Goal: Task Accomplishment & Management: Use online tool/utility

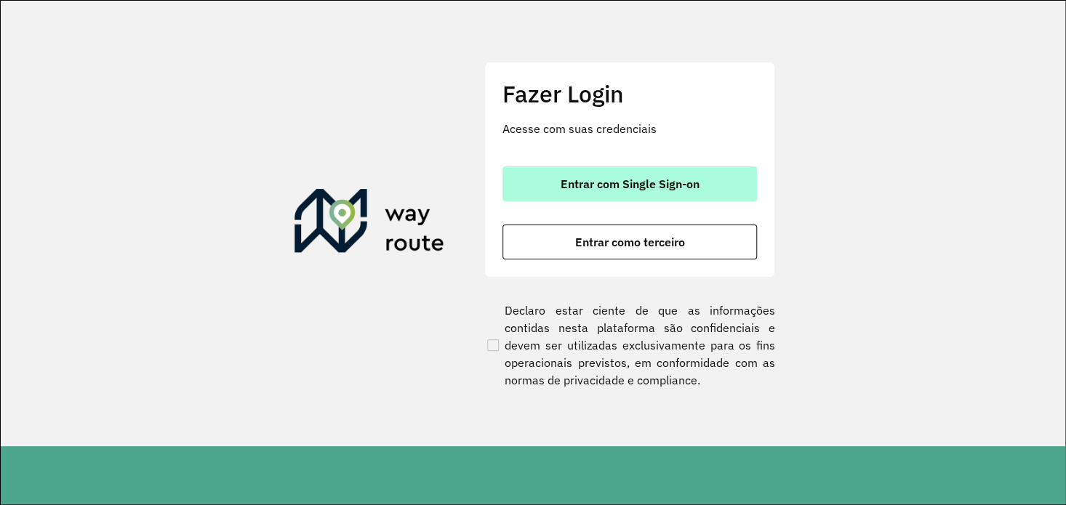
click at [683, 178] on span "Entrar com Single Sign-on" at bounding box center [630, 184] width 139 height 12
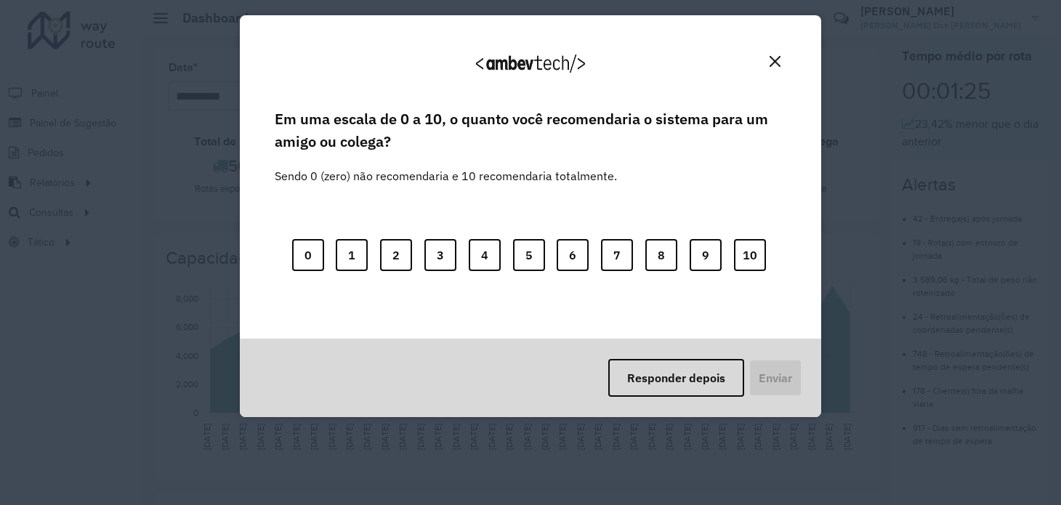
click at [778, 59] on img "Close" at bounding box center [775, 61] width 11 height 11
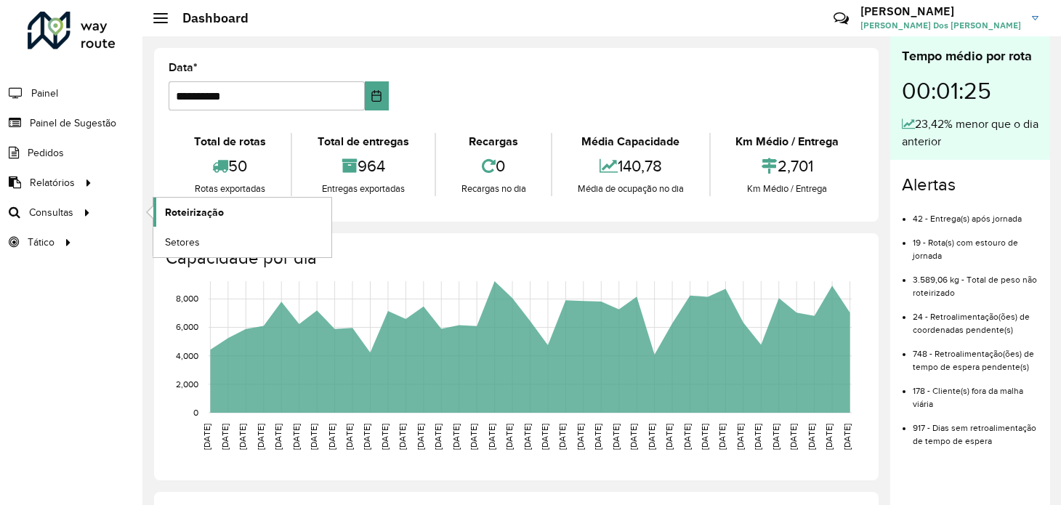
click at [190, 202] on link "Roteirização" at bounding box center [242, 212] width 178 height 29
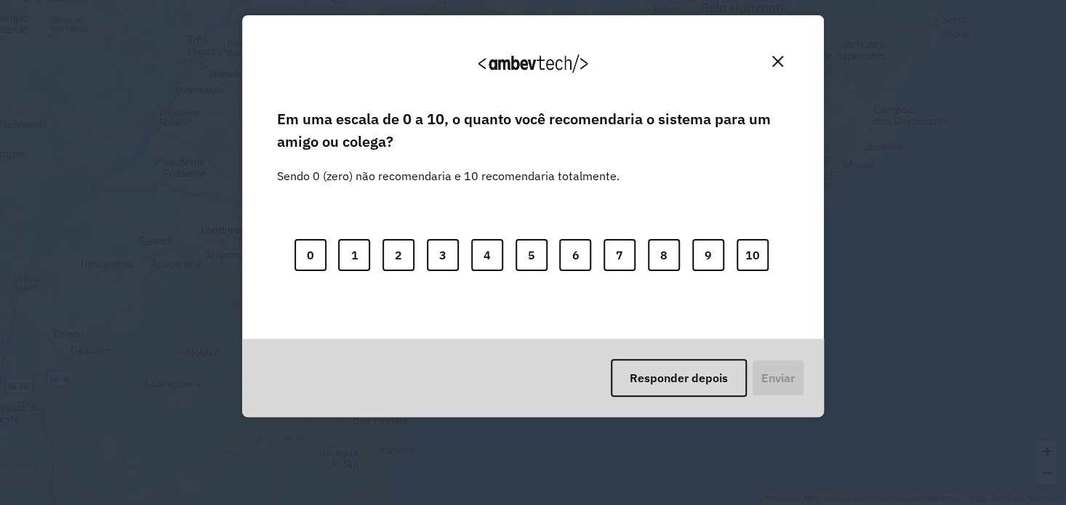
click at [785, 62] on button "Close" at bounding box center [777, 61] width 23 height 23
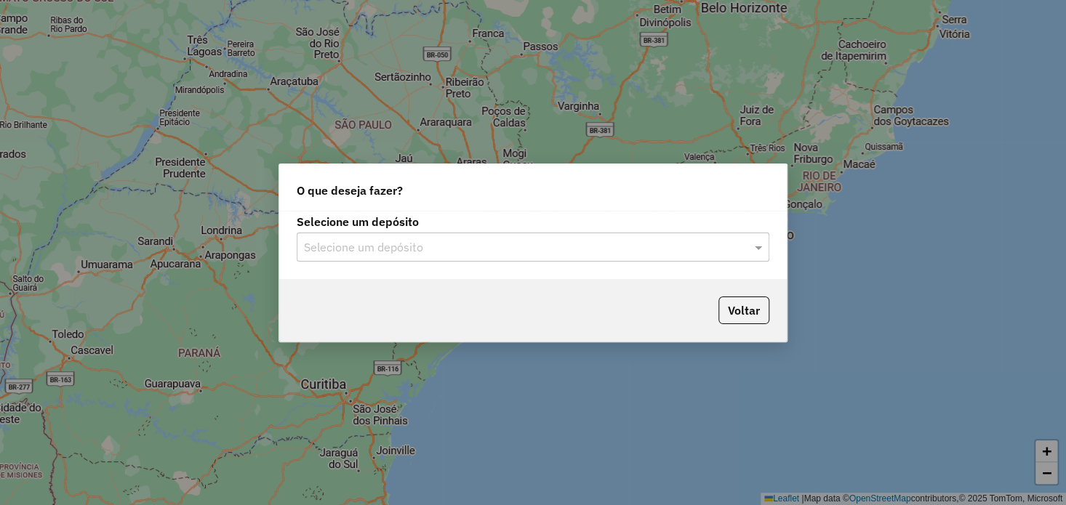
click at [717, 249] on input "text" at bounding box center [518, 247] width 429 height 17
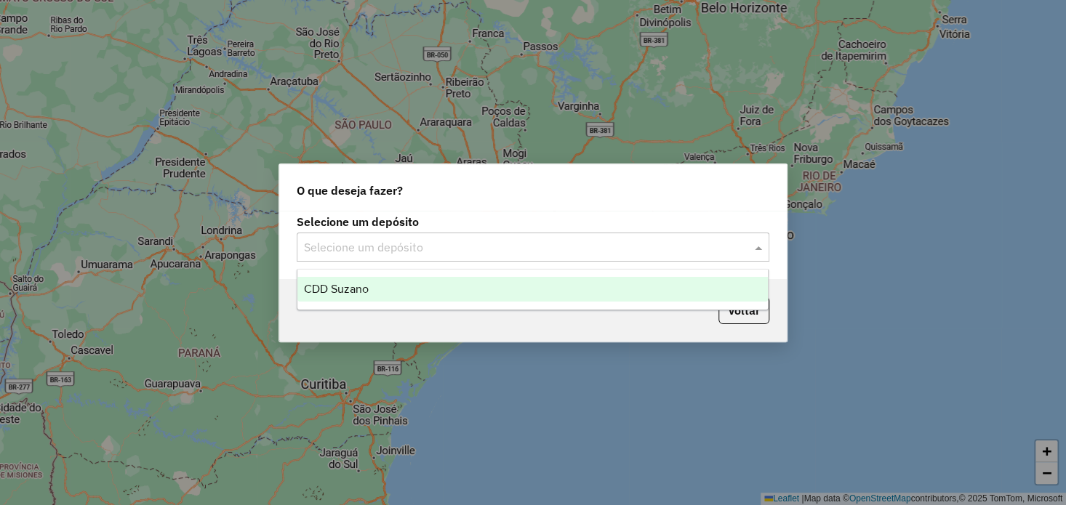
click at [451, 284] on div "CDD Suzano" at bounding box center [532, 289] width 470 height 25
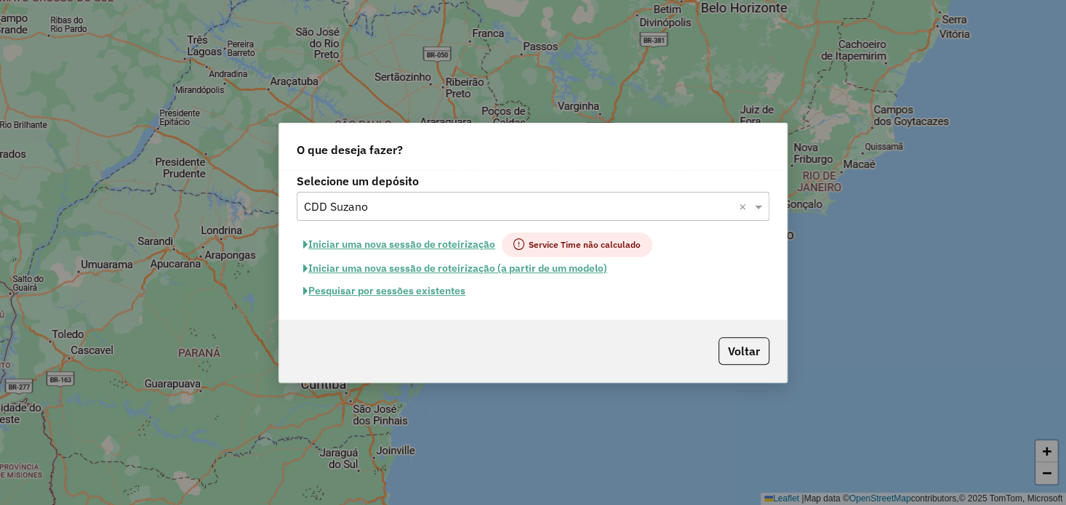
click at [457, 290] on button "Pesquisar por sessões existentes" at bounding box center [384, 291] width 175 height 23
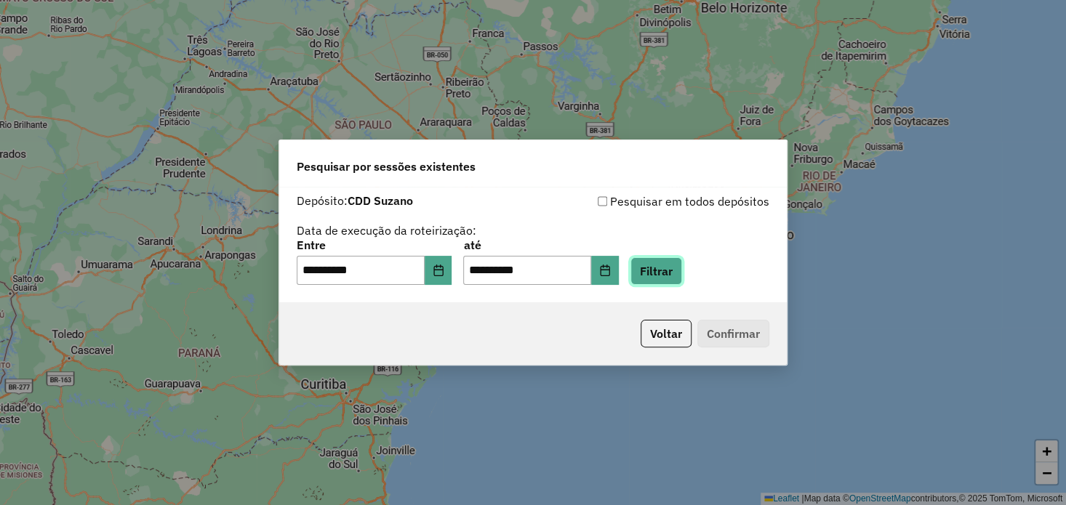
click at [678, 271] on button "Filtrar" at bounding box center [656, 271] width 52 height 28
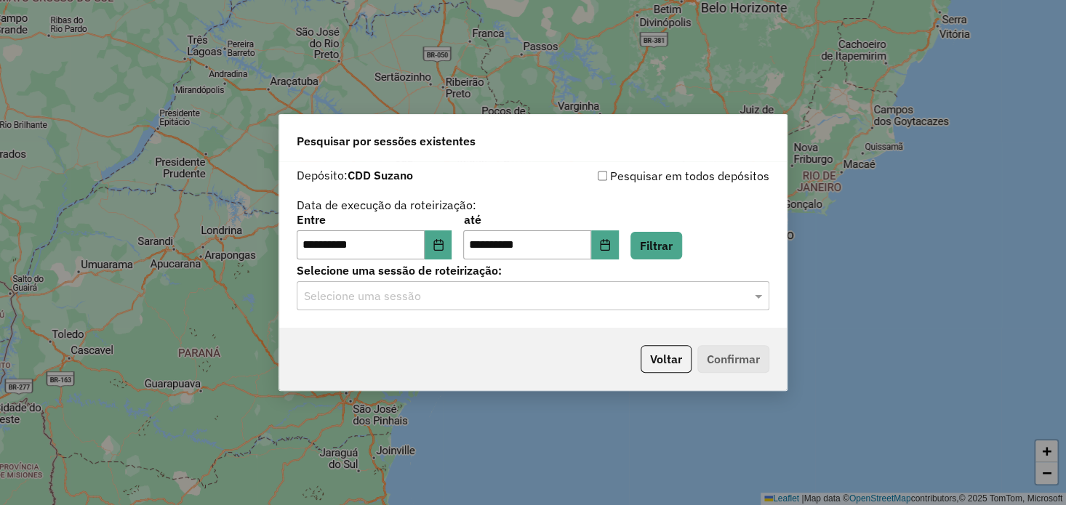
click at [715, 313] on div "**********" at bounding box center [532, 244] width 507 height 166
click at [718, 302] on input "text" at bounding box center [518, 296] width 429 height 17
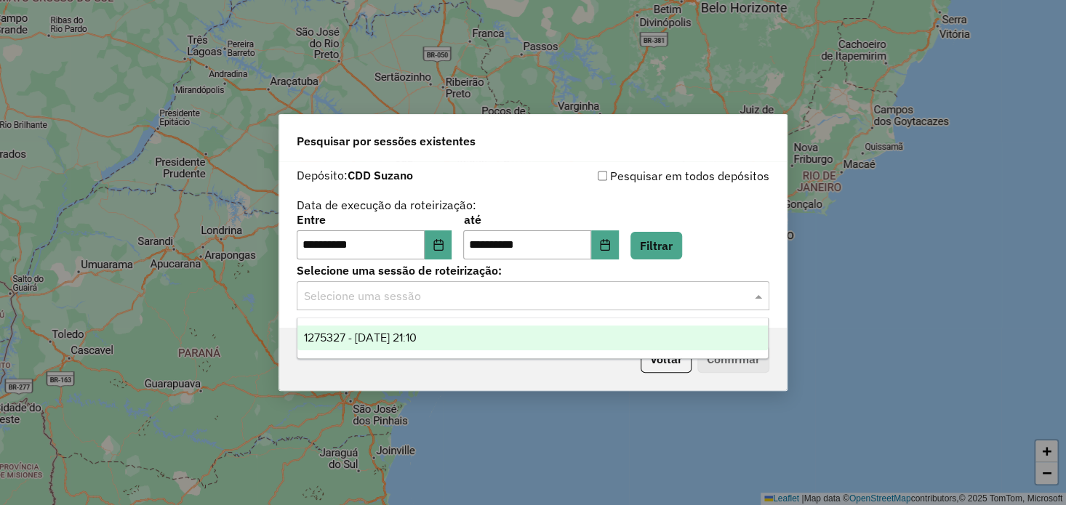
click at [416, 332] on span "1275327 - 13/09/2025 21:10" at bounding box center [359, 338] width 113 height 12
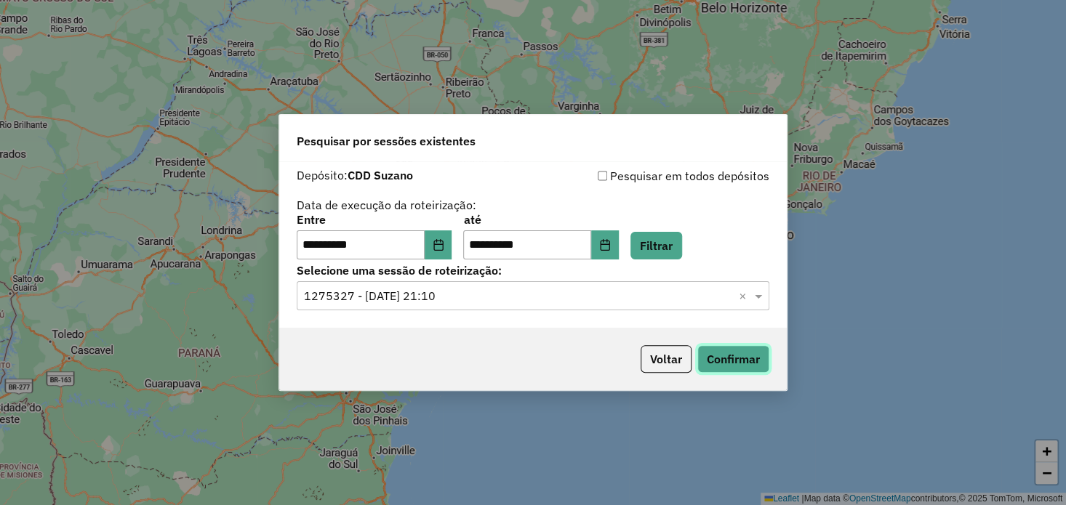
click at [733, 357] on button "Confirmar" at bounding box center [733, 359] width 72 height 28
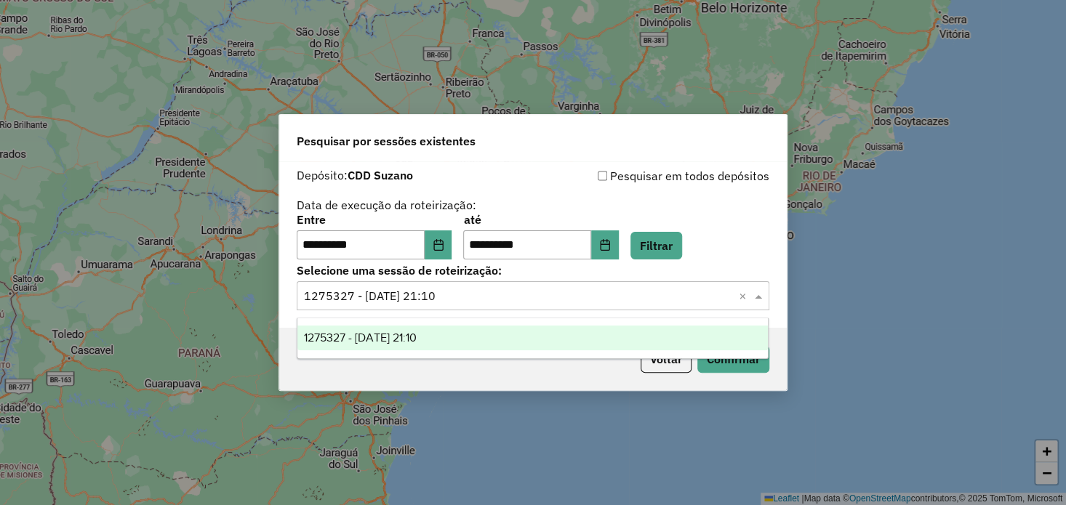
click at [753, 294] on span at bounding box center [760, 295] width 18 height 17
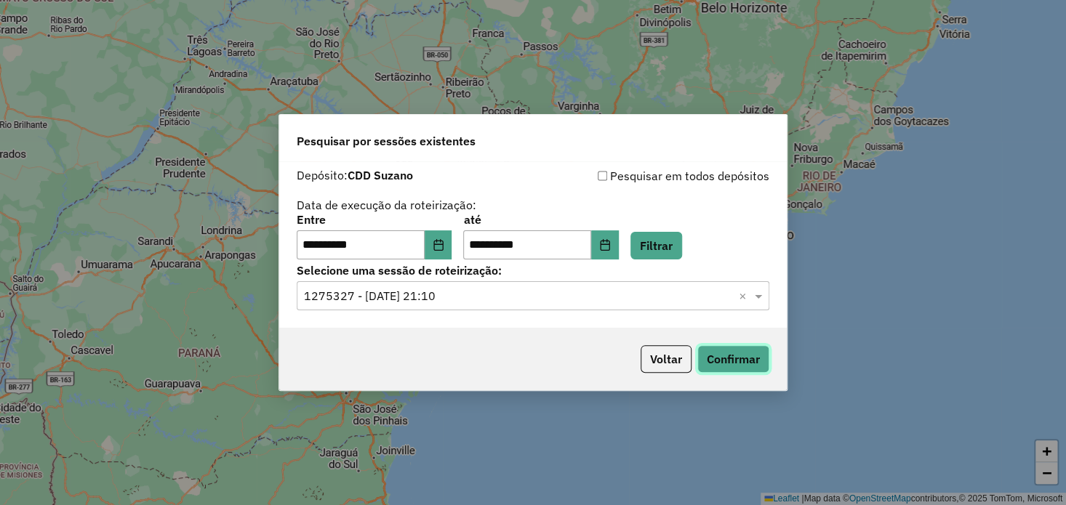
click at [729, 356] on button "Confirmar" at bounding box center [733, 359] width 72 height 28
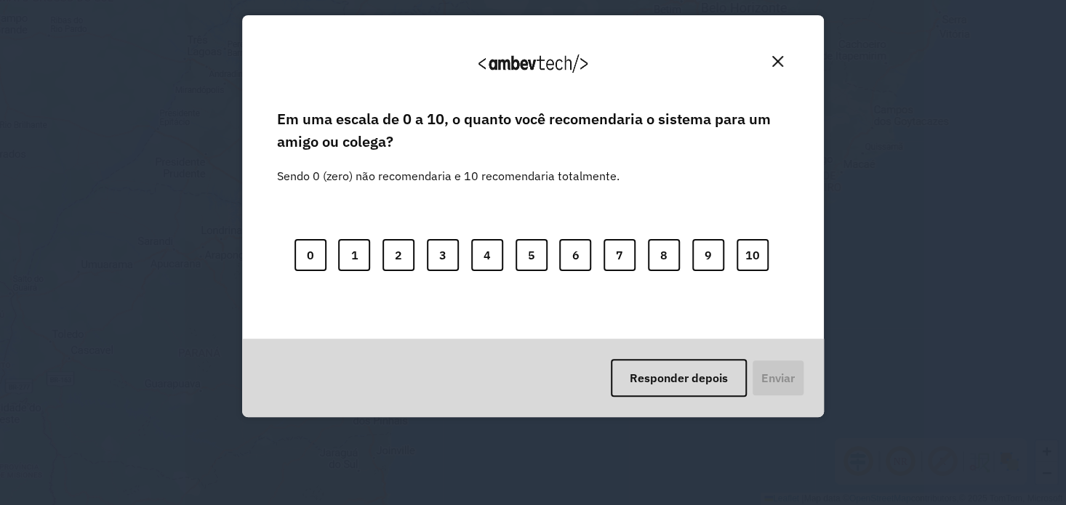
click at [782, 71] on button "Close" at bounding box center [777, 61] width 23 height 23
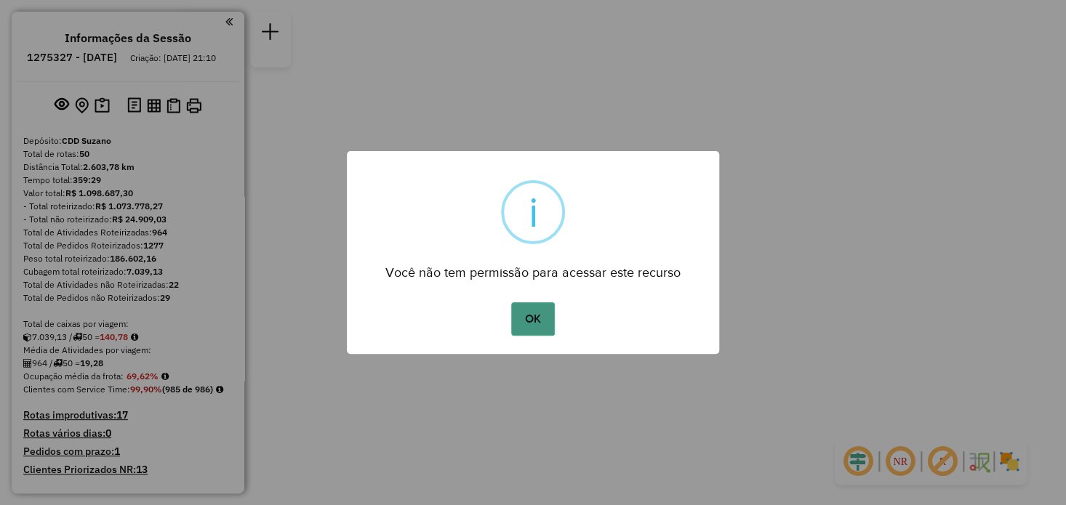
click at [532, 309] on button "OK" at bounding box center [532, 318] width 43 height 33
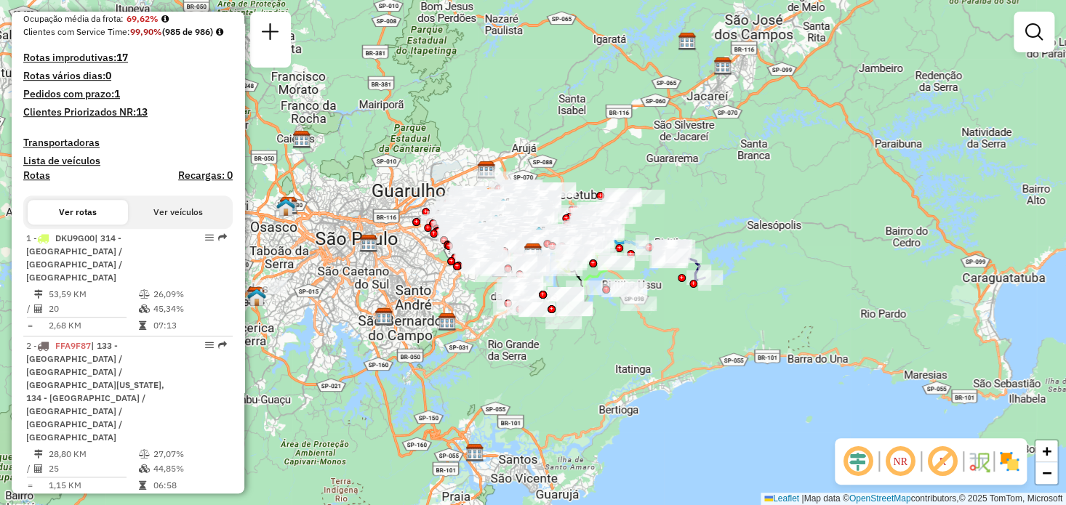
scroll to position [363, 0]
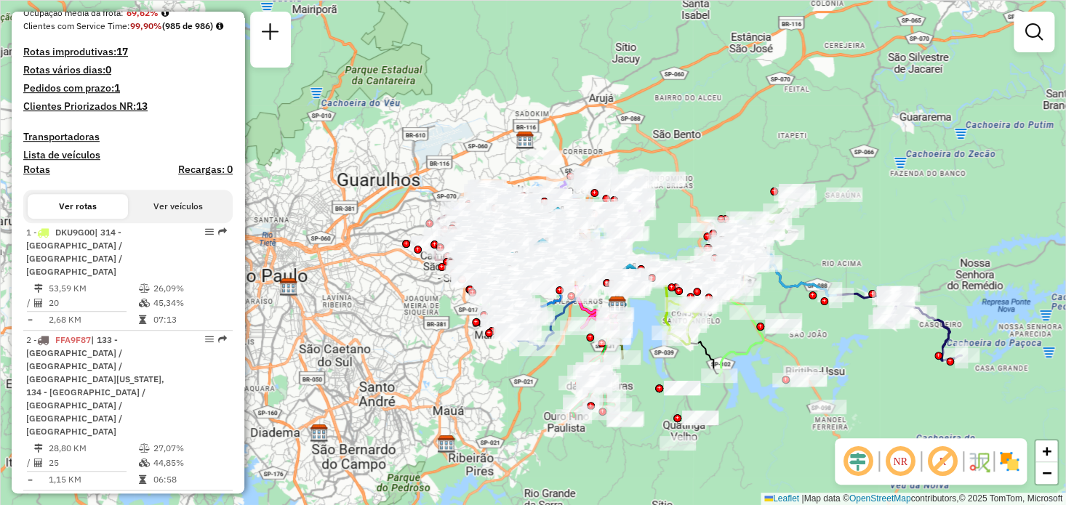
drag, startPoint x: 685, startPoint y: 142, endPoint x: 670, endPoint y: 162, distance: 25.4
click at [670, 162] on div "Janela de atendimento Grade de atendimento Capacidade Transportadoras Veículos …" at bounding box center [533, 252] width 1066 height 505
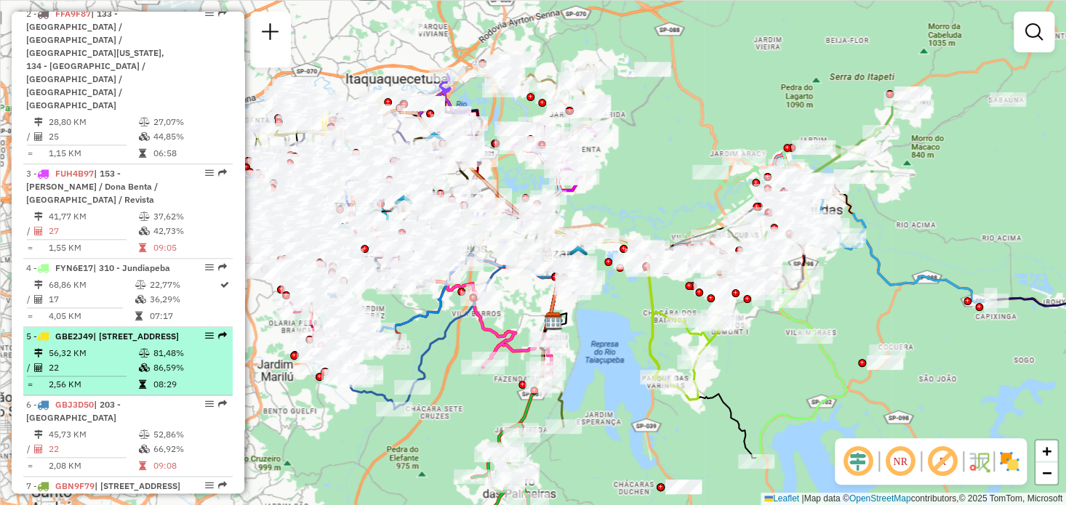
scroll to position [654, 0]
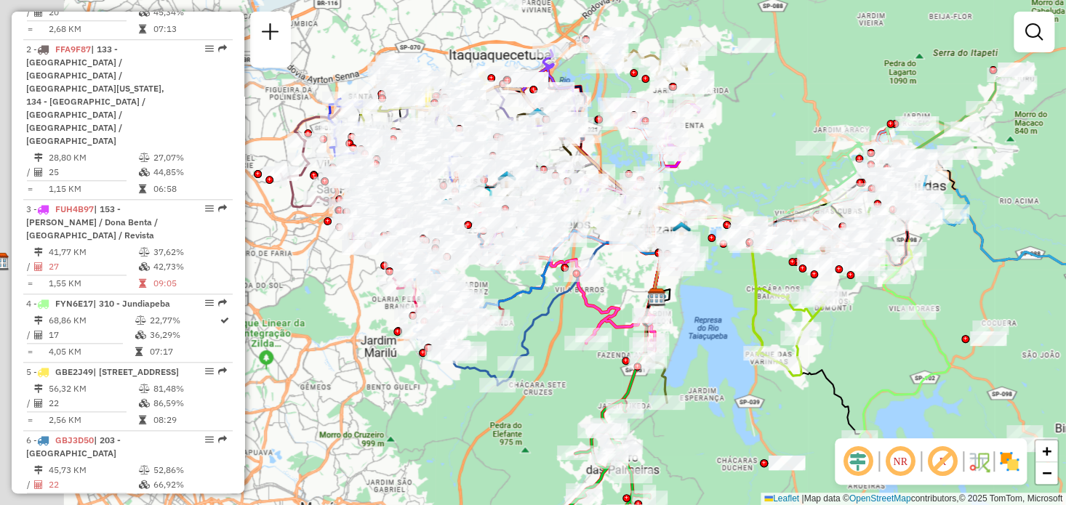
drag, startPoint x: 595, startPoint y: 322, endPoint x: 699, endPoint y: 298, distance: 106.0
click at [699, 298] on div "Janela de atendimento Grade de atendimento Capacidade Transportadoras Veículos …" at bounding box center [533, 252] width 1066 height 505
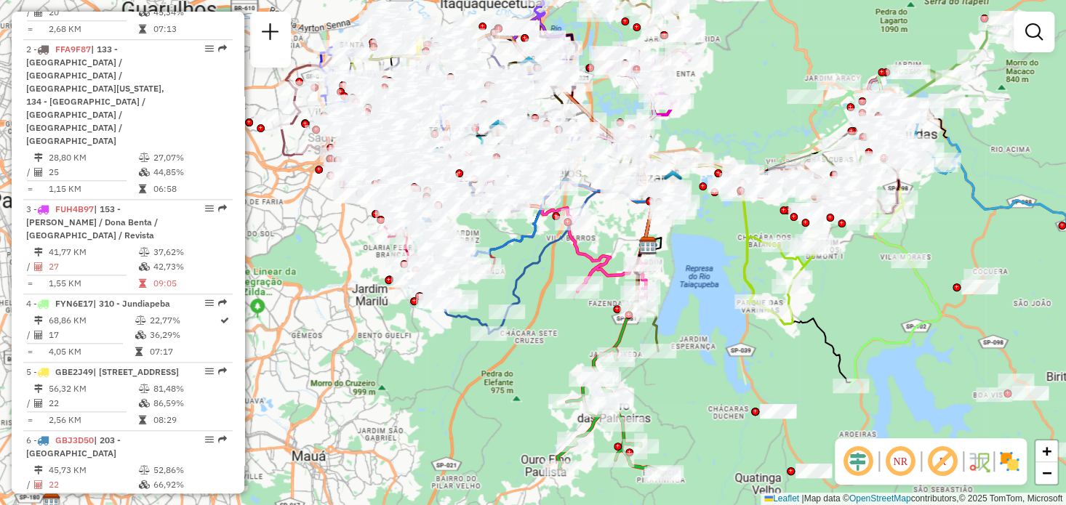
drag, startPoint x: 742, startPoint y: 308, endPoint x: 733, endPoint y: 256, distance: 52.3
click at [733, 256] on div "Janela de atendimento Grade de atendimento Capacidade Transportadoras Veículos …" at bounding box center [533, 252] width 1066 height 505
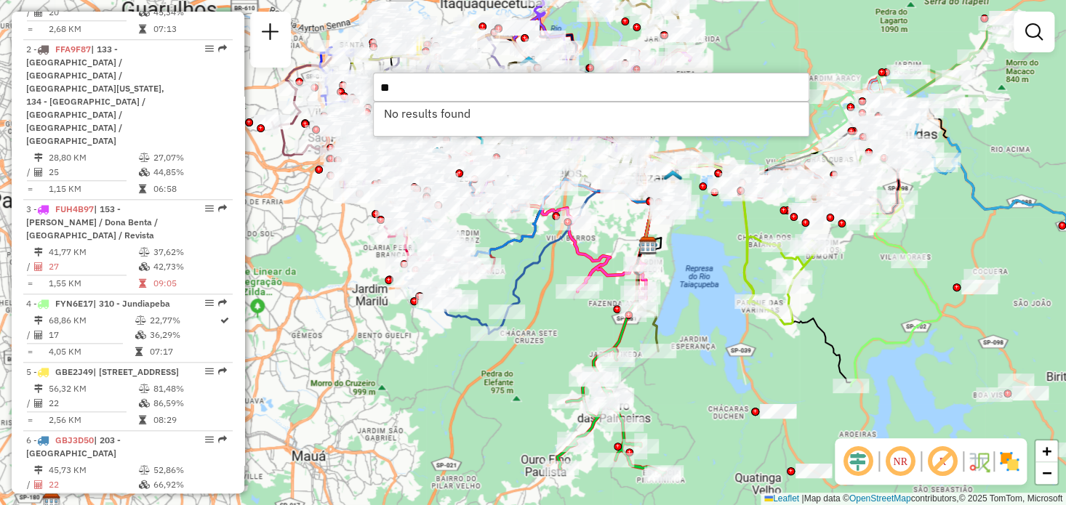
type input "*"
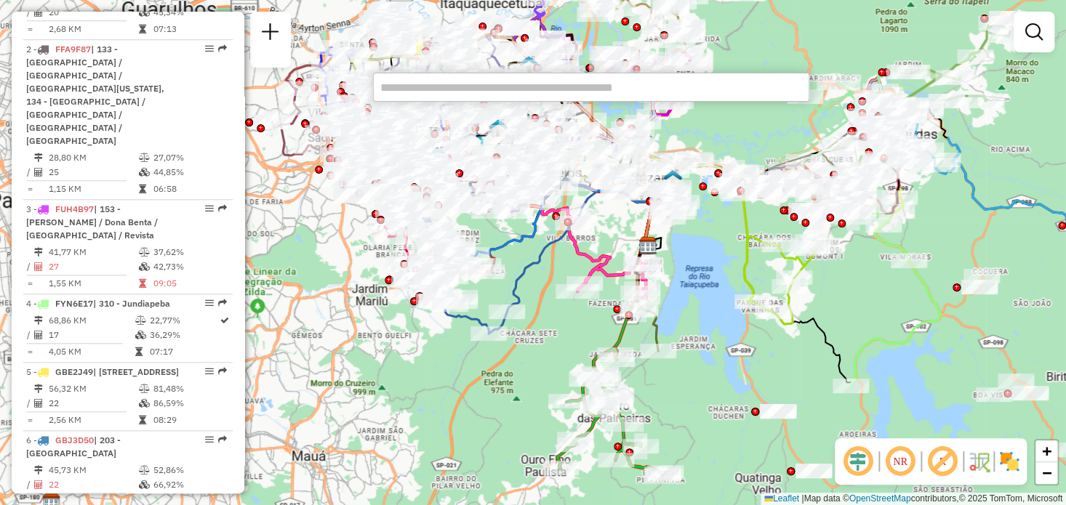
scroll to position [1422, 0]
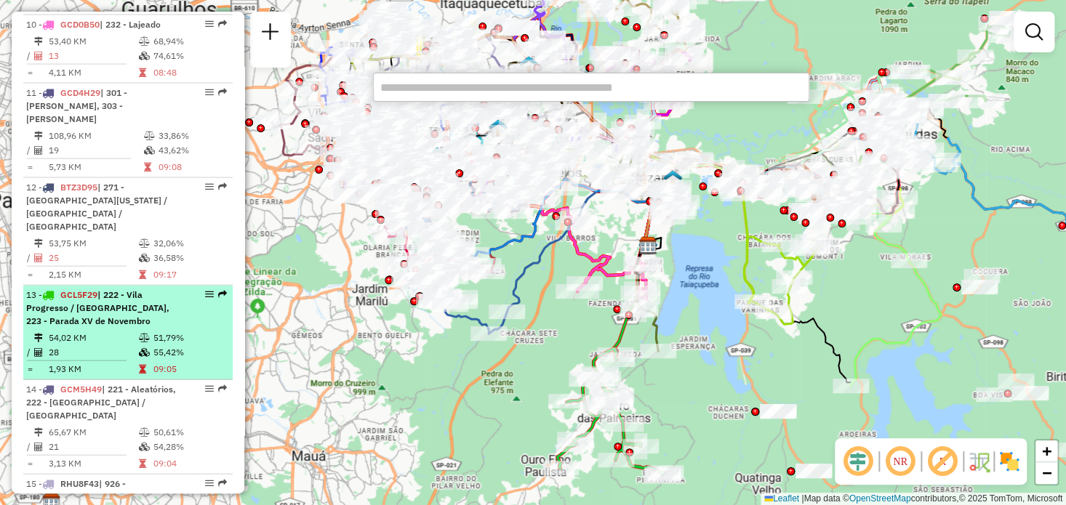
click at [206, 289] on div "13 - GCL5F29 | 222 - Vila Progresso / Vila Chavantes, 223 - Parada XV de Novemb…" at bounding box center [128, 308] width 204 height 39
select select "**********"
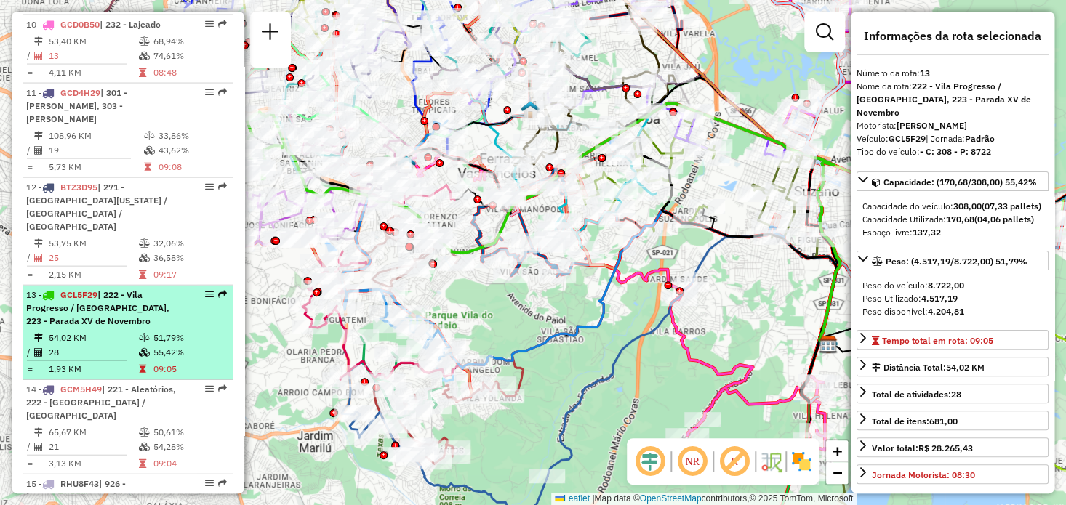
drag, startPoint x: 206, startPoint y: 257, endPoint x: 189, endPoint y: 259, distance: 17.5
click at [189, 289] on div "13 - GCL5F29 | 222 - Vila Progresso / Vila Chavantes, 223 - Parada XV de Novemb…" at bounding box center [128, 308] width 204 height 39
click at [200, 290] on div at bounding box center [205, 294] width 44 height 9
click at [206, 289] on div "13 - GCL5F29 | 222 - Vila Progresso / Vila Chavantes, 223 - Parada XV de Novemb…" at bounding box center [128, 308] width 204 height 39
click at [205, 290] on em at bounding box center [209, 294] width 9 height 9
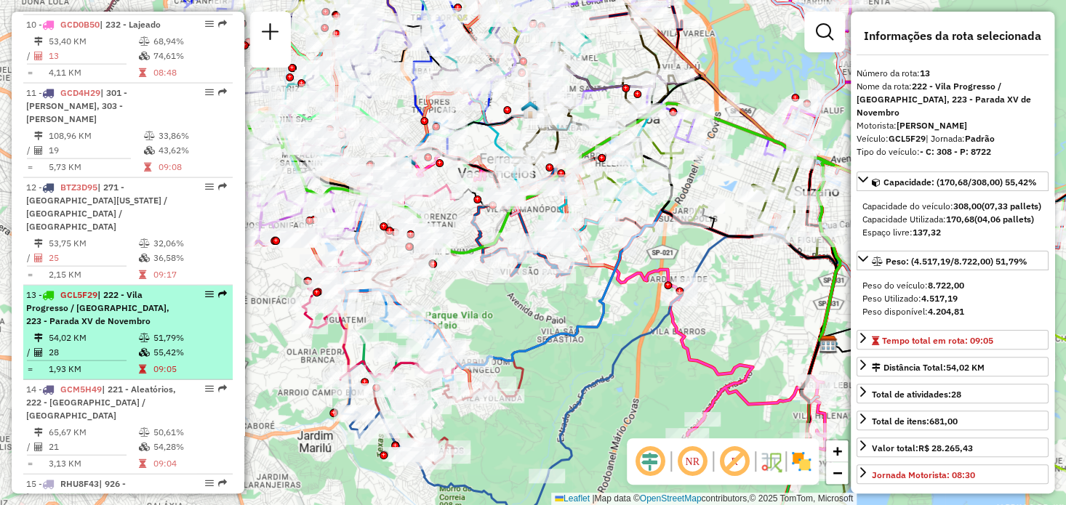
click at [198, 290] on div at bounding box center [205, 294] width 44 height 9
click at [205, 290] on em at bounding box center [209, 294] width 9 height 9
drag, startPoint x: 204, startPoint y: 286, endPoint x: 137, endPoint y: 298, distance: 67.3
click at [134, 331] on td "54,02 KM" at bounding box center [93, 338] width 90 height 15
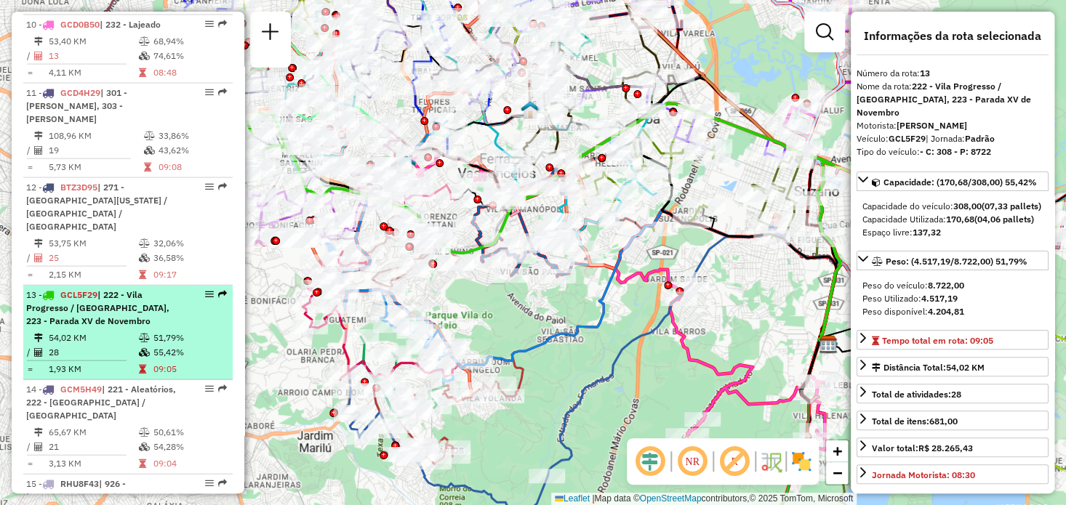
click at [209, 290] on em at bounding box center [209, 294] width 9 height 9
click at [208, 290] on em at bounding box center [209, 294] width 9 height 9
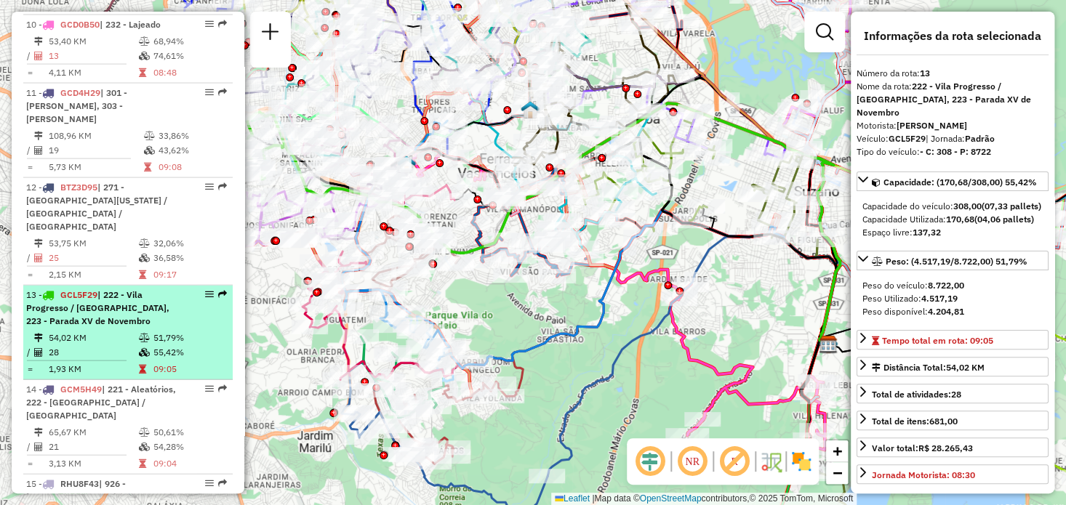
click at [207, 290] on em at bounding box center [209, 294] width 9 height 9
click at [72, 289] on span "GCL5F29" at bounding box center [78, 294] width 37 height 11
drag, startPoint x: 73, startPoint y: 260, endPoint x: 65, endPoint y: 276, distance: 17.9
click at [65, 289] on span "| 222 - Vila Progresso / [GEOGRAPHIC_DATA], 223 - Parada XV de Novembro" at bounding box center [97, 307] width 143 height 37
click at [205, 290] on em at bounding box center [209, 294] width 9 height 9
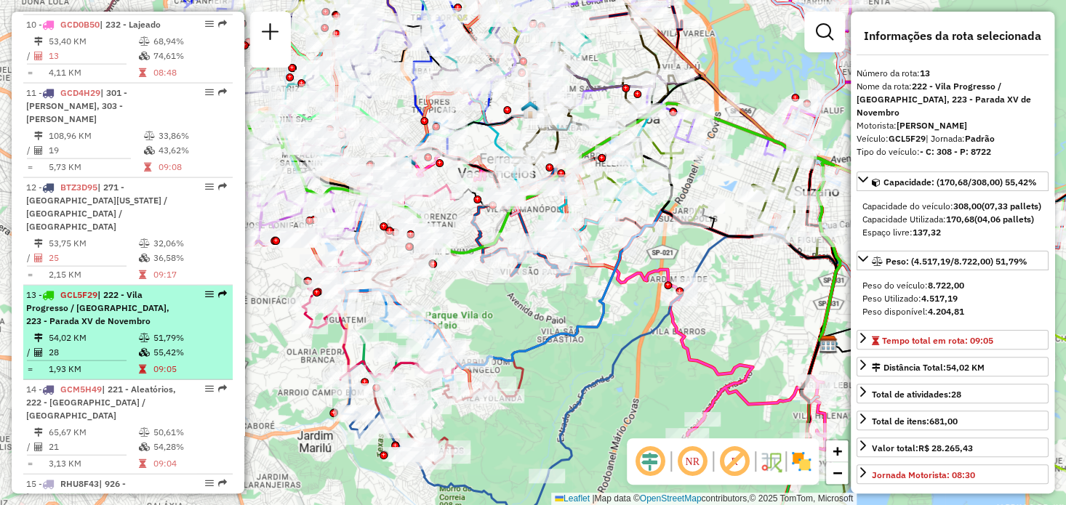
click at [205, 290] on em at bounding box center [209, 294] width 9 height 9
click at [219, 290] on em at bounding box center [222, 294] width 9 height 9
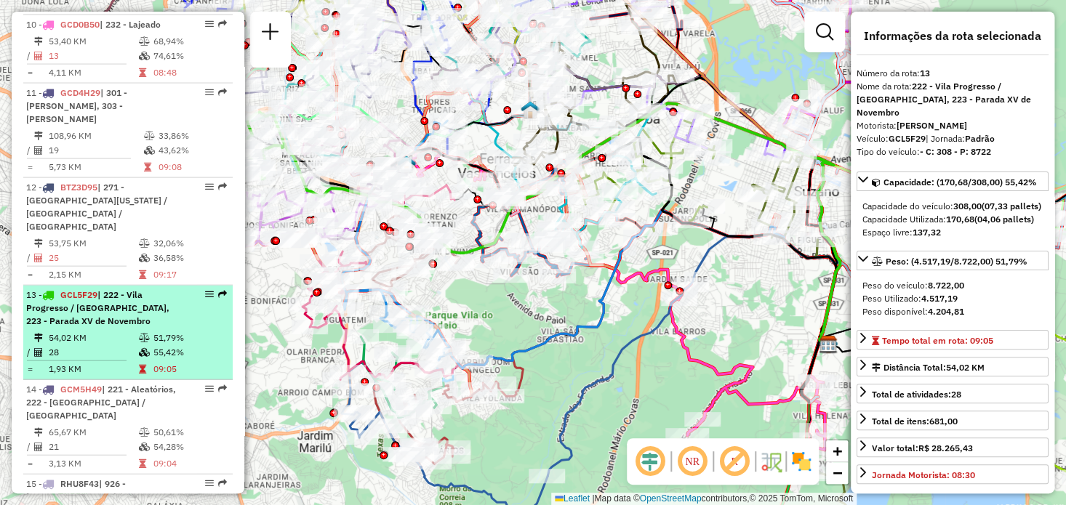
click at [206, 290] on em at bounding box center [209, 294] width 9 height 9
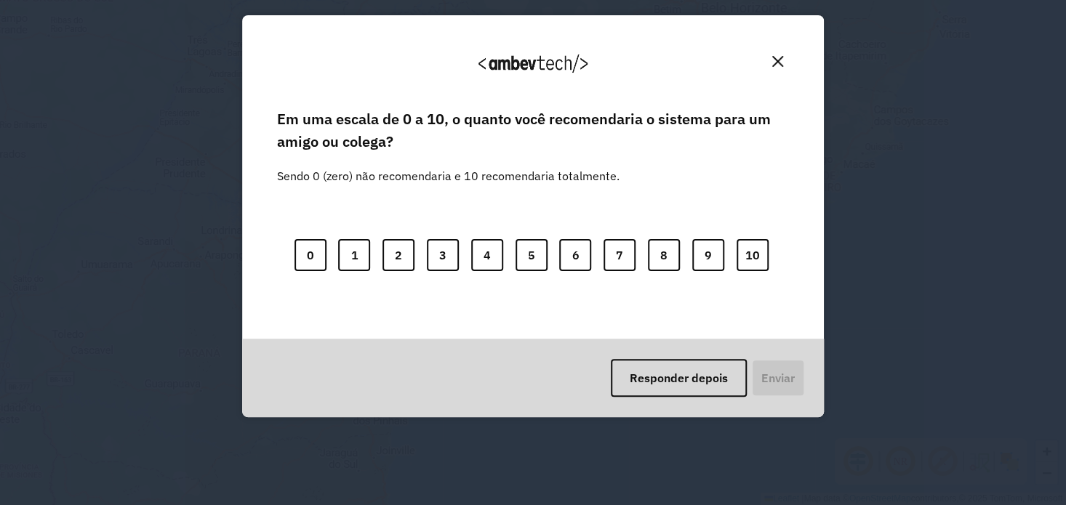
click at [789, 60] on div "Agradecemos seu feedback!" at bounding box center [533, 69] width 547 height 73
click at [781, 62] on img "Close" at bounding box center [777, 61] width 11 height 11
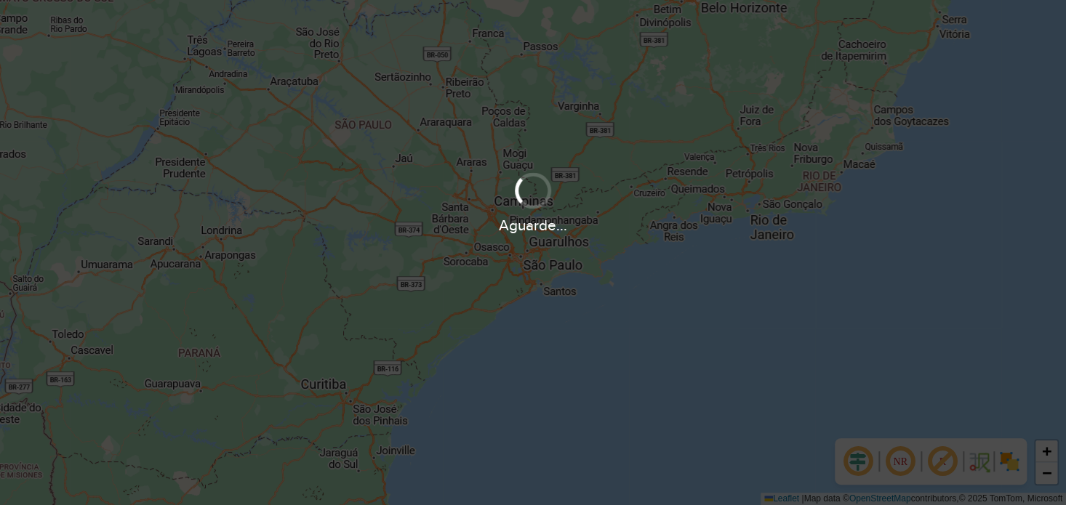
drag, startPoint x: 808, startPoint y: 58, endPoint x: 956, endPoint y: 98, distance: 152.9
click at [956, 98] on div "Aguarde..." at bounding box center [533, 252] width 1066 height 505
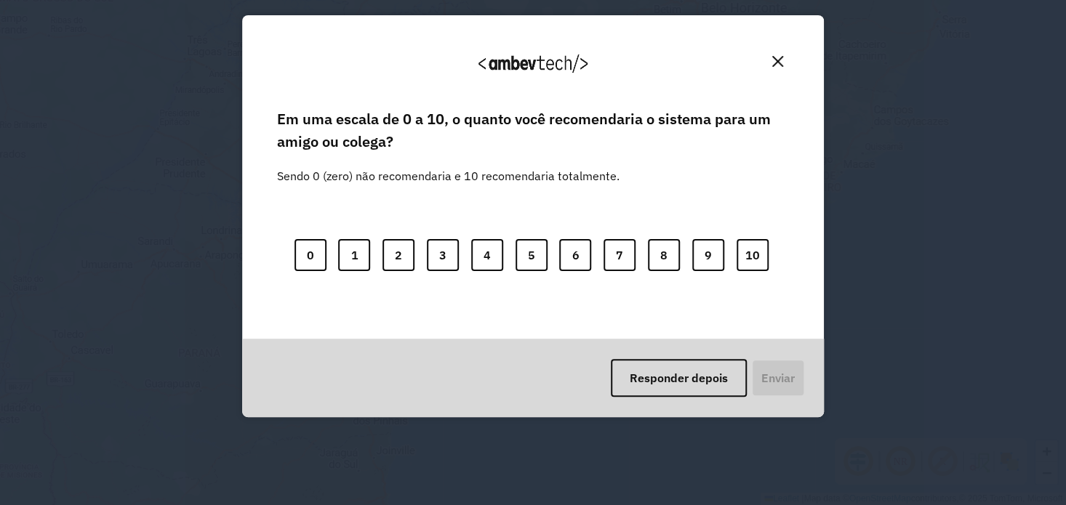
click at [785, 60] on button "Close" at bounding box center [777, 61] width 23 height 23
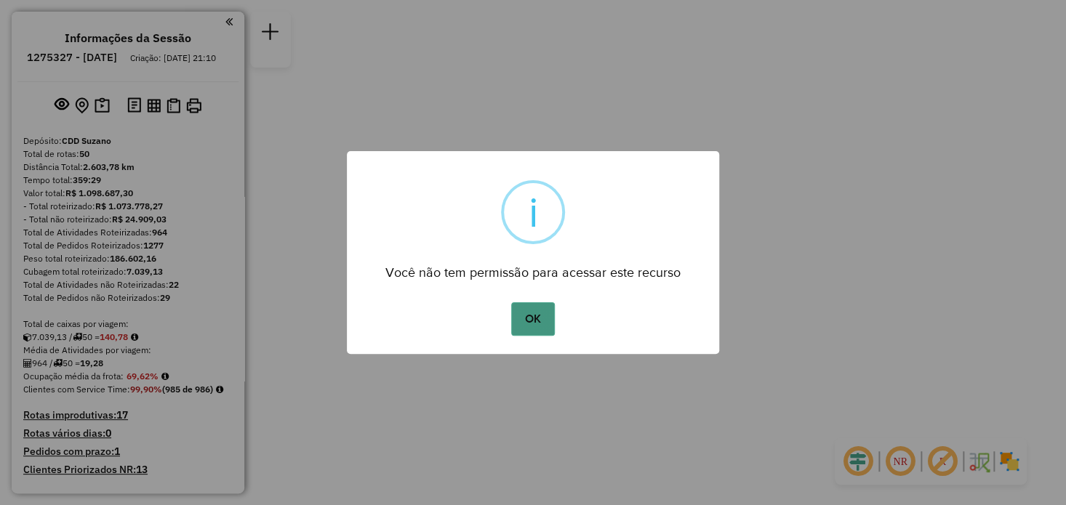
click at [537, 308] on button "OK" at bounding box center [532, 318] width 43 height 33
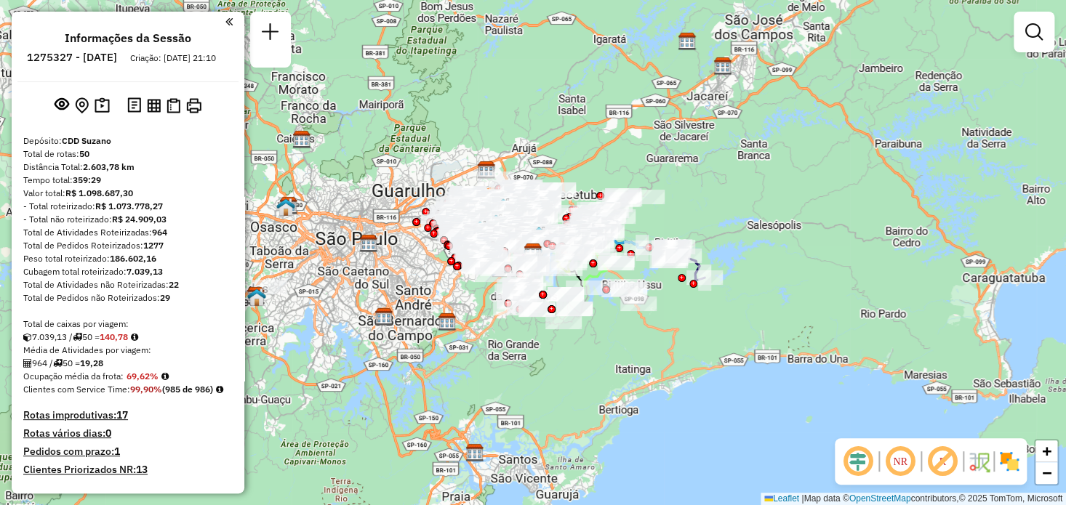
scroll to position [1422, 0]
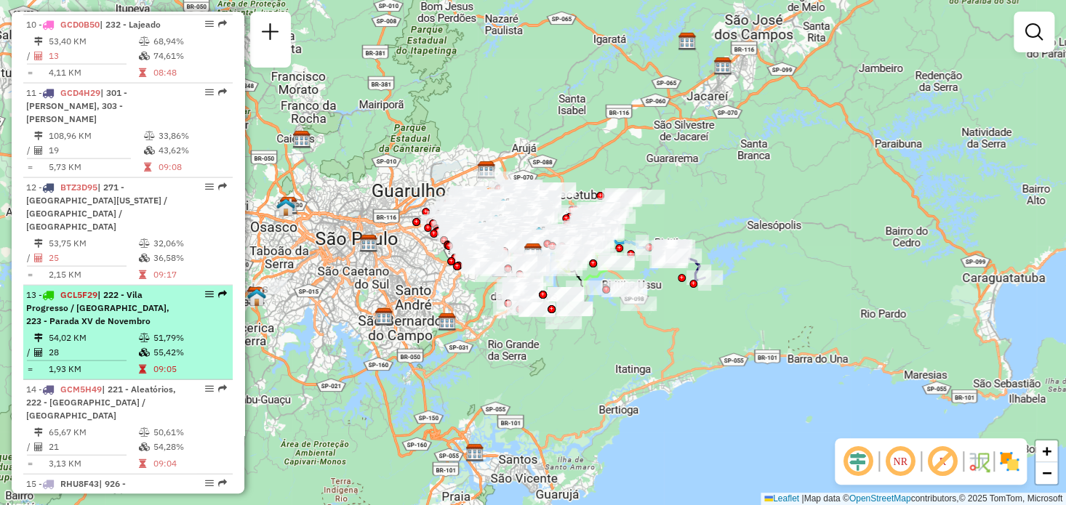
click at [209, 290] on em at bounding box center [209, 294] width 9 height 9
select select "**********"
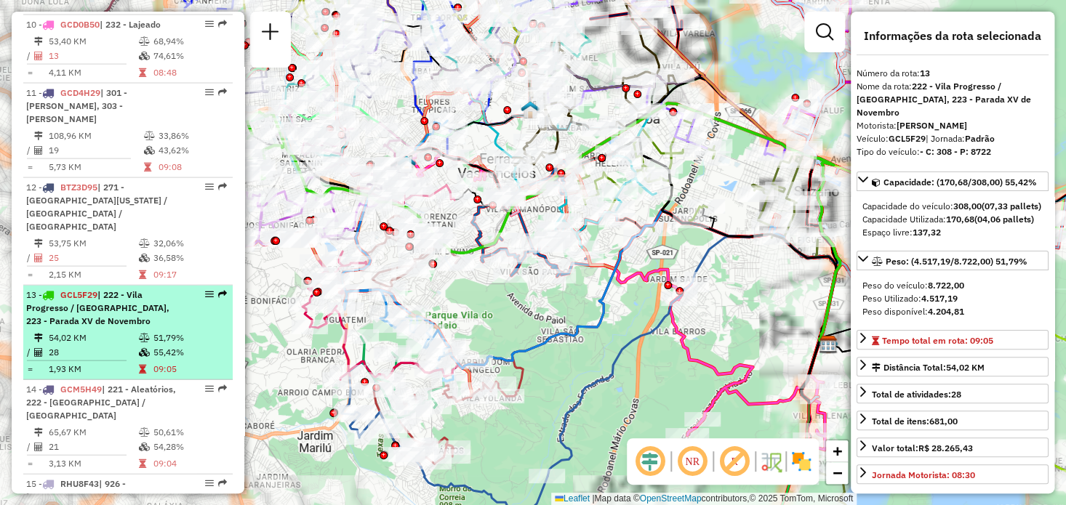
click at [209, 290] on em at bounding box center [209, 294] width 9 height 9
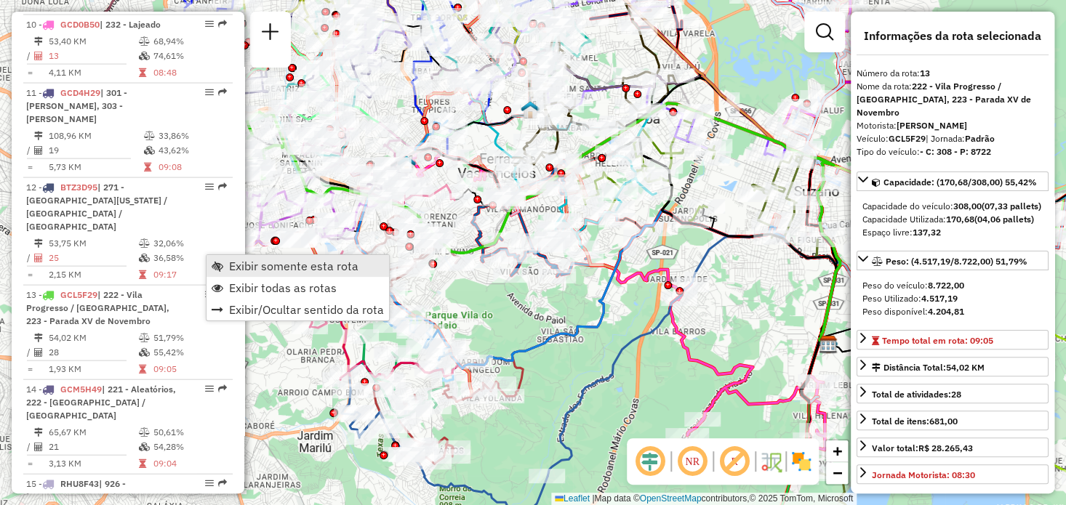
click at [243, 271] on span "Exibir somente esta rota" at bounding box center [293, 266] width 129 height 12
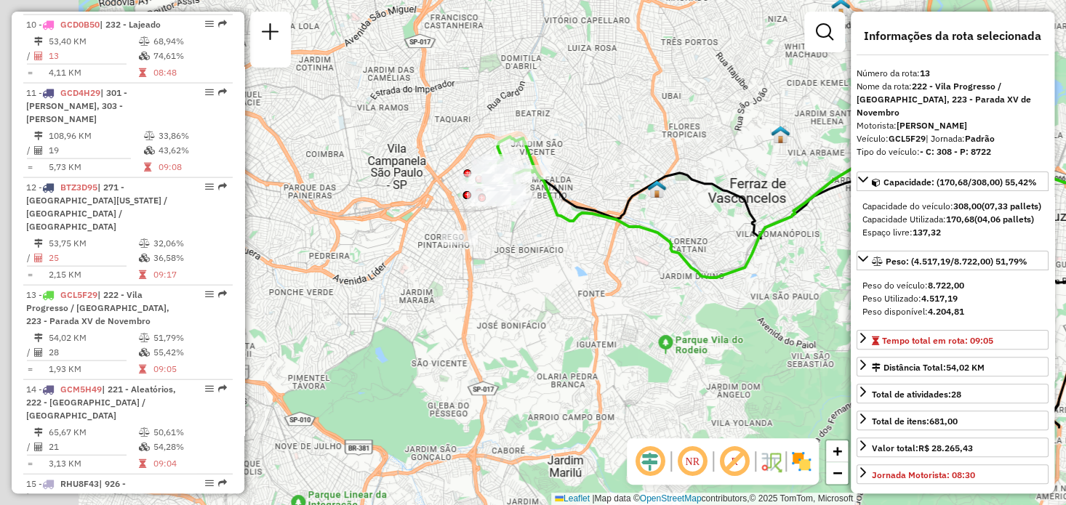
drag, startPoint x: 439, startPoint y: 286, endPoint x: 707, endPoint y: 248, distance: 270.3
click at [702, 287] on div "Janela de atendimento Grade de atendimento Capacidade Transportadoras Veículos …" at bounding box center [533, 252] width 1066 height 505
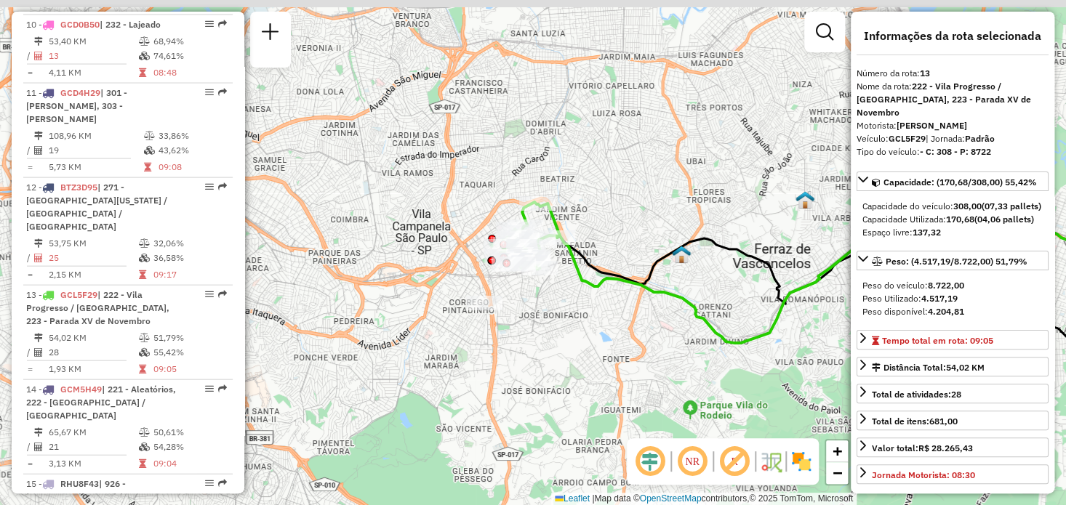
drag, startPoint x: 568, startPoint y: 194, endPoint x: 569, endPoint y: 291, distance: 96.7
click at [569, 291] on div "Janela de atendimento Grade de atendimento Capacidade Transportadoras Veículos …" at bounding box center [533, 252] width 1066 height 505
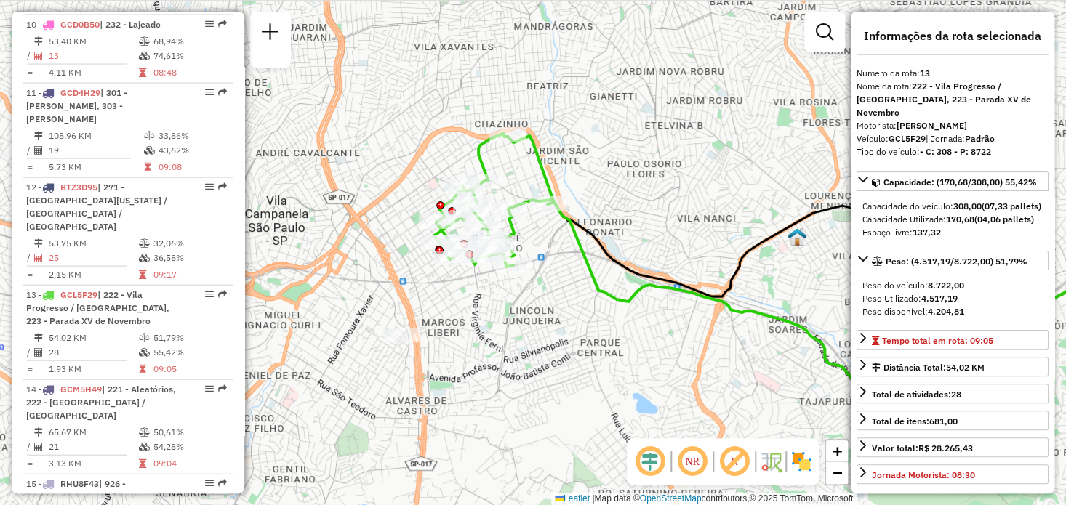
drag, startPoint x: 546, startPoint y: 261, endPoint x: 555, endPoint y: 274, distance: 16.1
click at [555, 274] on div "Janela de atendimento Grade de atendimento Capacidade Transportadoras Veículos …" at bounding box center [533, 252] width 1066 height 505
drag, startPoint x: 637, startPoint y: 224, endPoint x: 652, endPoint y: 184, distance: 42.8
click at [652, 184] on div "Janela de atendimento Grade de atendimento Capacidade Transportadoras Veículos …" at bounding box center [533, 252] width 1066 height 505
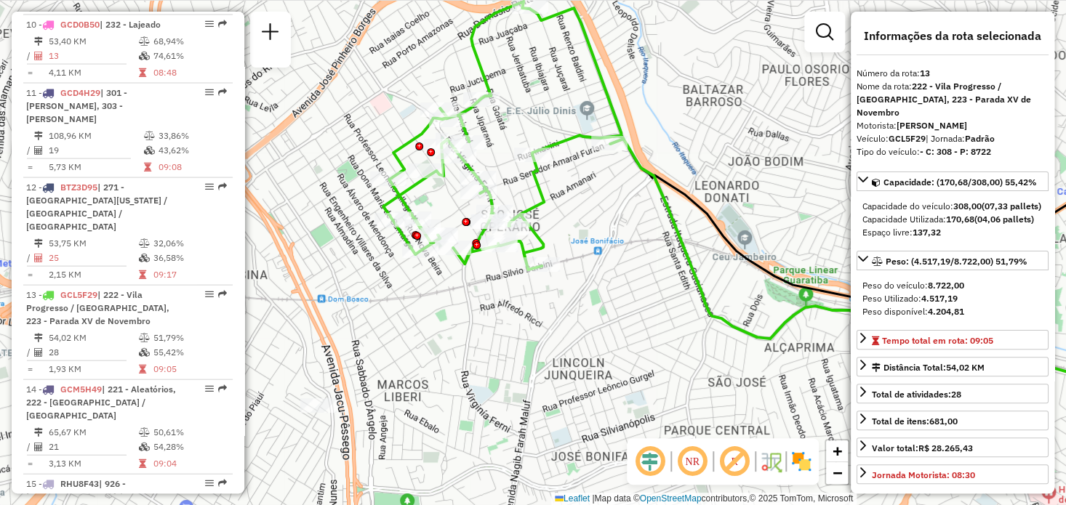
click at [585, 273] on div "Janela de atendimento Grade de atendimento Capacidade Transportadoras Veículos …" at bounding box center [533, 252] width 1066 height 505
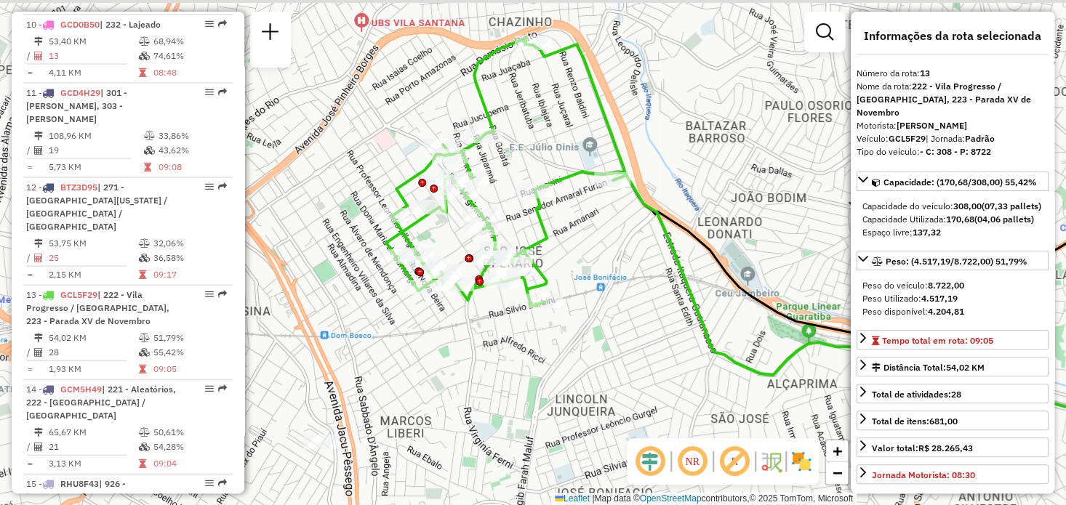
drag, startPoint x: 653, startPoint y: 237, endPoint x: 656, endPoint y: 273, distance: 35.7
click at [656, 273] on div "Janela de atendimento Grade de atendimento Capacidade Transportadoras Veículos …" at bounding box center [533, 252] width 1066 height 505
click at [722, 456] on em at bounding box center [734, 461] width 35 height 35
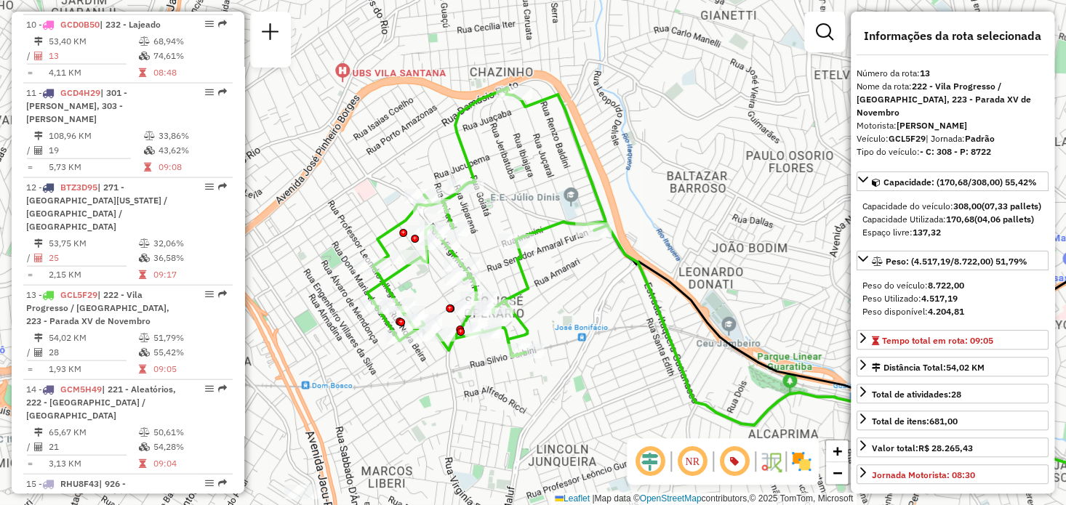
drag, startPoint x: 687, startPoint y: 281, endPoint x: 668, endPoint y: 331, distance: 53.6
click at [668, 331] on icon at bounding box center [833, 321] width 640 height 453
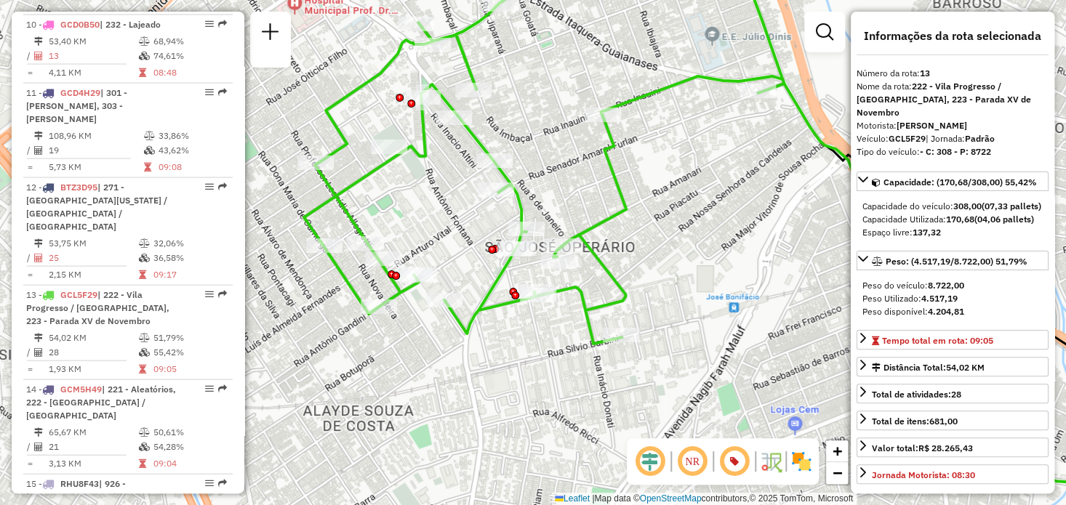
drag, startPoint x: 443, startPoint y: 273, endPoint x: 637, endPoint y: 265, distance: 194.2
click at [637, 265] on div "Janela de atendimento Grade de atendimento Capacidade Transportadoras Veículos …" at bounding box center [533, 252] width 1066 height 505
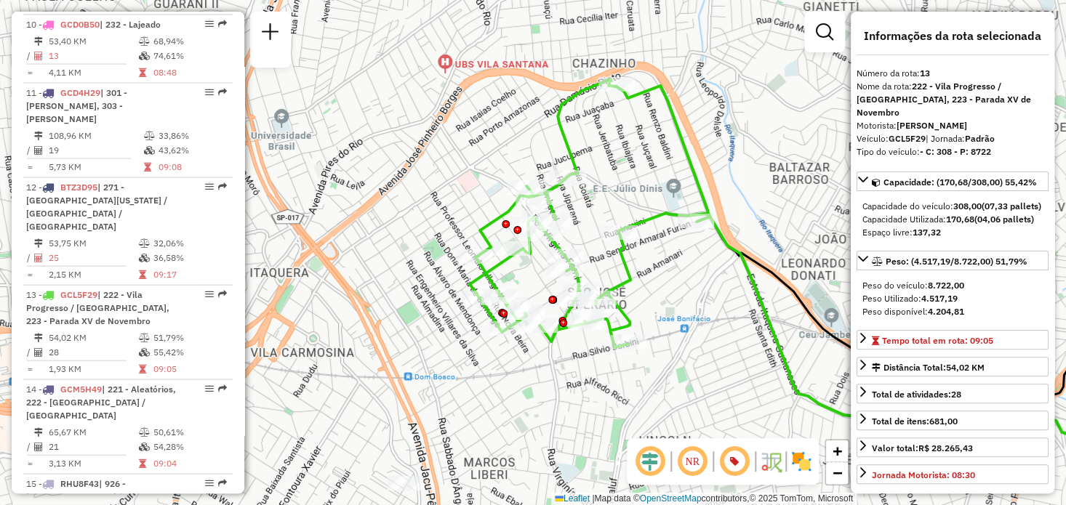
drag, startPoint x: 762, startPoint y: 252, endPoint x: 698, endPoint y: 302, distance: 80.9
click at [698, 302] on div "Janela de atendimento Grade de atendimento Capacidade Transportadoras Veículos …" at bounding box center [533, 252] width 1066 height 505
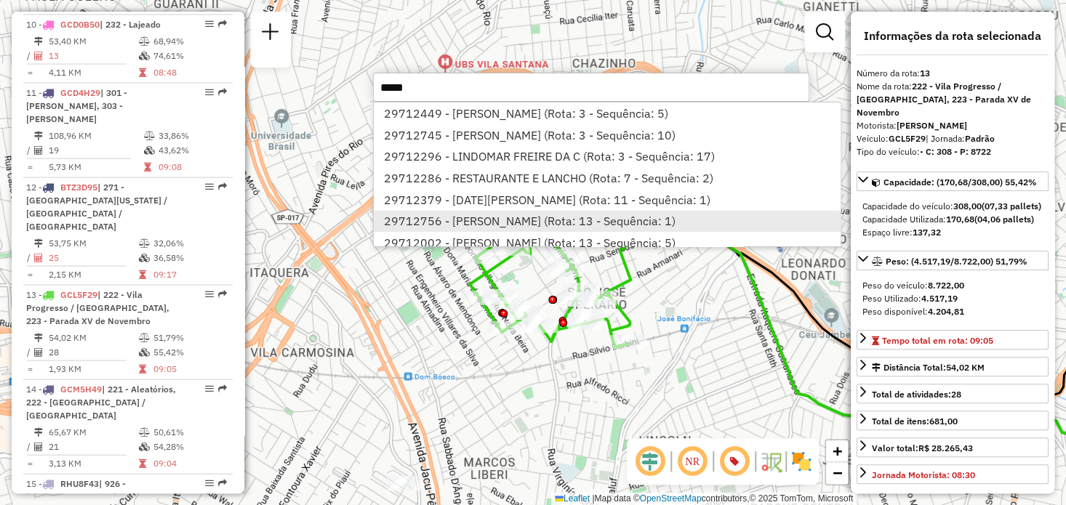
type input "*****"
click at [614, 212] on li "29712756 - [PERSON_NAME] (Rota: 13 - Sequência: 1)" at bounding box center [607, 222] width 466 height 22
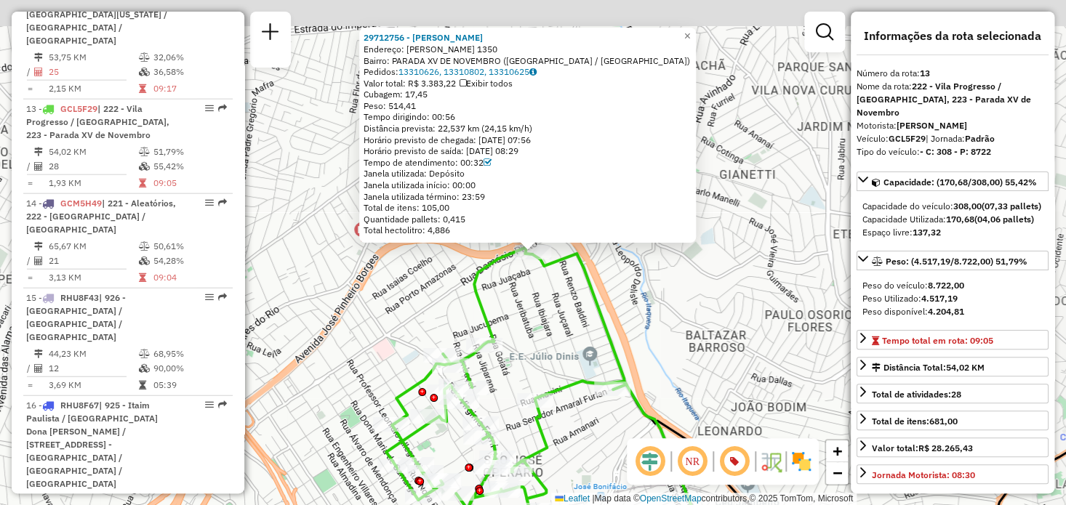
scroll to position [1655, 0]
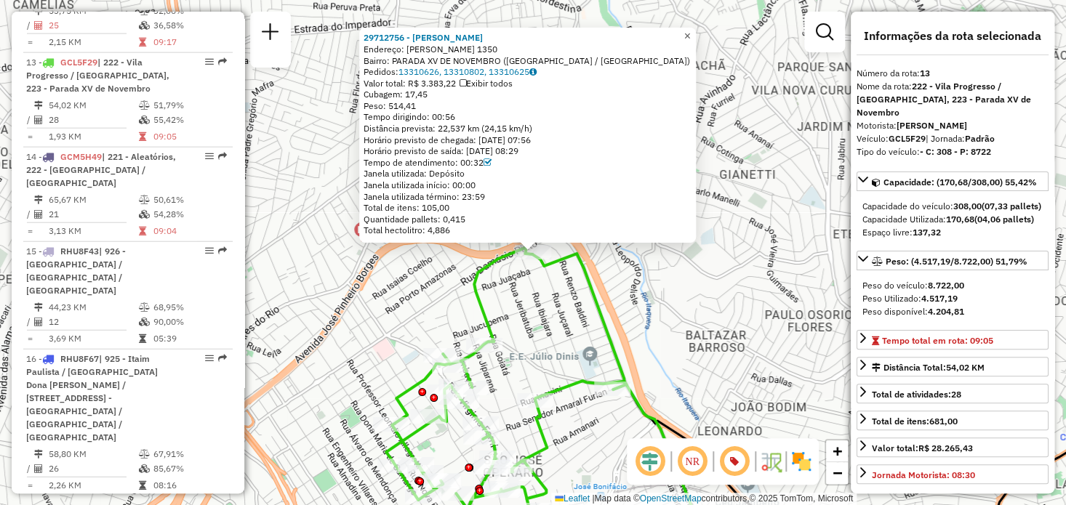
click at [691, 28] on link "×" at bounding box center [686, 36] width 17 height 17
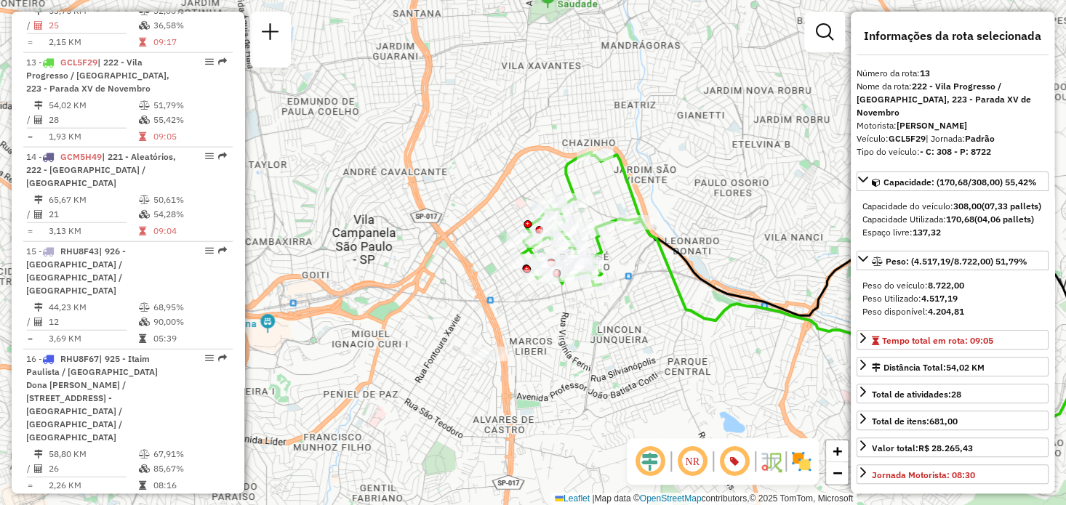
drag, startPoint x: 710, startPoint y: 337, endPoint x: 713, endPoint y: 246, distance: 90.2
click at [713, 246] on div "Janela de atendimento Grade de atendimento Capacidade Transportadoras Veículos …" at bounding box center [533, 252] width 1066 height 505
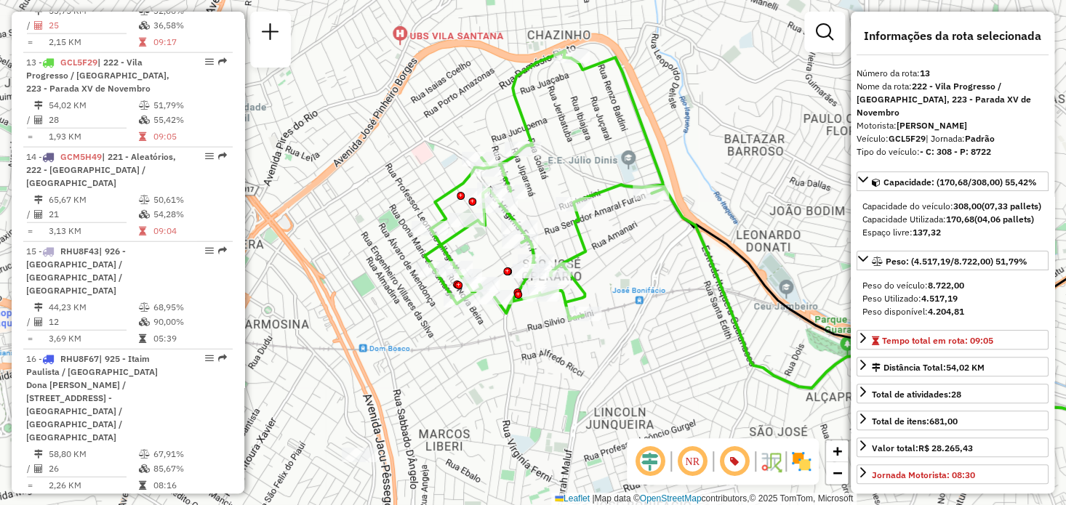
drag, startPoint x: 673, startPoint y: 257, endPoint x: 714, endPoint y: 291, distance: 52.7
click at [714, 291] on icon at bounding box center [892, 284] width 642 height 454
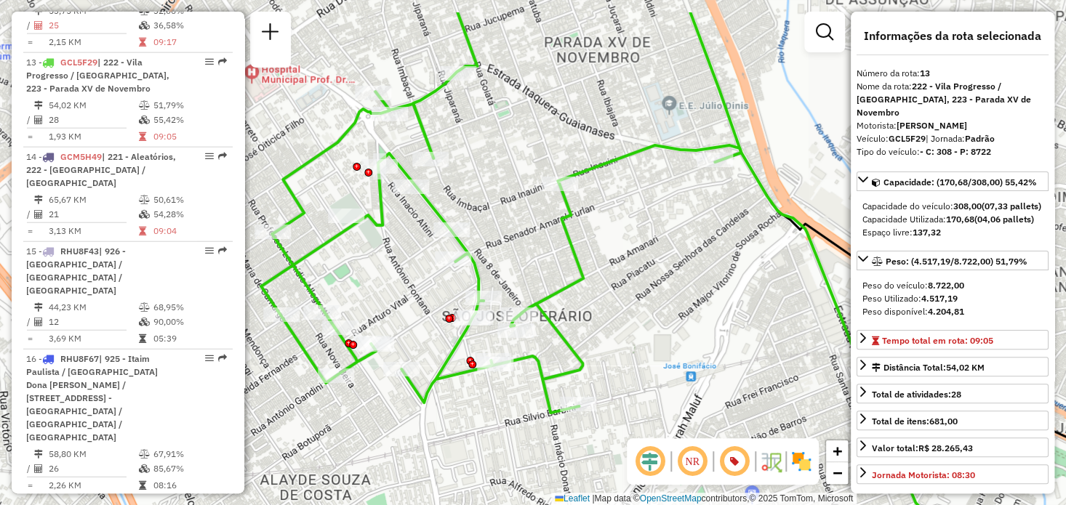
drag, startPoint x: 682, startPoint y: 272, endPoint x: 784, endPoint y: 334, distance: 119.4
click at [784, 334] on div "Janela de atendimento Grade de atendimento Capacidade Transportadoras Veículos …" at bounding box center [533, 252] width 1066 height 505
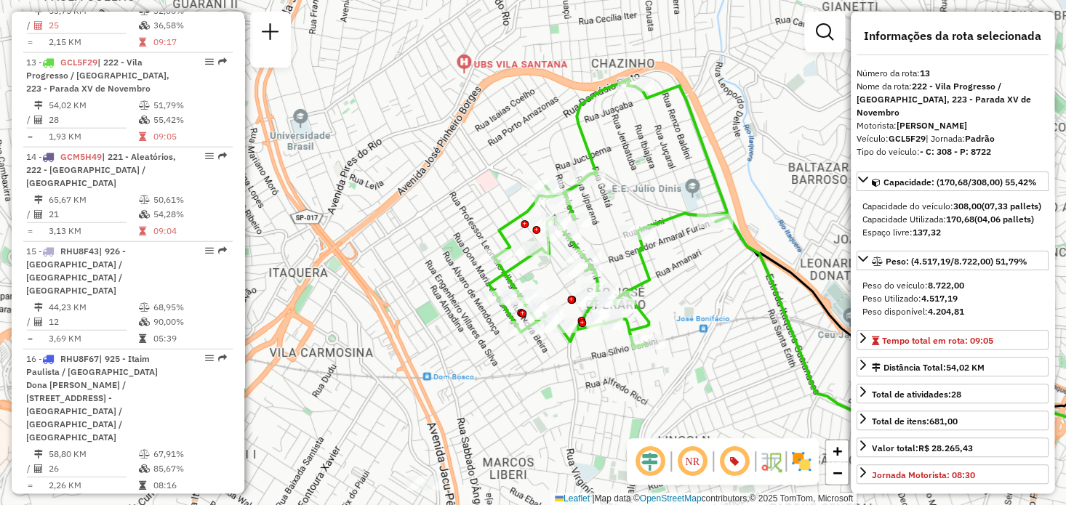
drag, startPoint x: 751, startPoint y: 339, endPoint x: 722, endPoint y: 341, distance: 29.2
click at [722, 341] on div "Janela de atendimento Grade de atendimento Capacidade Transportadoras Veículos …" at bounding box center [533, 252] width 1066 height 505
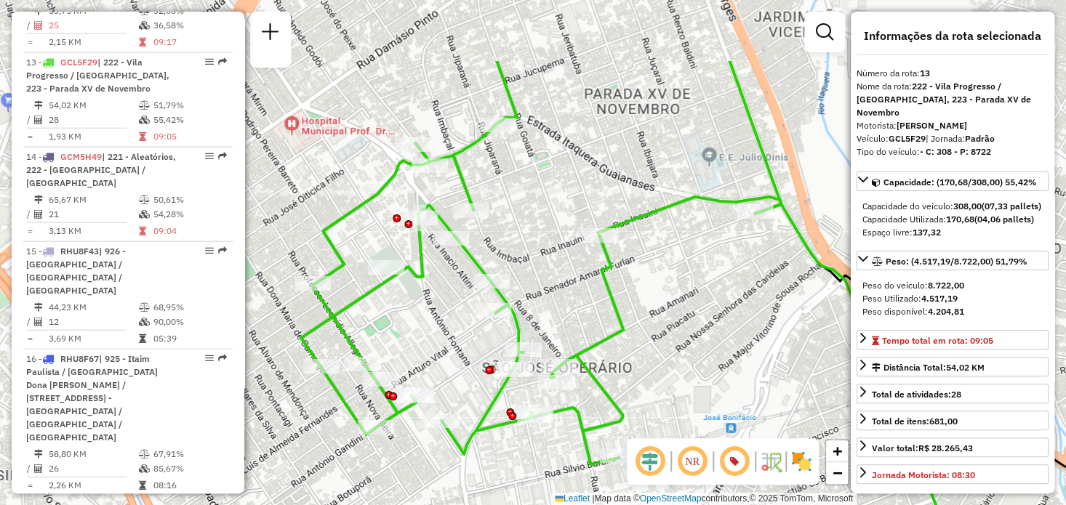
drag, startPoint x: 672, startPoint y: 218, endPoint x: 718, endPoint y: 329, distance: 120.3
click at [718, 329] on div "Janela de atendimento Grade de atendimento Capacidade Transportadoras Veículos …" at bounding box center [533, 252] width 1066 height 505
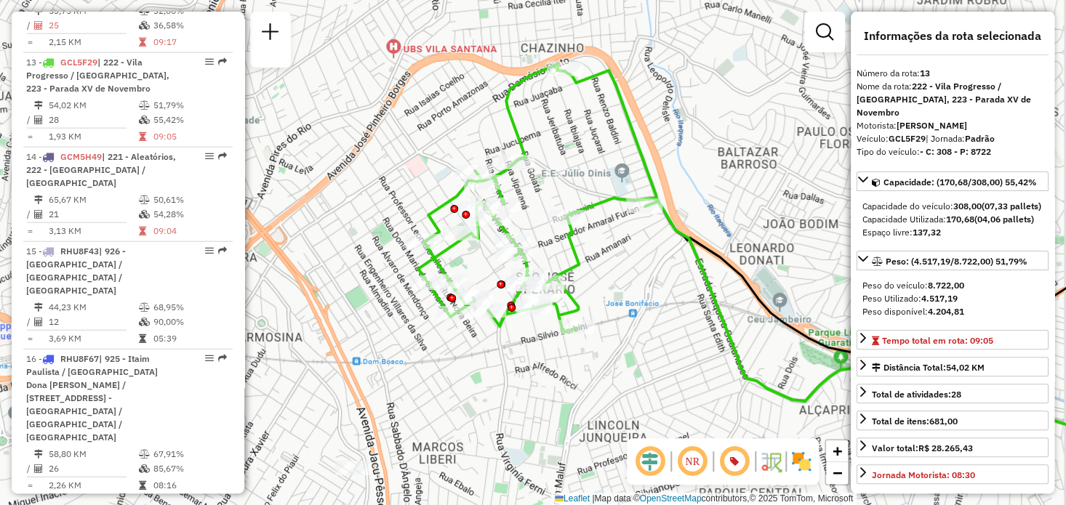
drag, startPoint x: 718, startPoint y: 310, endPoint x: 616, endPoint y: 264, distance: 112.6
click at [616, 264] on div "Janela de atendimento Grade de atendimento Capacidade Transportadoras Veículos …" at bounding box center [533, 252] width 1066 height 505
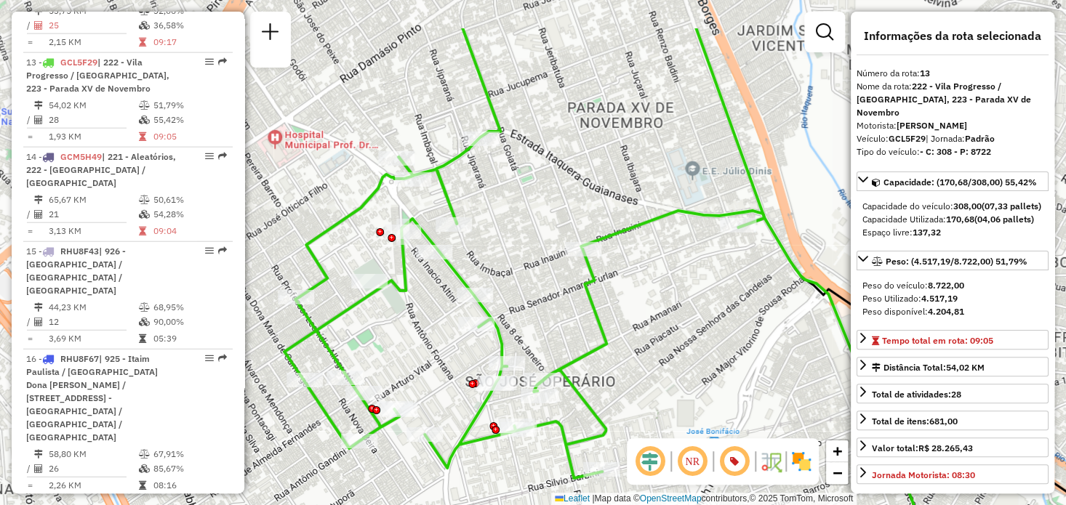
drag, startPoint x: 651, startPoint y: 257, endPoint x: 716, endPoint y: 336, distance: 101.7
click at [716, 336] on div "Janela de atendimento Grade de atendimento Capacidade Transportadoras Veículos …" at bounding box center [533, 252] width 1066 height 505
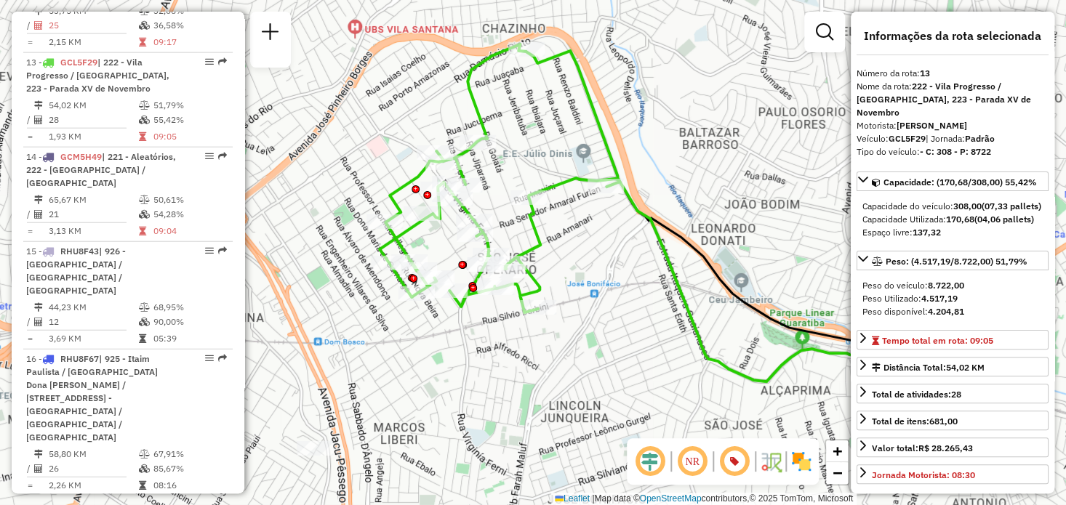
drag, startPoint x: 744, startPoint y: 116, endPoint x: 612, endPoint y: 126, distance: 132.0
click at [612, 126] on div "Janela de atendimento Grade de atendimento Capacidade Transportadoras Veículos …" at bounding box center [533, 252] width 1066 height 505
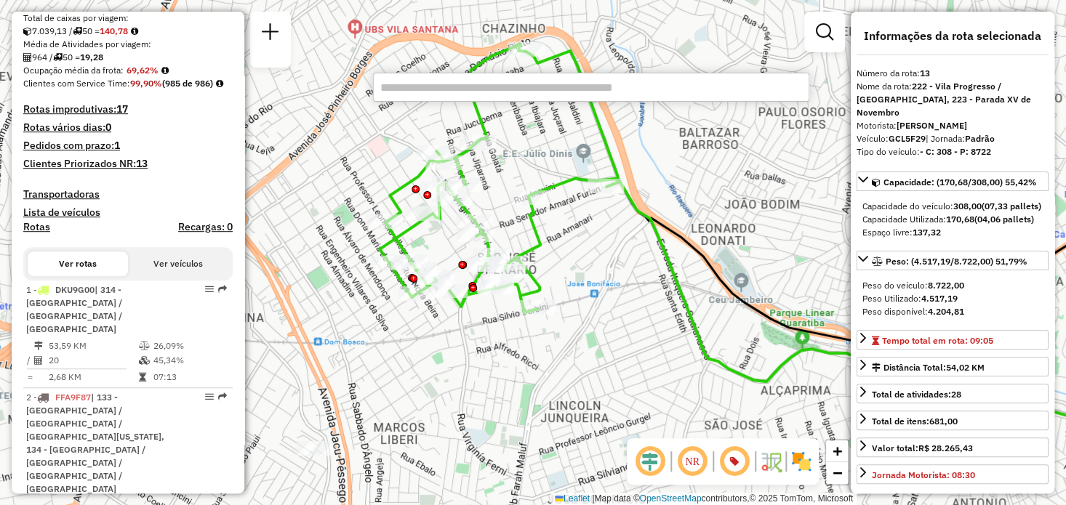
scroll to position [3682, 0]
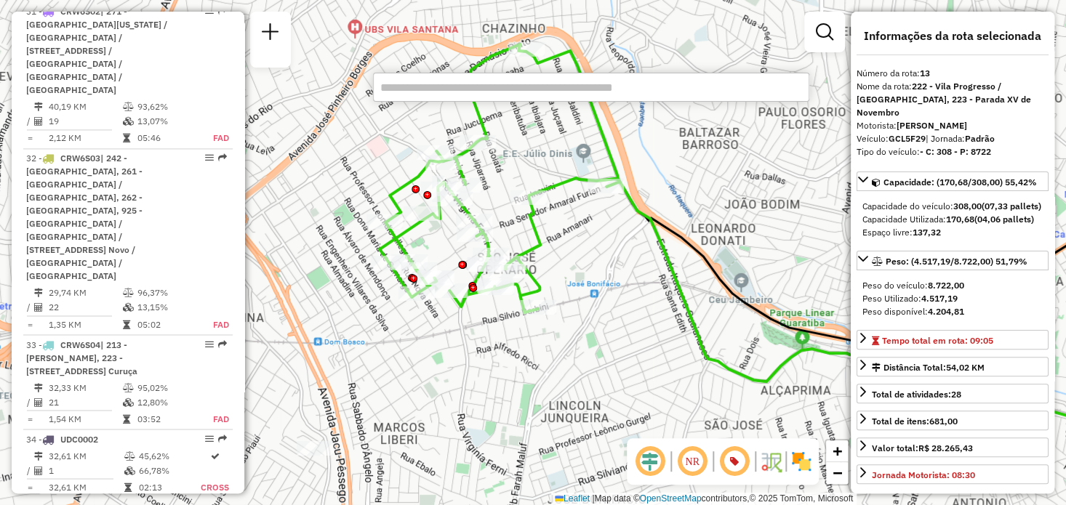
click at [206, 502] on em at bounding box center [209, 506] width 9 height 9
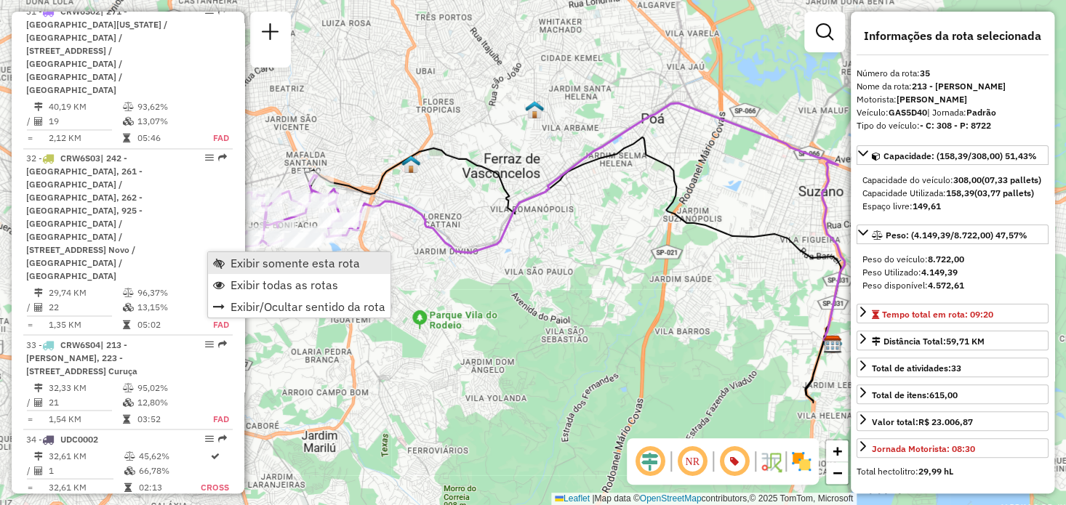
click at [233, 257] on span "Exibir somente esta rota" at bounding box center [294, 263] width 129 height 12
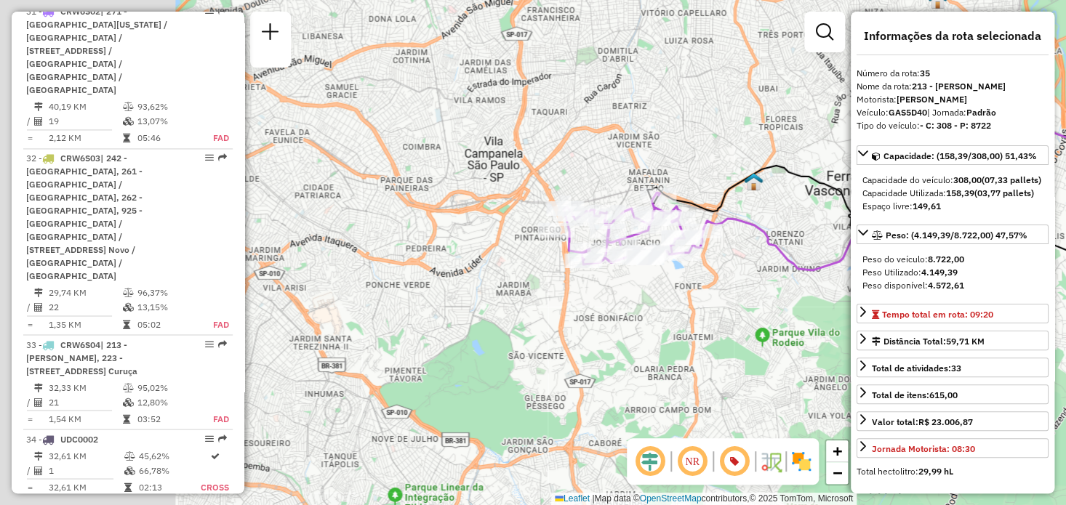
drag, startPoint x: 487, startPoint y: 220, endPoint x: 830, endPoint y: 238, distance: 342.9
click at [830, 238] on div "Janela de atendimento Grade de atendimento Capacidade Transportadoras Veículos …" at bounding box center [533, 252] width 1066 height 505
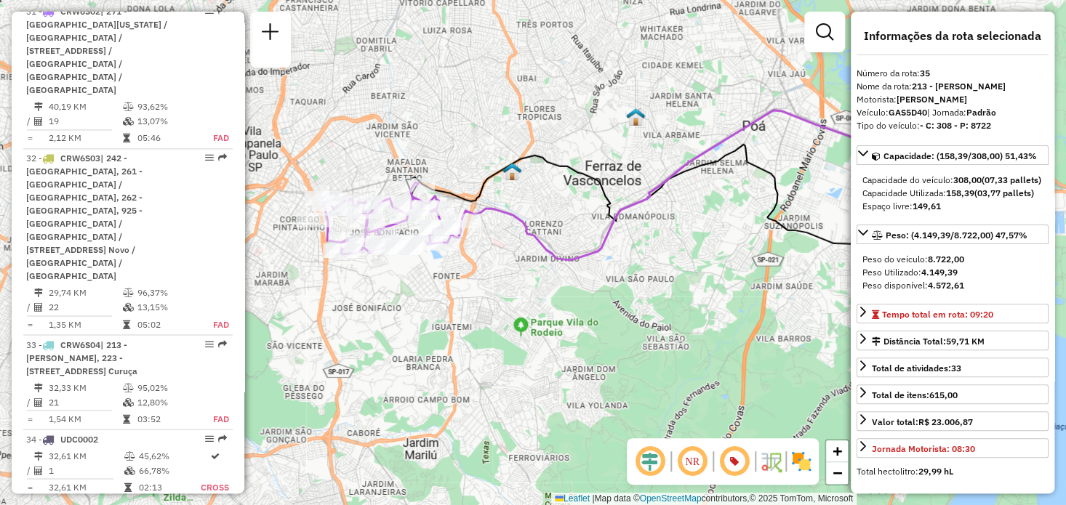
drag, startPoint x: 733, startPoint y: 379, endPoint x: 491, endPoint y: 369, distance: 241.6
click at [491, 369] on div "Janela de atendimento Grade de atendimento Capacidade Transportadoras Veículos …" at bounding box center [533, 252] width 1066 height 505
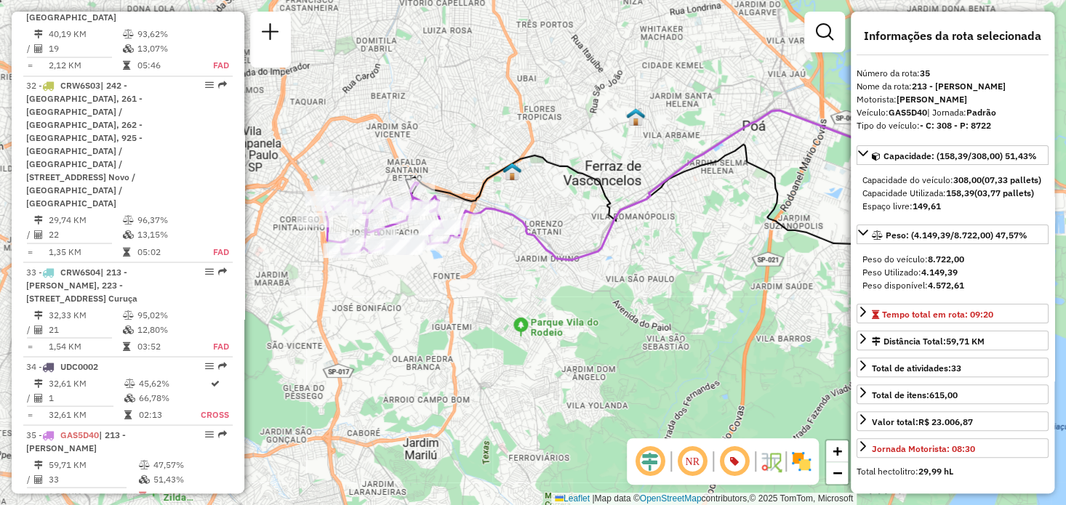
scroll to position [1422, 0]
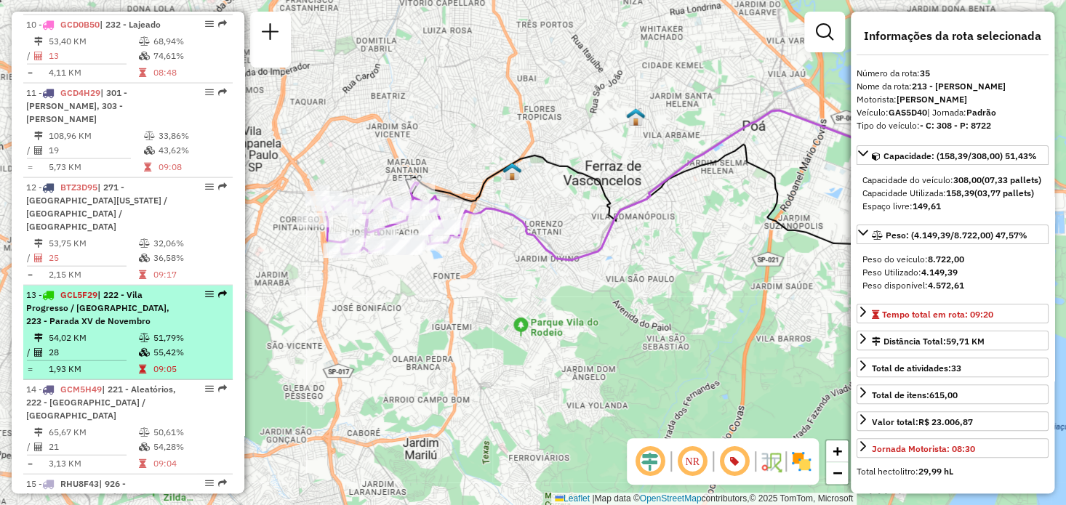
click at [205, 290] on em at bounding box center [209, 294] width 9 height 9
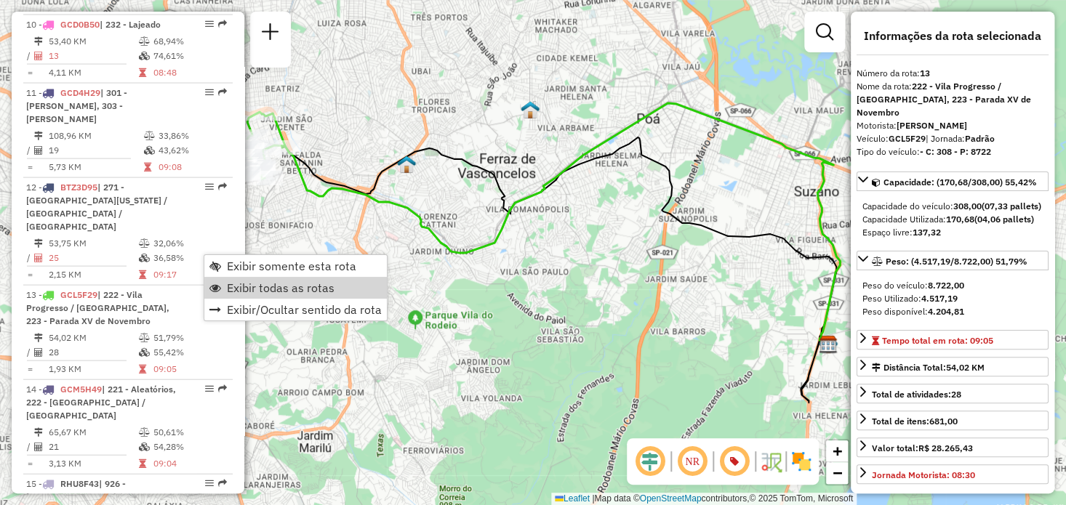
drag, startPoint x: 820, startPoint y: 412, endPoint x: 800, endPoint y: 395, distance: 26.3
click at [819, 412] on div "Janela de atendimento Grade de atendimento Capacidade Transportadoras Veículos …" at bounding box center [533, 252] width 1066 height 505
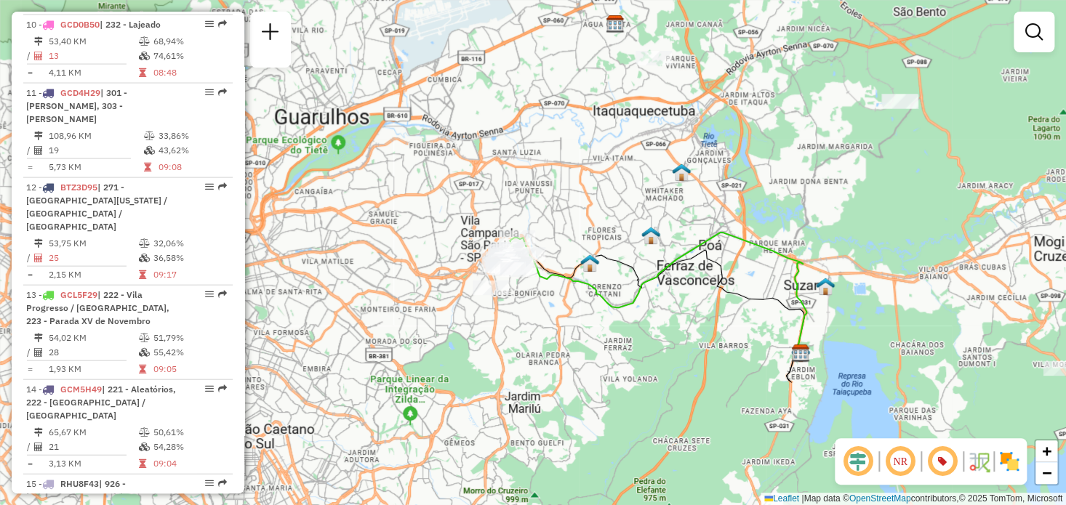
scroll to position [3682, 0]
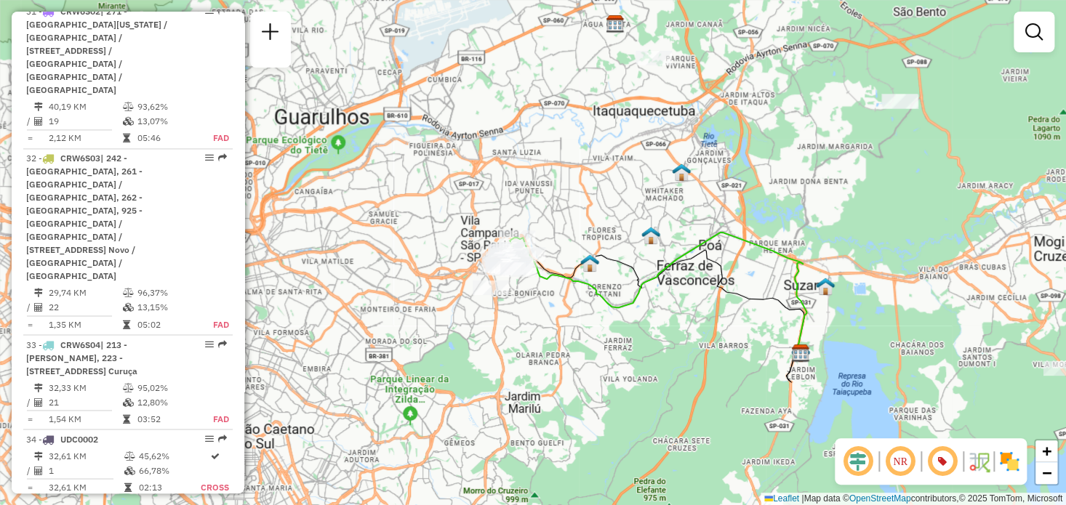
click at [196, 501] on div "35 - GAS5D40 | 213 - [PERSON_NAME]" at bounding box center [128, 514] width 204 height 26
select select "**********"
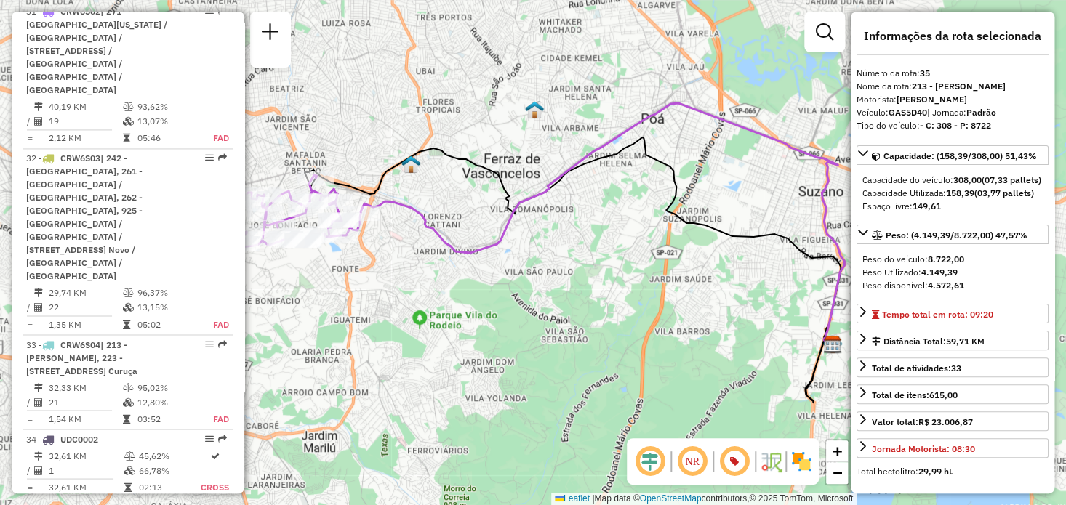
click at [205, 502] on em at bounding box center [209, 506] width 9 height 9
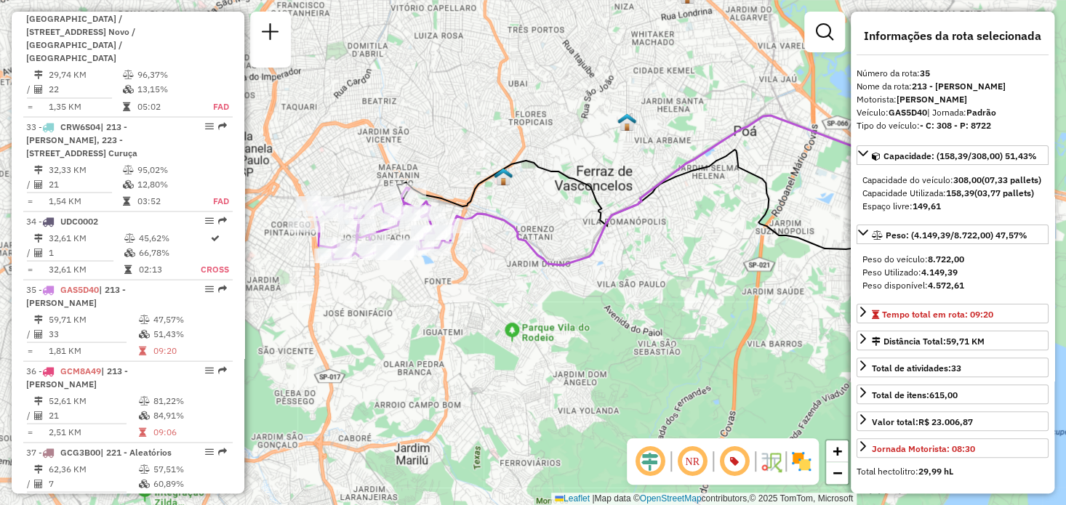
drag, startPoint x: 369, startPoint y: 304, endPoint x: 593, endPoint y: 340, distance: 226.7
click at [593, 340] on div "Janela de atendimento Grade de atendimento Capacidade Transportadoras Veículos …" at bounding box center [533, 252] width 1066 height 505
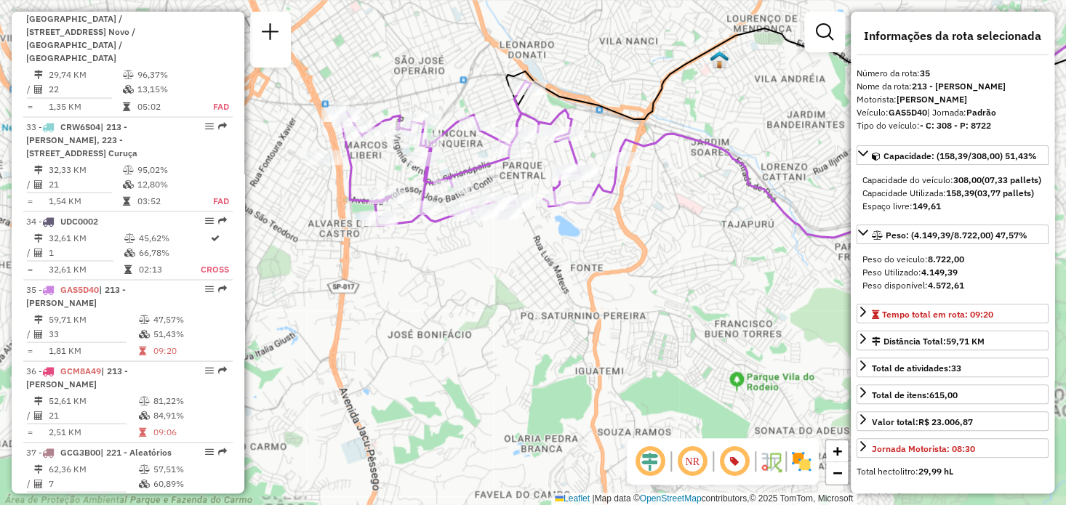
drag, startPoint x: 477, startPoint y: 330, endPoint x: 573, endPoint y: 337, distance: 96.2
click at [573, 337] on div "Janela de atendimento Grade de atendimento Capacidade Transportadoras Veículos …" at bounding box center [533, 252] width 1066 height 505
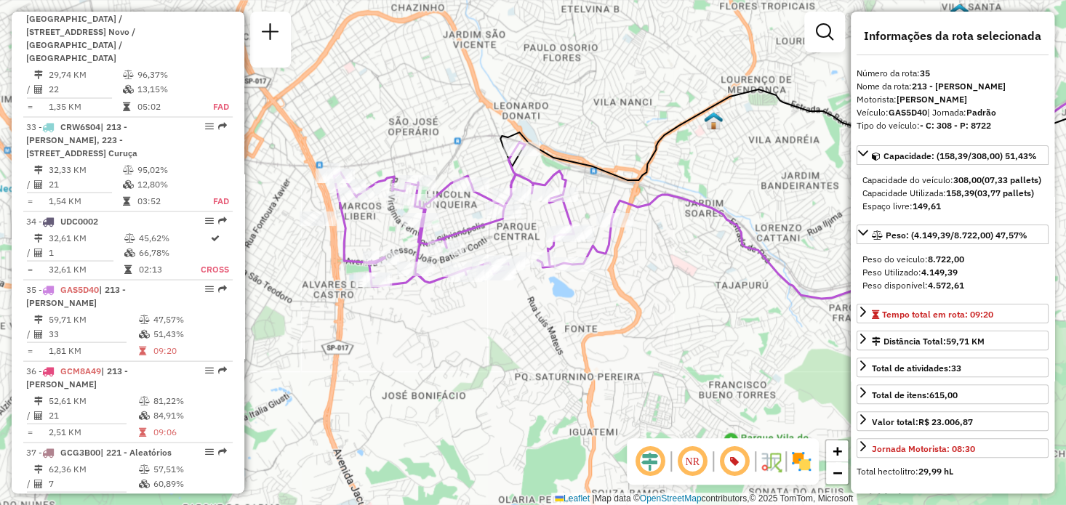
drag, startPoint x: 667, startPoint y: 340, endPoint x: 603, endPoint y: 383, distance: 76.4
click at [603, 383] on div "Janela de atendimento Grade de atendimento Capacidade Transportadoras Veículos …" at bounding box center [533, 252] width 1066 height 505
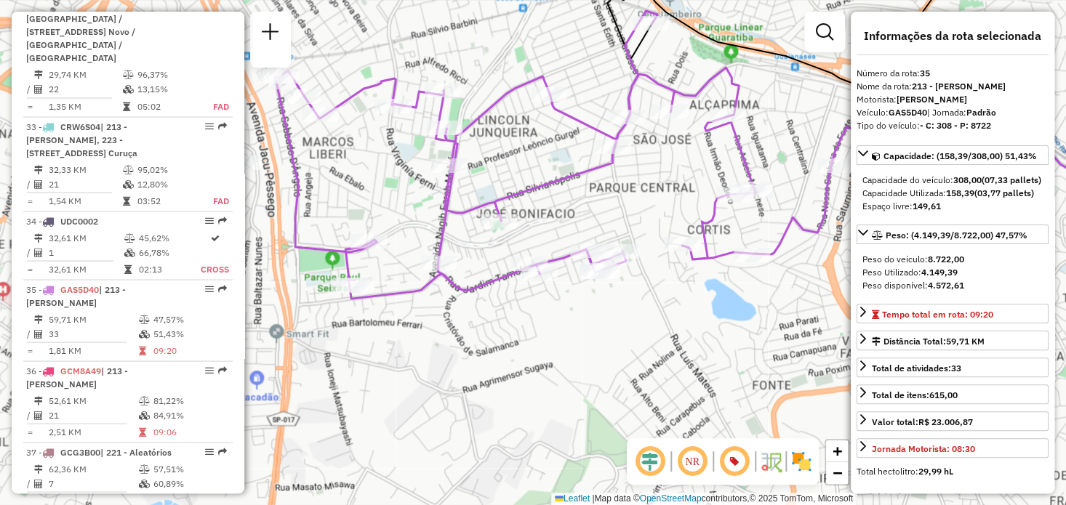
drag, startPoint x: 670, startPoint y: 329, endPoint x: 650, endPoint y: 337, distance: 21.2
click at [650, 337] on div "Janela de atendimento Grade de atendimento Capacidade Transportadoras Veículos …" at bounding box center [533, 252] width 1066 height 505
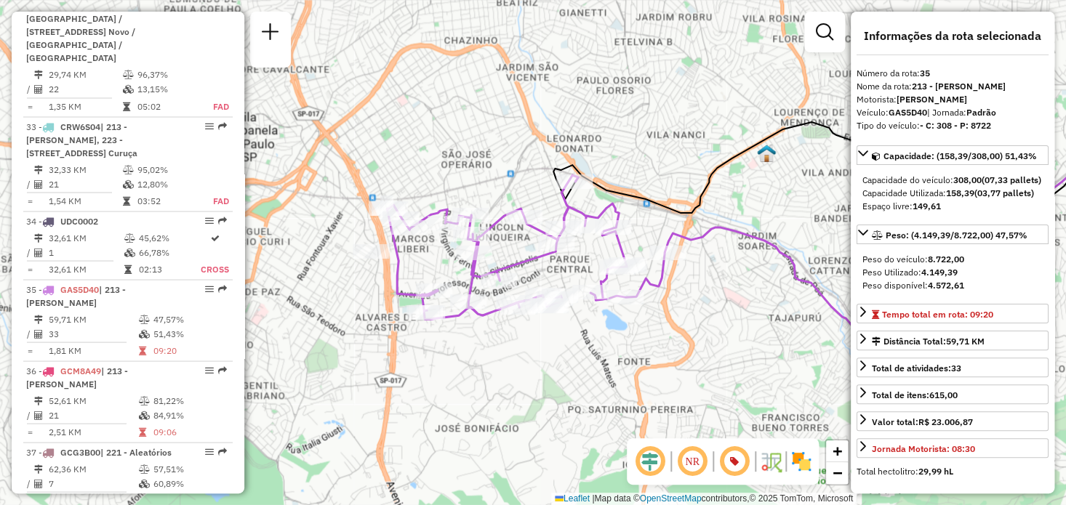
drag, startPoint x: 681, startPoint y: 356, endPoint x: 609, endPoint y: 358, distance: 72.0
click at [609, 358] on div "Janela de atendimento Grade de atendimento Capacidade Transportadoras Veículos …" at bounding box center [533, 252] width 1066 height 505
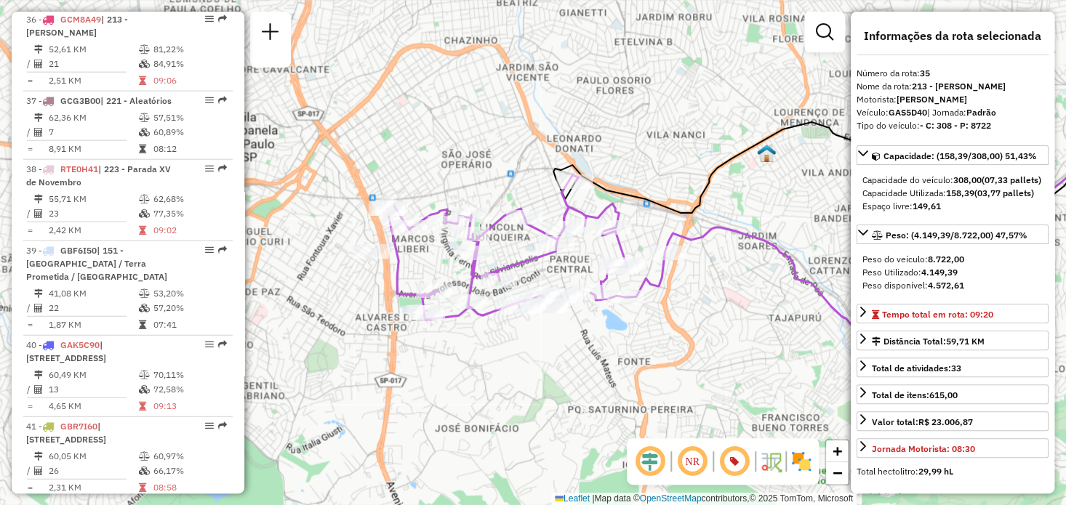
scroll to position [1085, 0]
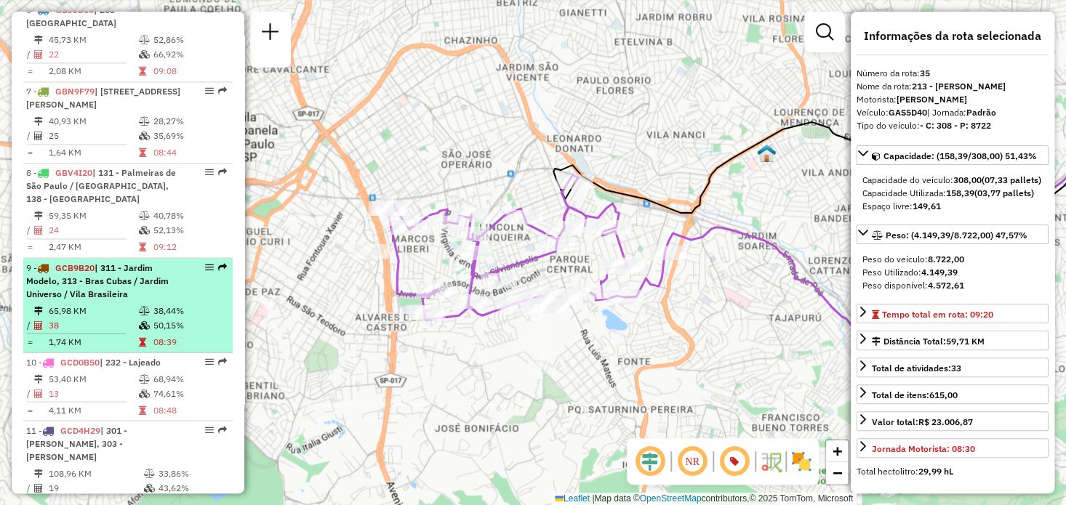
click at [205, 262] on em at bounding box center [209, 266] width 9 height 9
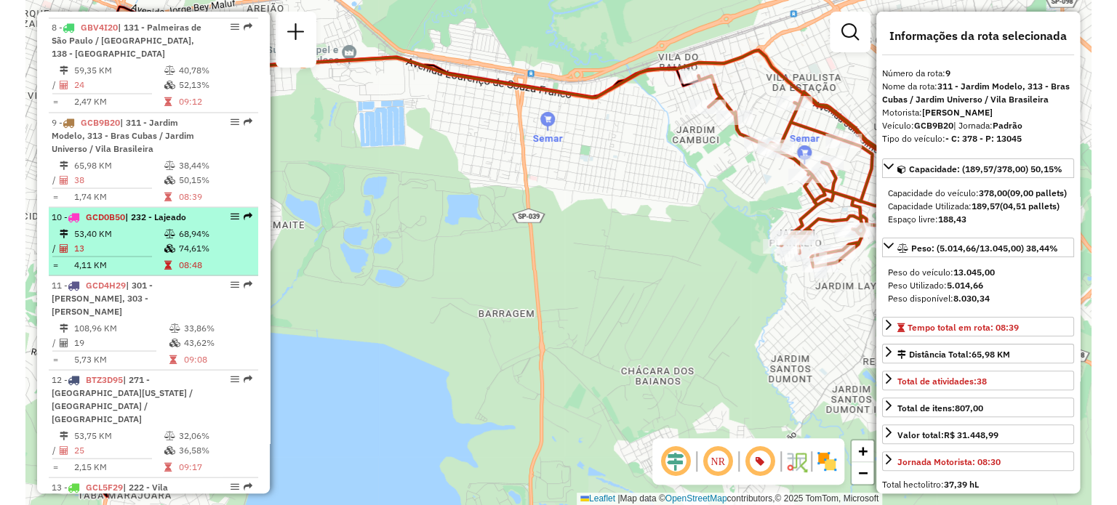
scroll to position [1303, 0]
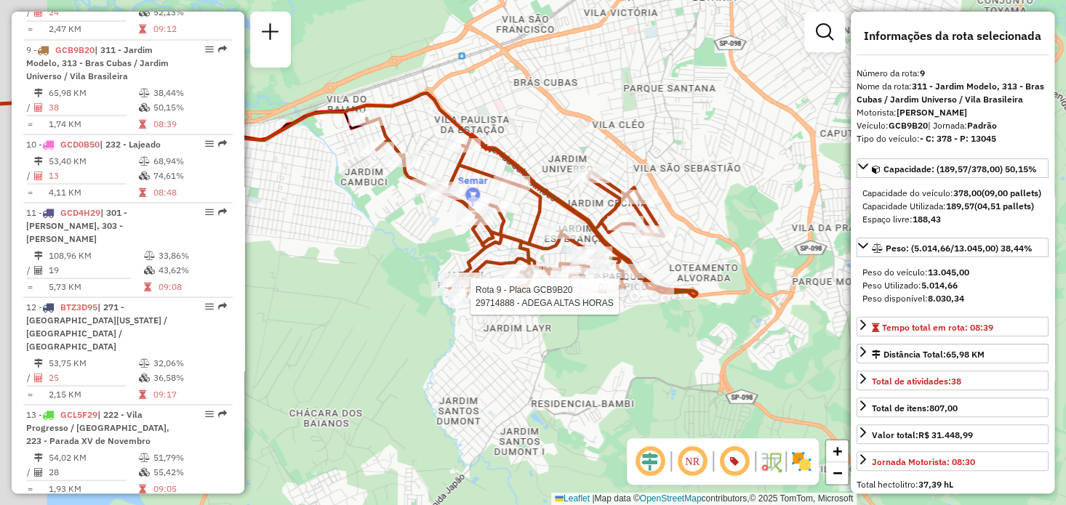
drag, startPoint x: 595, startPoint y: 308, endPoint x: 652, endPoint y: 344, distance: 68.0
click at [652, 344] on div "Rota 9 - Placa GCB9B20 29714888 - ADEGA ALTAS HORAS Janela de atendimento Grade…" at bounding box center [533, 252] width 1066 height 505
click at [643, 345] on div "Rota 9 - Placa GCB9B20 29714888 - ADEGA ALTAS HORAS Janela de atendimento Grade…" at bounding box center [533, 252] width 1066 height 505
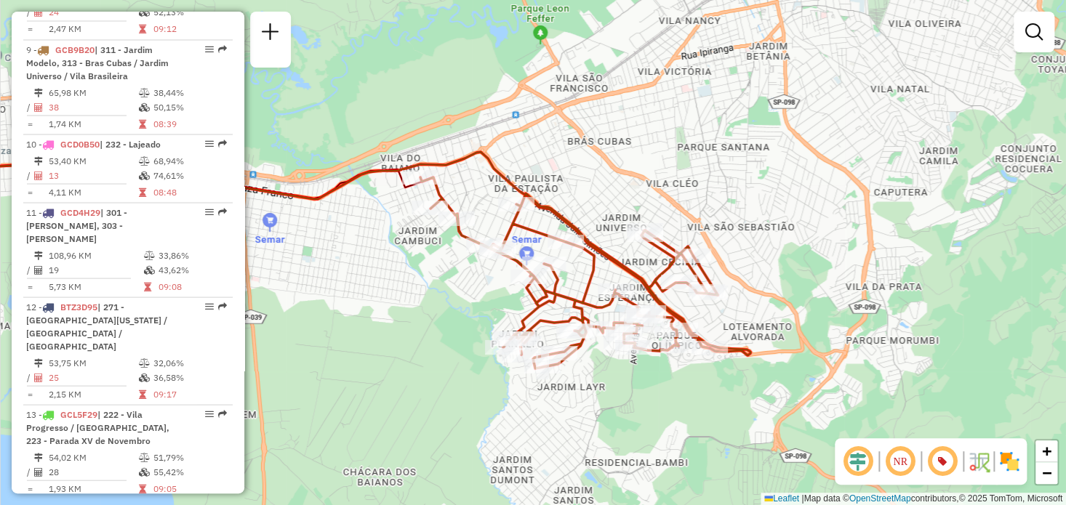
drag, startPoint x: 799, startPoint y: 211, endPoint x: 853, endPoint y: 270, distance: 79.8
click at [853, 270] on div "Janela de atendimento Grade de atendimento Capacidade Transportadoras Veículos …" at bounding box center [533, 252] width 1066 height 505
click at [1016, 465] on img at bounding box center [1008, 461] width 23 height 23
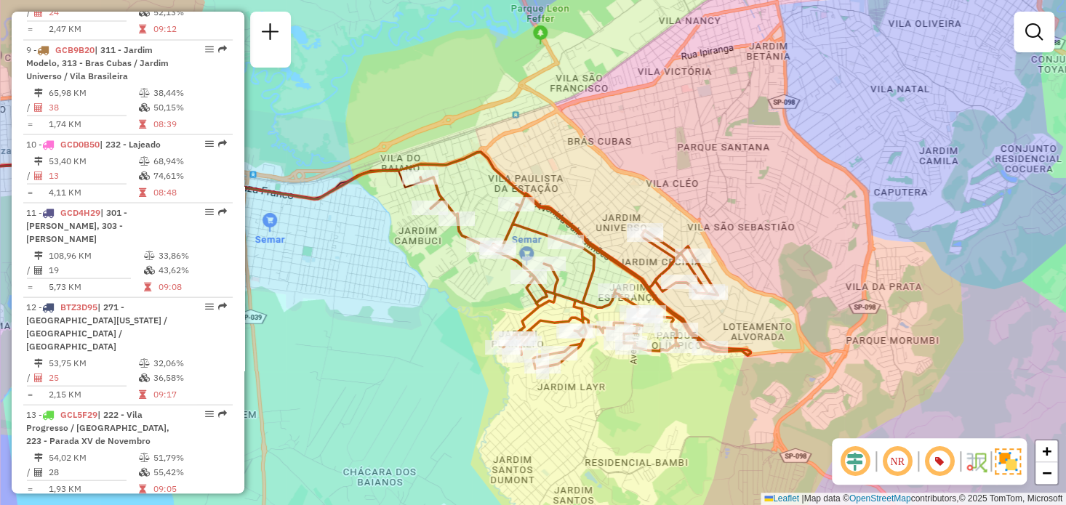
click at [1015, 465] on img at bounding box center [1008, 462] width 26 height 26
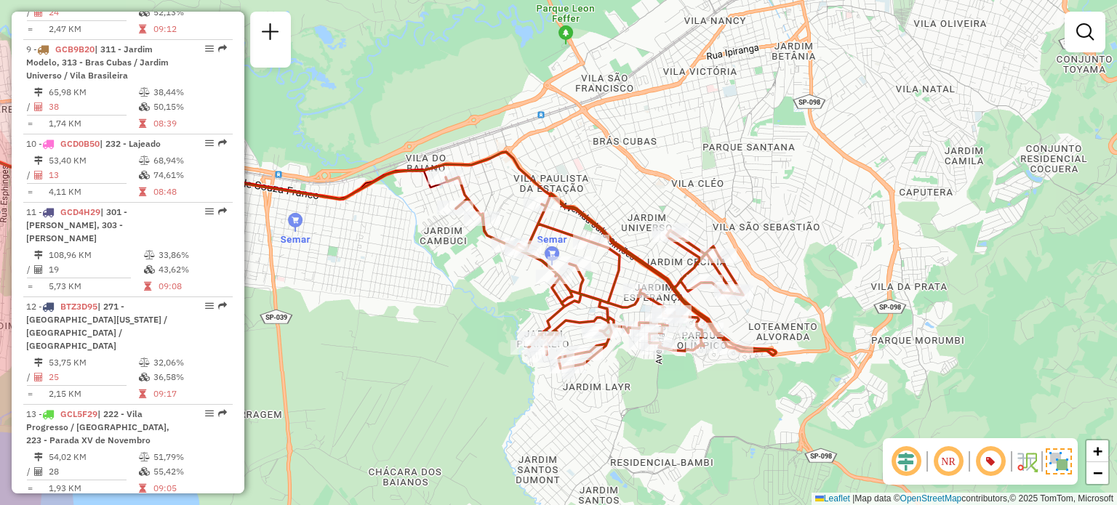
click at [1065, 239] on div "Janela de atendimento Grade de atendimento Capacidade Transportadoras Veículos …" at bounding box center [558, 252] width 1117 height 505
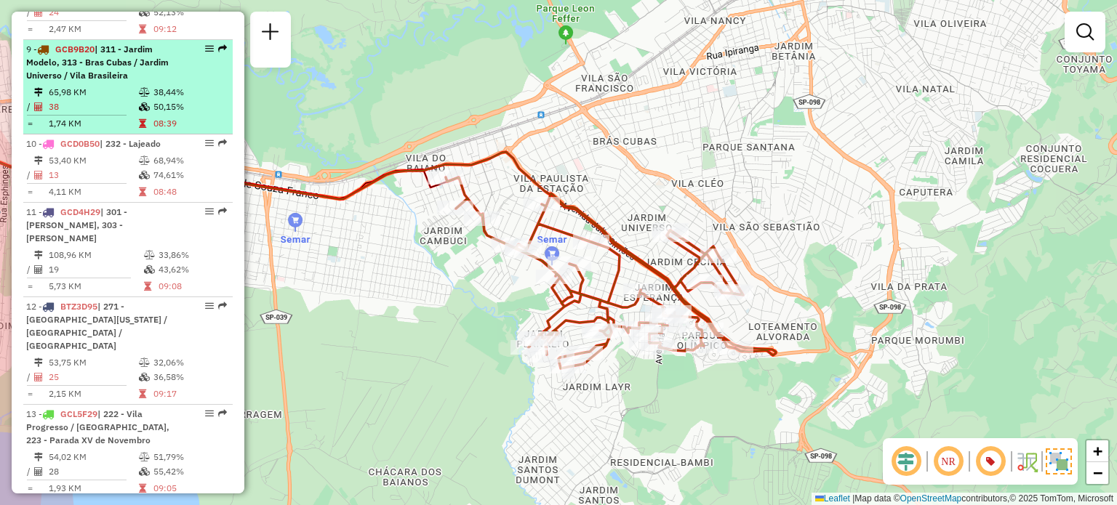
click at [143, 88] on icon at bounding box center [144, 92] width 11 height 9
select select "**********"
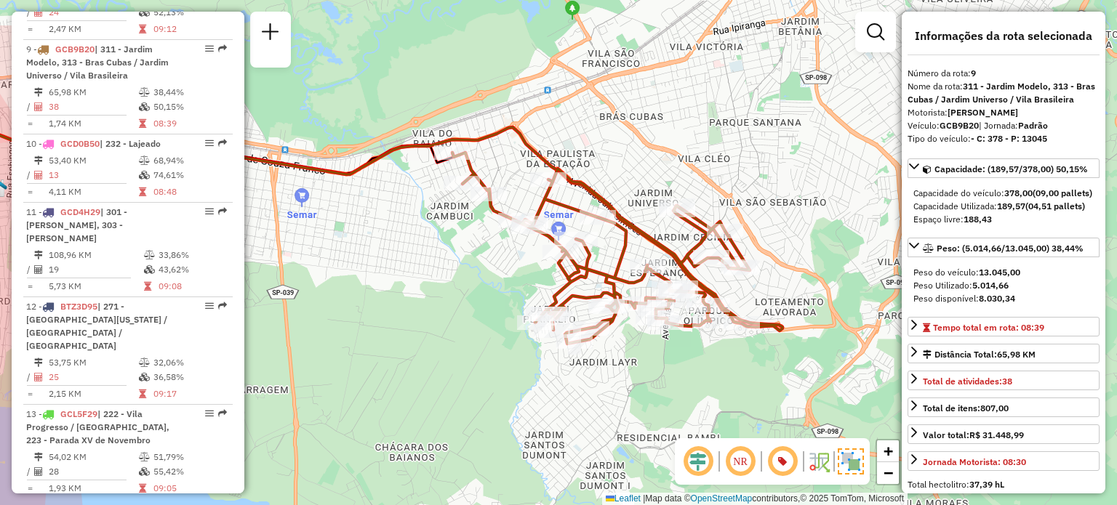
drag, startPoint x: 693, startPoint y: 194, endPoint x: 516, endPoint y: 267, distance: 191.0
click at [516, 267] on div "Janela de atendimento Grade de atendimento Capacidade Transportadoras Veículos …" at bounding box center [558, 252] width 1117 height 505
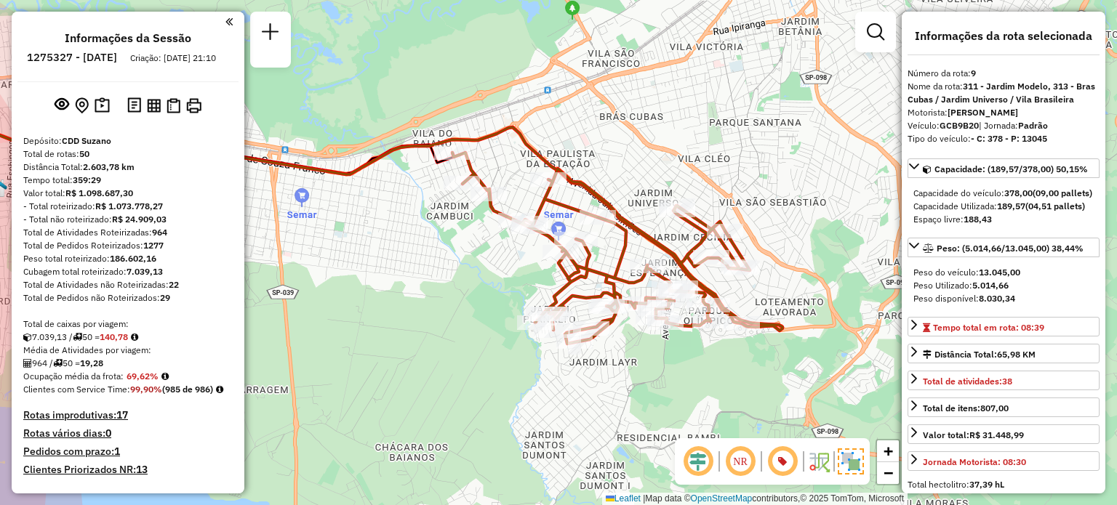
scroll to position [1706, 0]
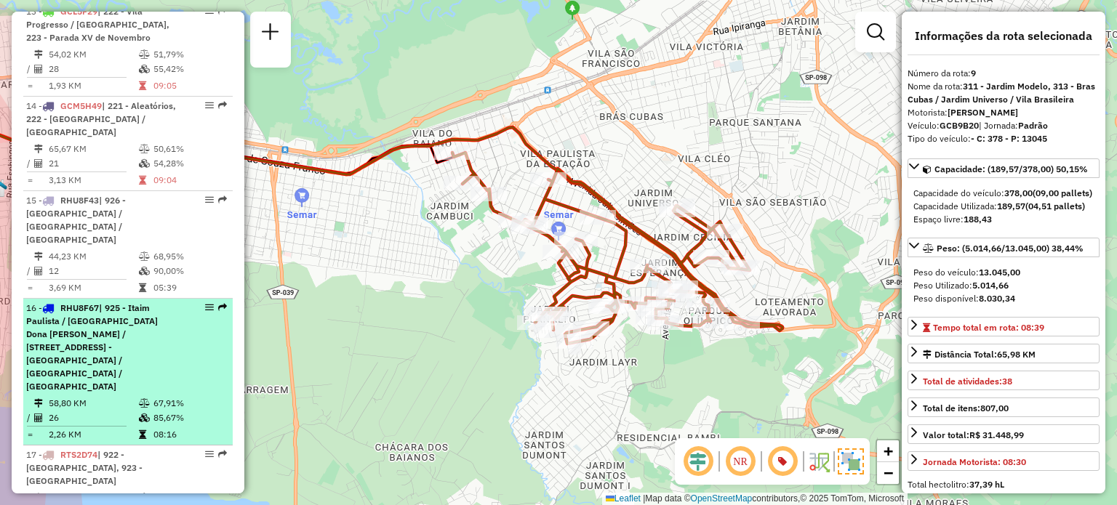
click at [206, 302] on div "16 - RHU8F67 | 925 - Itaim Paulista / [GEOGRAPHIC_DATA] Dona [PERSON_NAME] / [G…" at bounding box center [128, 348] width 204 height 92
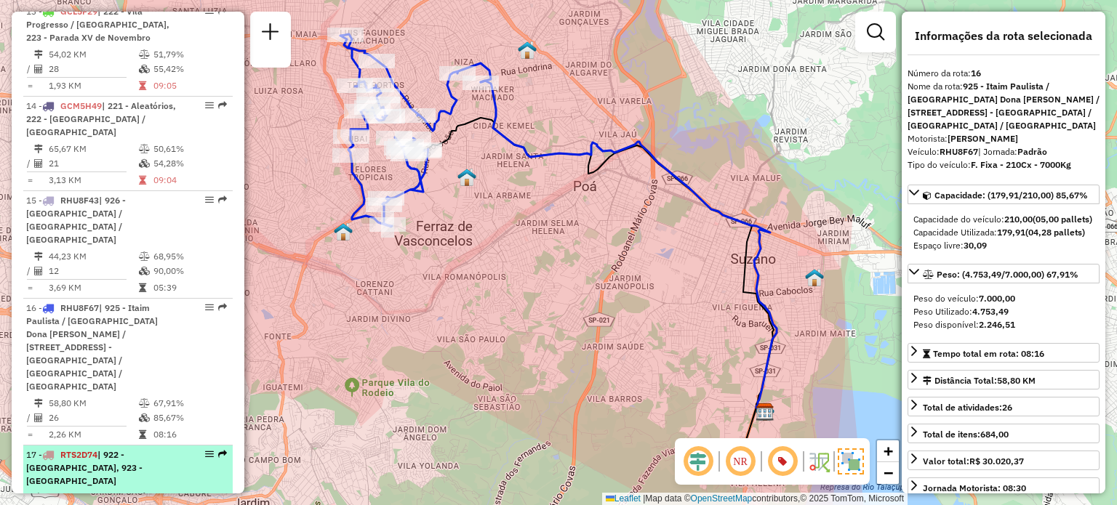
click at [212, 450] on div at bounding box center [205, 454] width 44 height 9
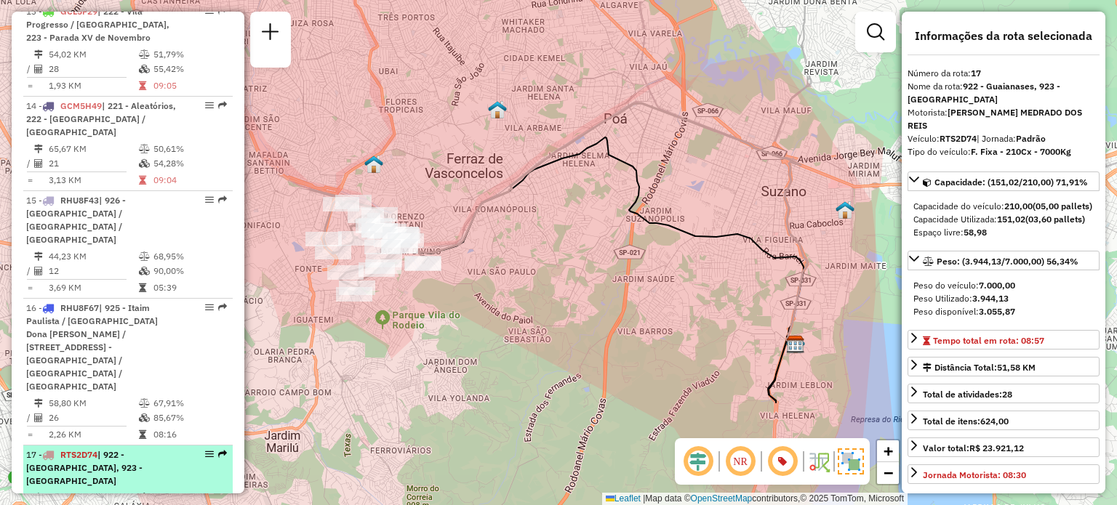
click at [205, 450] on em at bounding box center [209, 454] width 9 height 9
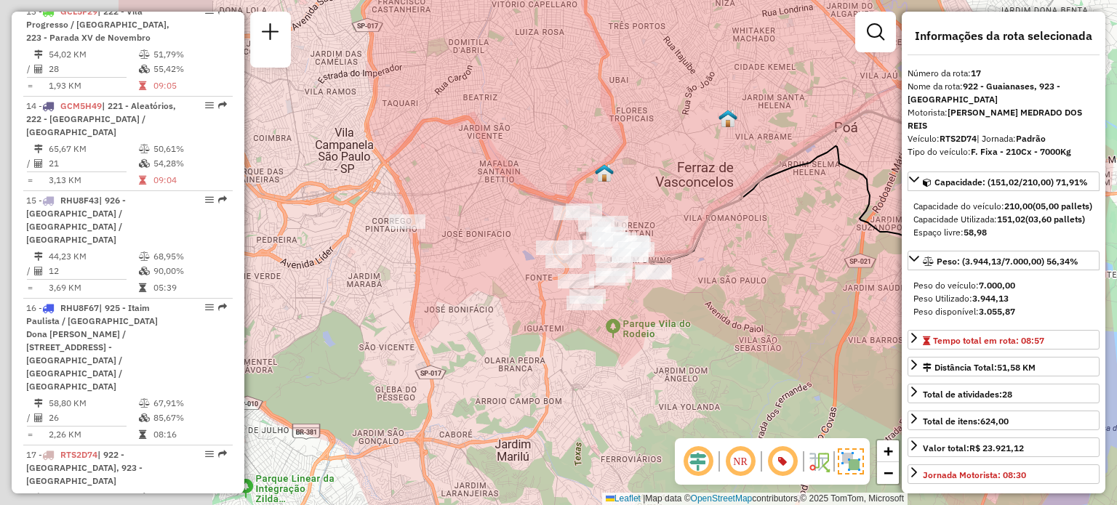
drag, startPoint x: 389, startPoint y: 340, endPoint x: 619, endPoint y: 348, distance: 230.6
click at [619, 348] on div "Janela de atendimento Grade de atendimento Capacidade Transportadoras Veículos …" at bounding box center [558, 252] width 1117 height 505
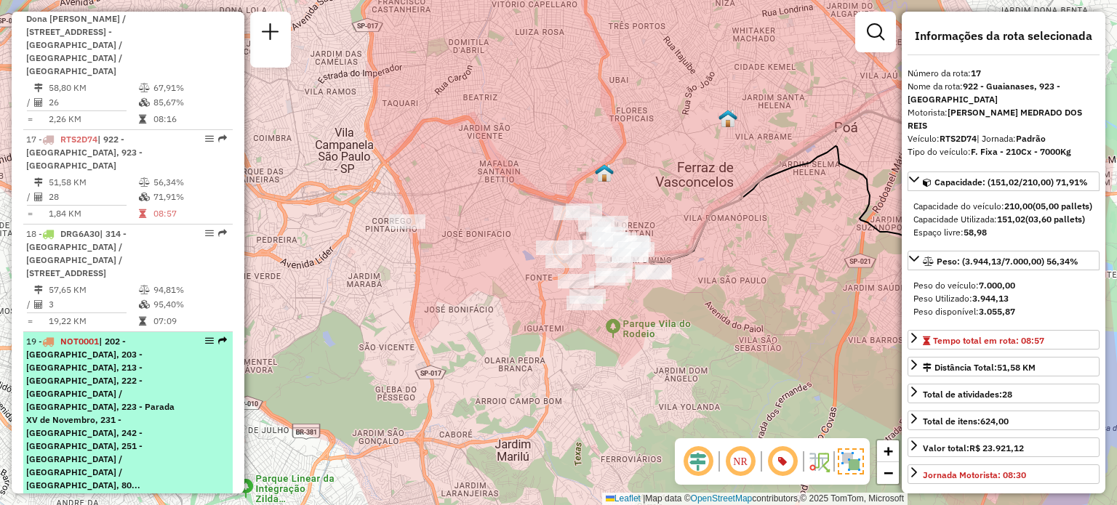
scroll to position [1996, 0]
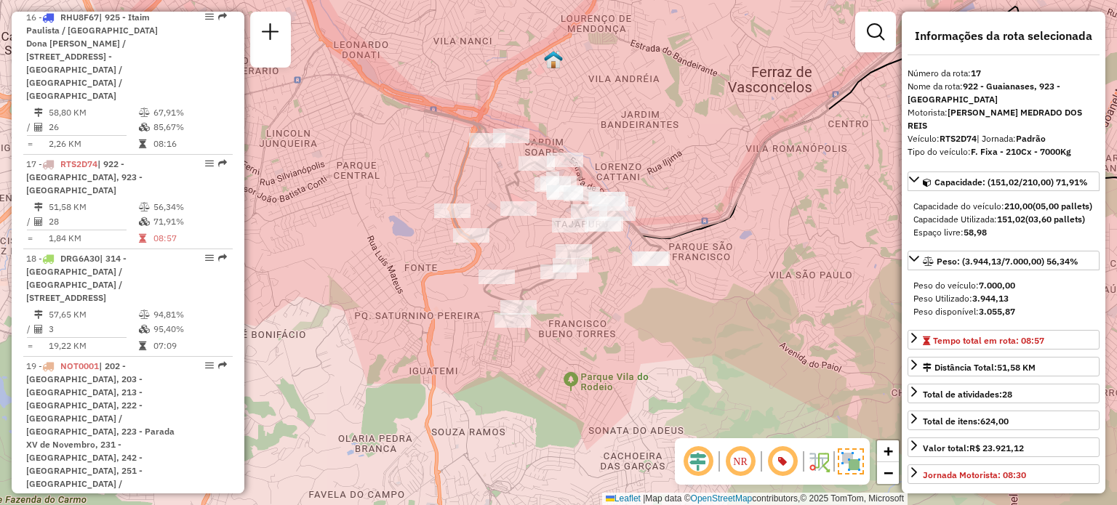
click at [853, 461] on img at bounding box center [851, 462] width 26 height 26
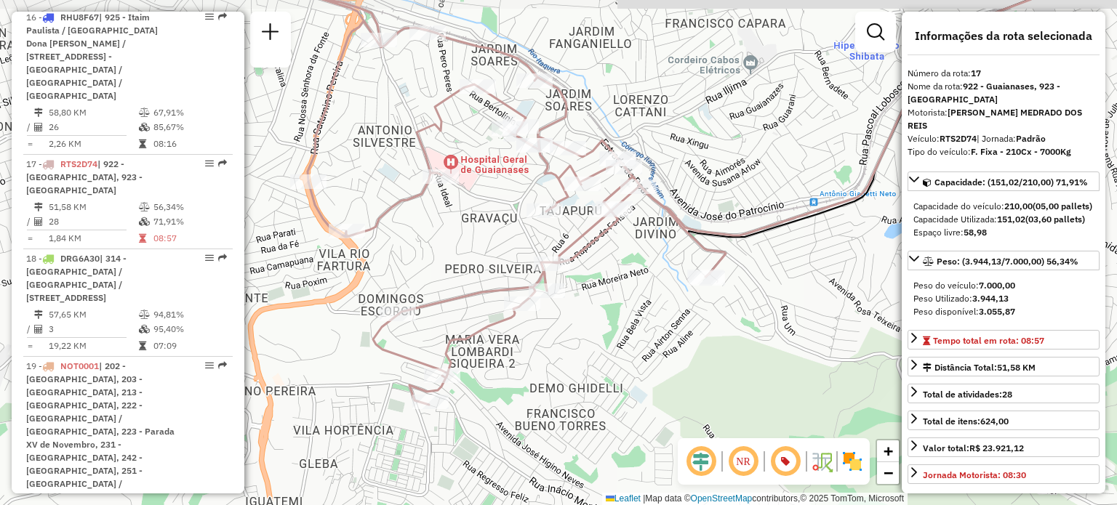
drag, startPoint x: 726, startPoint y: 220, endPoint x: 779, endPoint y: 260, distance: 66.4
click at [779, 260] on div "Janela de atendimento Grade de atendimento Capacidade Transportadoras Veículos …" at bounding box center [558, 252] width 1117 height 505
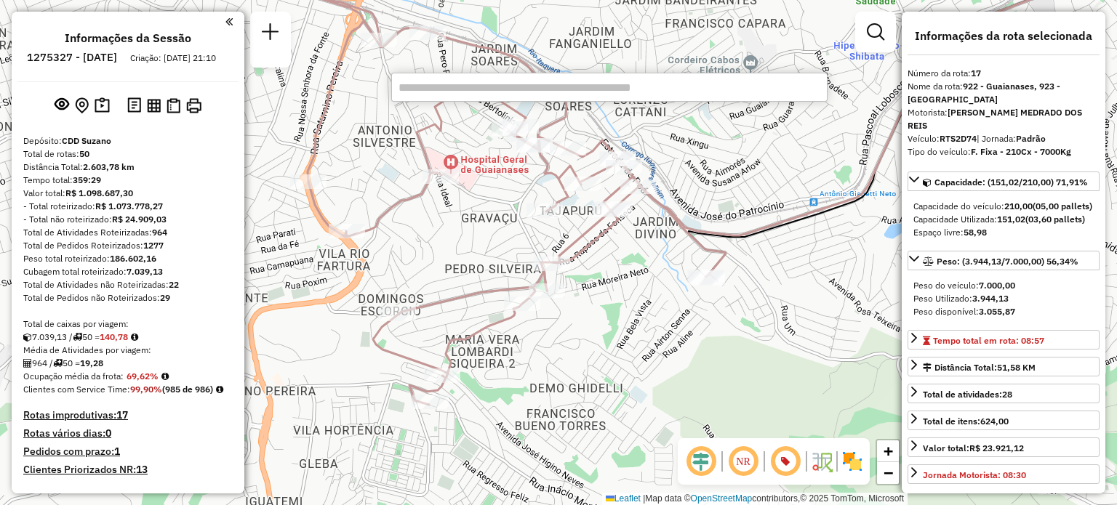
scroll to position [570, 0]
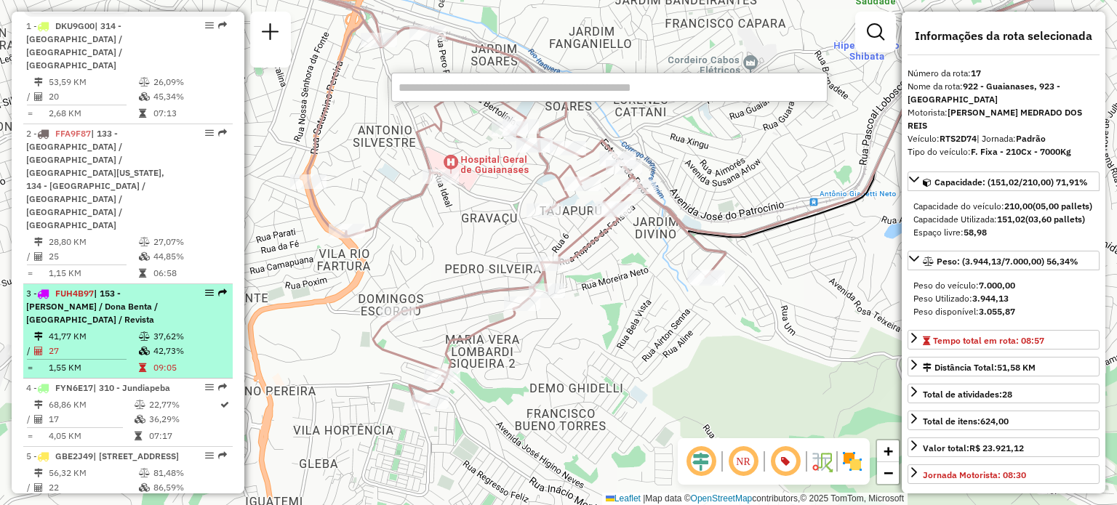
click at [198, 287] on div "3 - FUH4B97 | 153 - [PERSON_NAME] / [PERSON_NAME] / [GEOGRAPHIC_DATA] / Revista" at bounding box center [128, 306] width 204 height 39
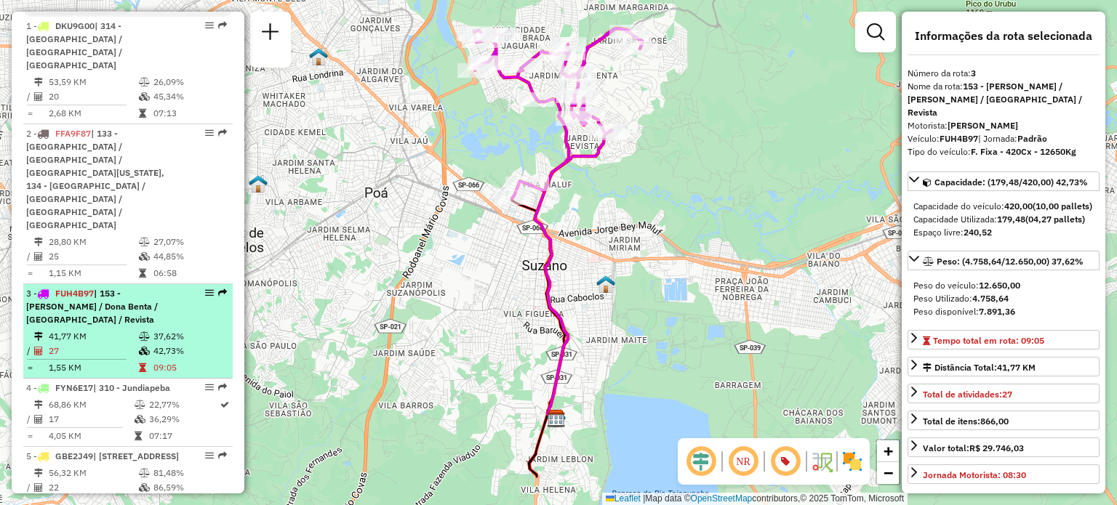
click at [205, 289] on em at bounding box center [209, 293] width 9 height 9
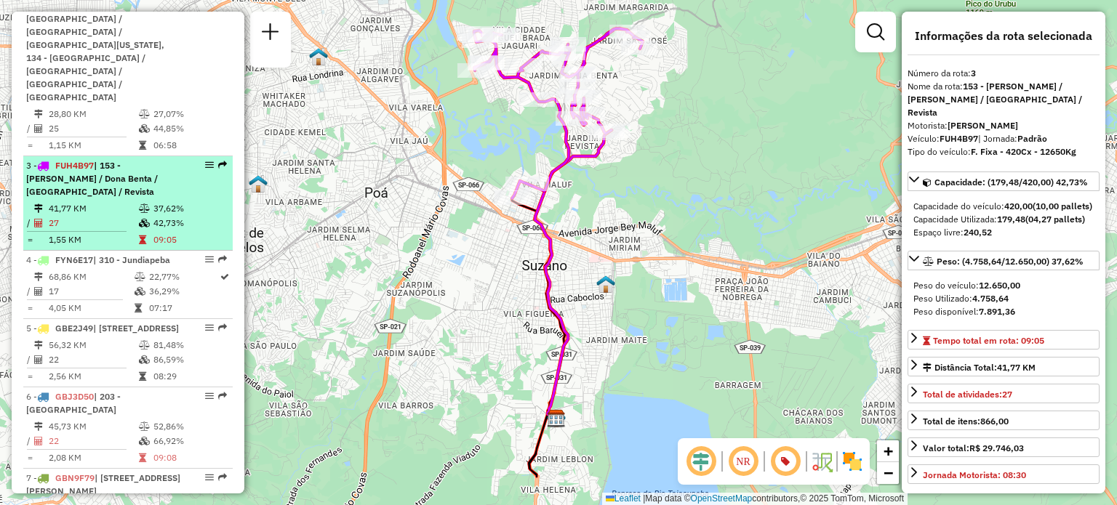
scroll to position [715, 0]
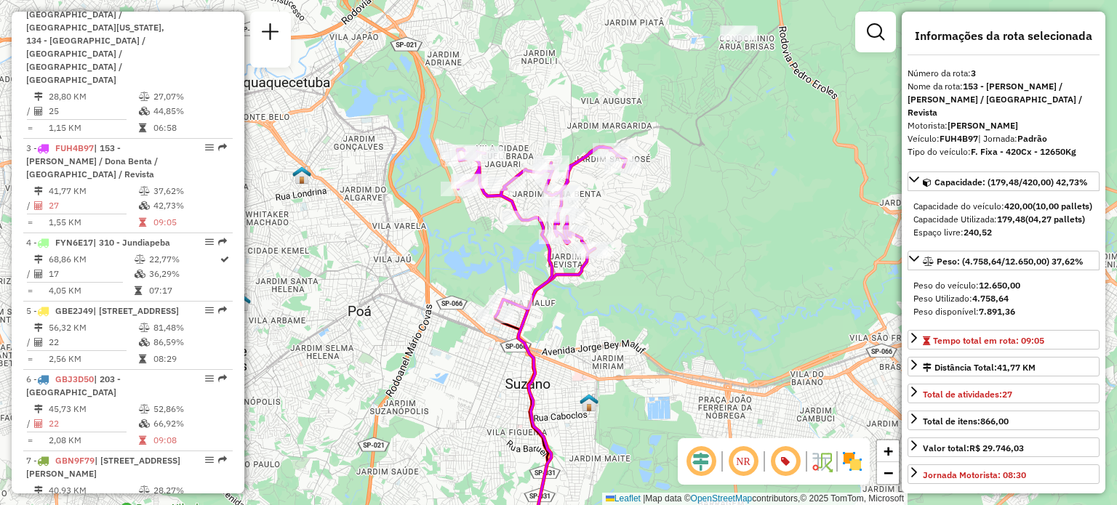
drag, startPoint x: 742, startPoint y: 124, endPoint x: 725, endPoint y: 243, distance: 119.7
click at [725, 243] on div "Janela de atendimento Grade de atendimento Capacidade Transportadoras Veículos …" at bounding box center [558, 252] width 1117 height 505
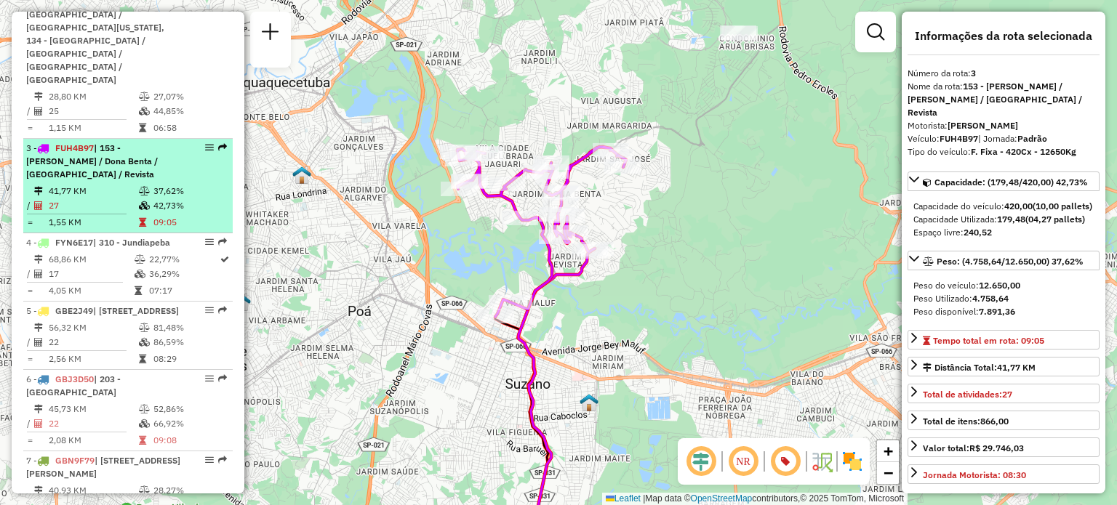
scroll to position [788, 0]
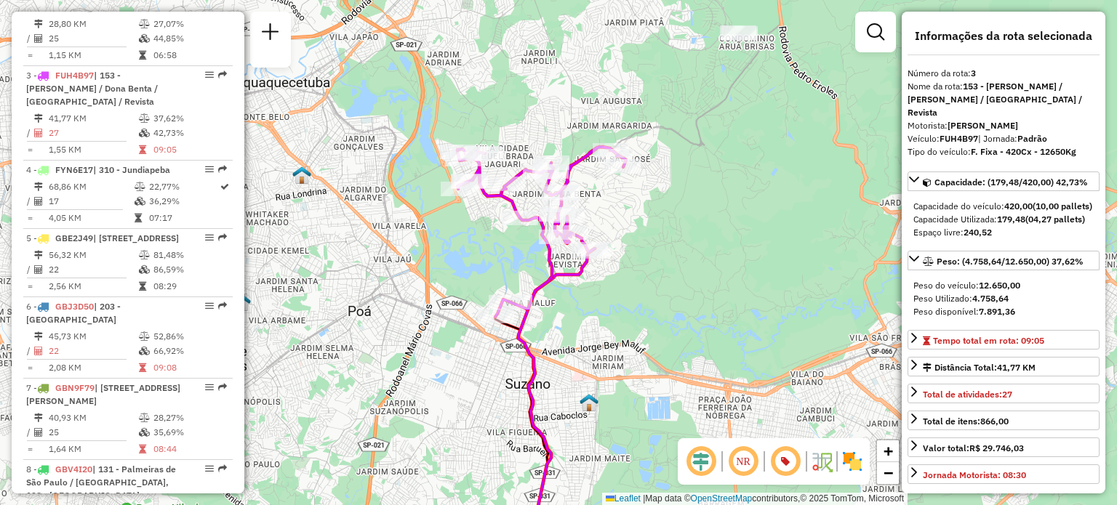
click at [763, 226] on div "Janela de atendimento Grade de atendimento Capacidade Transportadoras Veículos …" at bounding box center [558, 252] width 1117 height 505
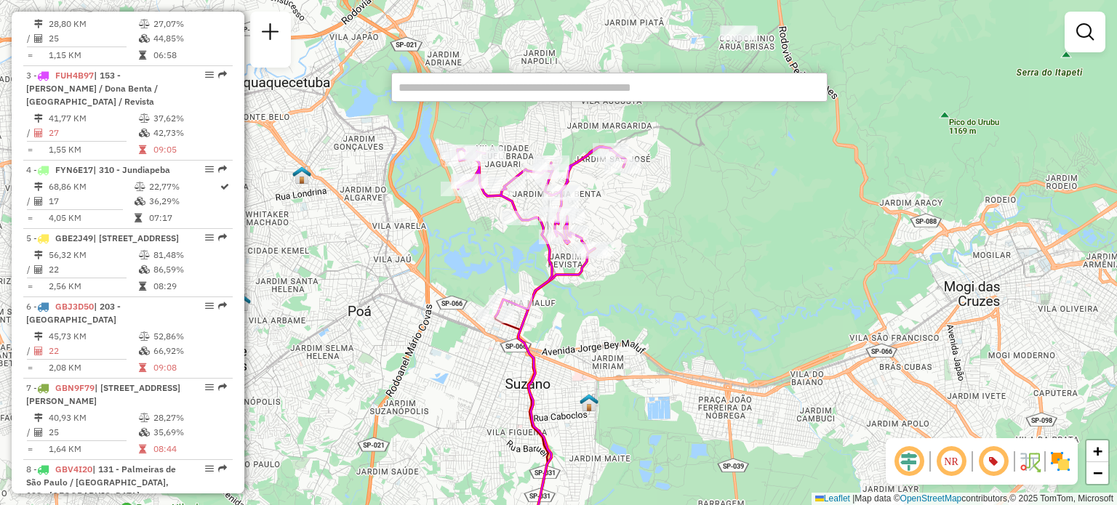
click at [858, 34] on div "Janela de atendimento Grade de atendimento Capacidade Transportadoras Veículos …" at bounding box center [558, 252] width 1117 height 505
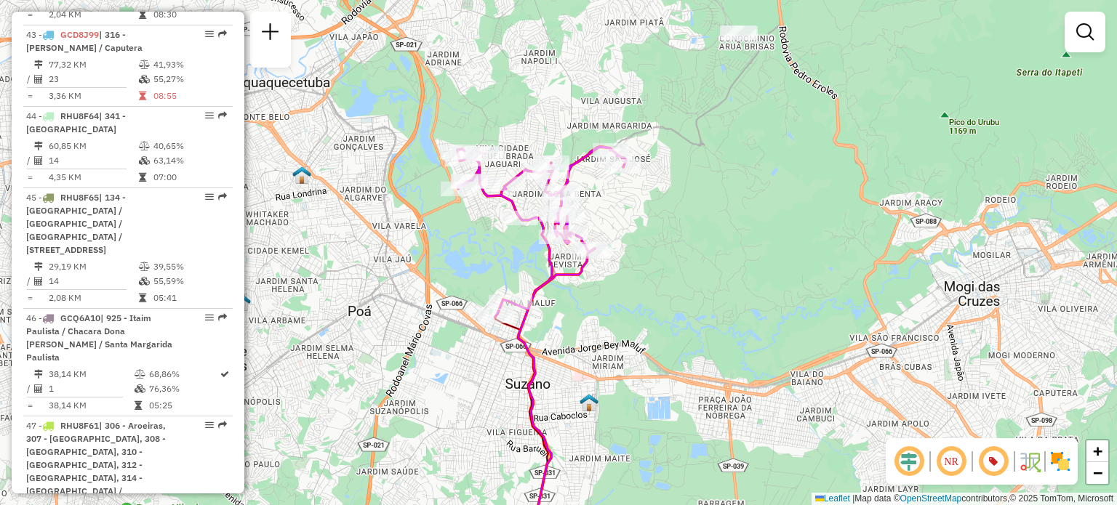
scroll to position [4925, 0]
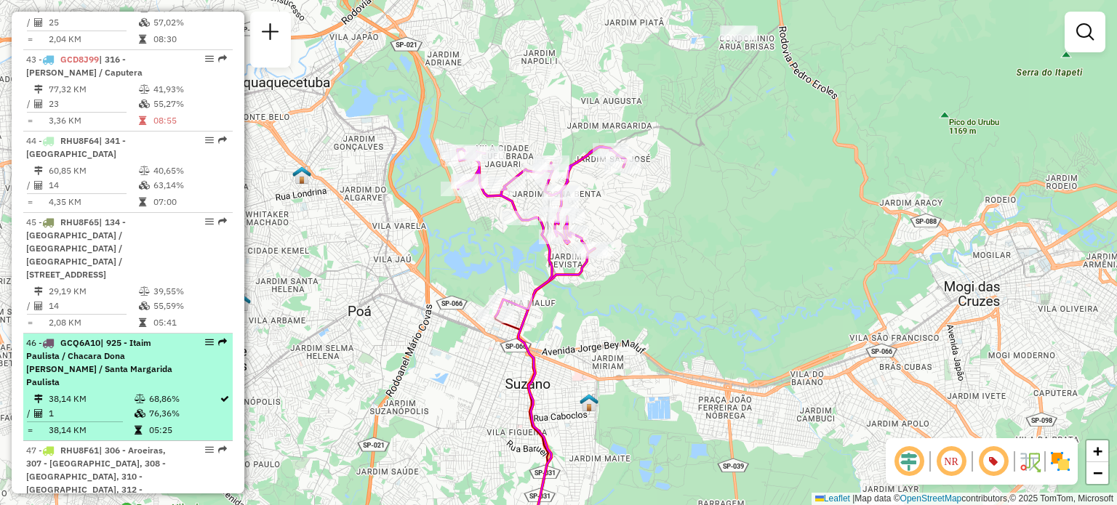
click at [206, 334] on li "46 - GCQ6A10 | 925 - Itaim Paulista / Chacara Dona [PERSON_NAME] / [GEOGRAPHIC_…" at bounding box center [127, 388] width 209 height 108
select select "**********"
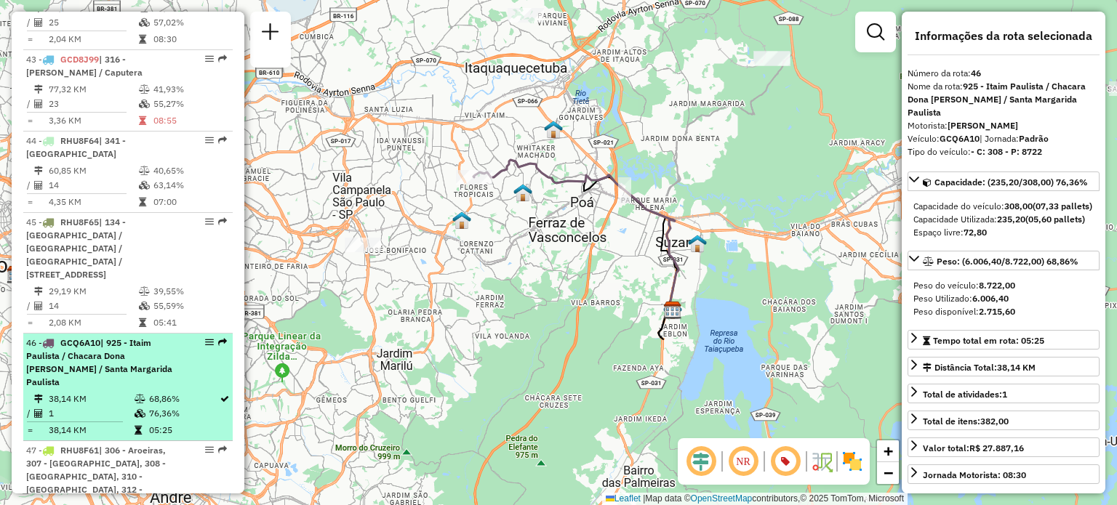
click at [205, 338] on em at bounding box center [209, 342] width 9 height 9
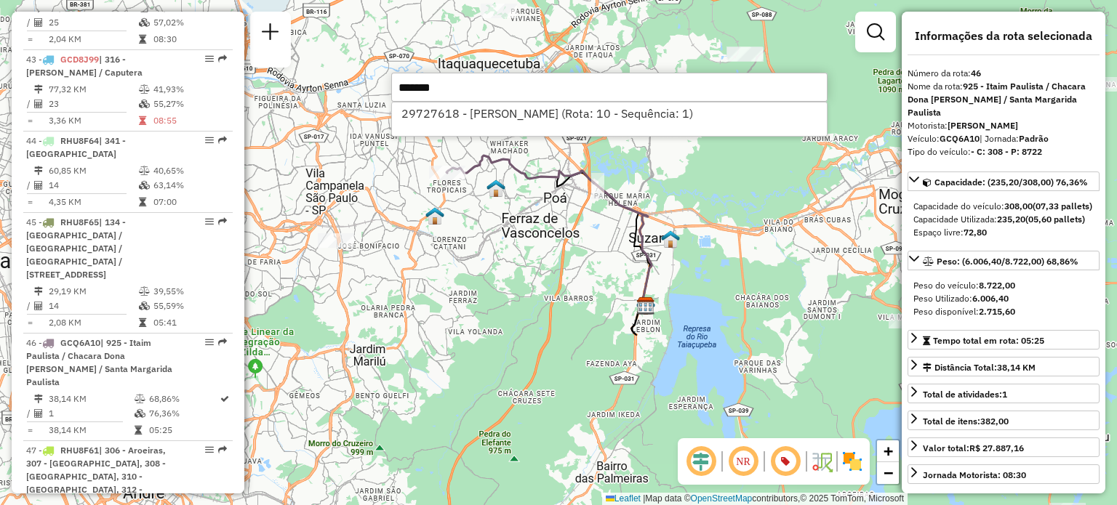
type input "*******"
click at [658, 119] on li "29727618 - [PERSON_NAME] (Rota: 10 - Sequência: 1)" at bounding box center [609, 114] width 435 height 22
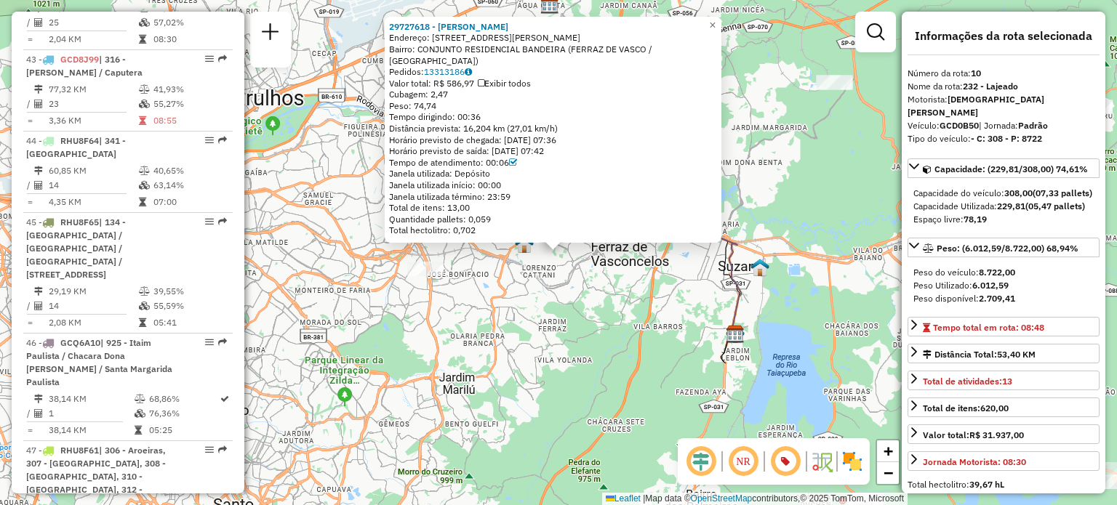
scroll to position [1410, 0]
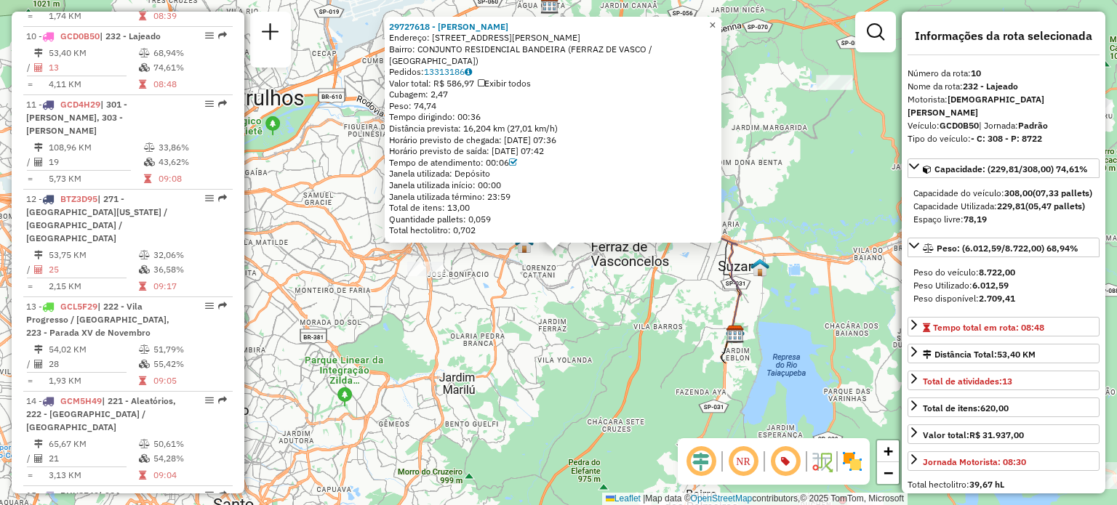
click at [715, 31] on link "×" at bounding box center [712, 25] width 17 height 17
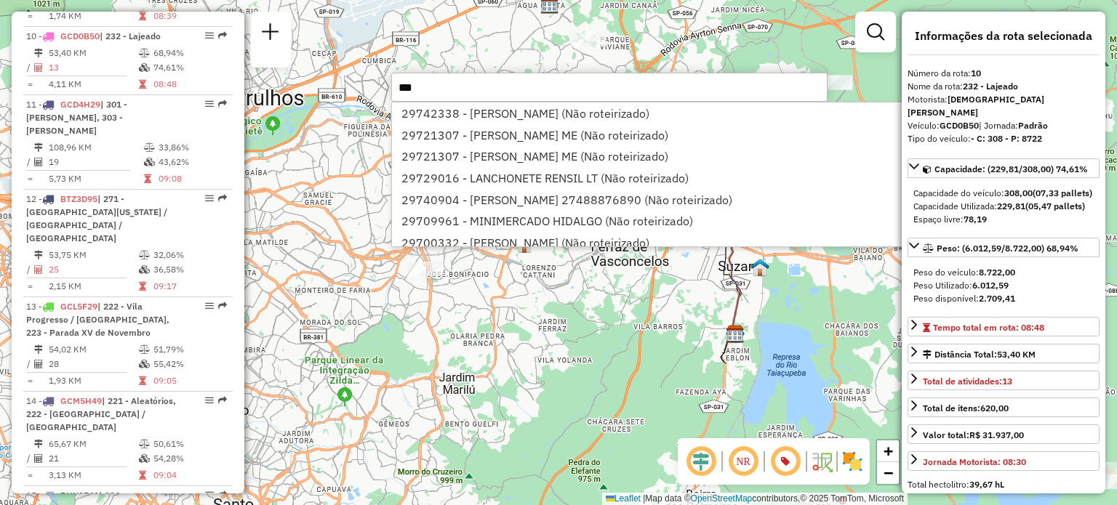
paste input "*****"
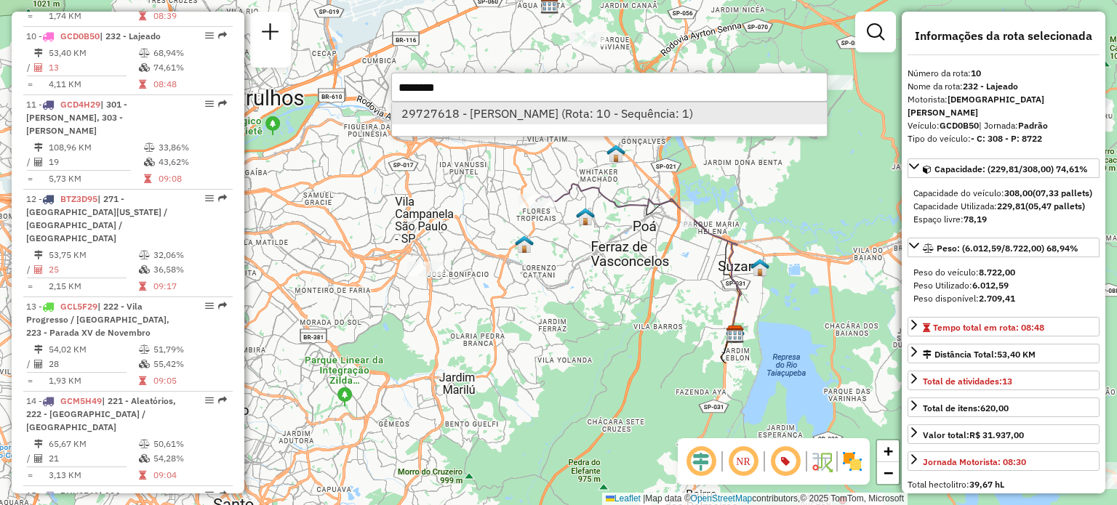
type input "********"
click at [515, 107] on li "29727618 - [PERSON_NAME] (Rota: 10 - Sequência: 1)" at bounding box center [609, 114] width 435 height 22
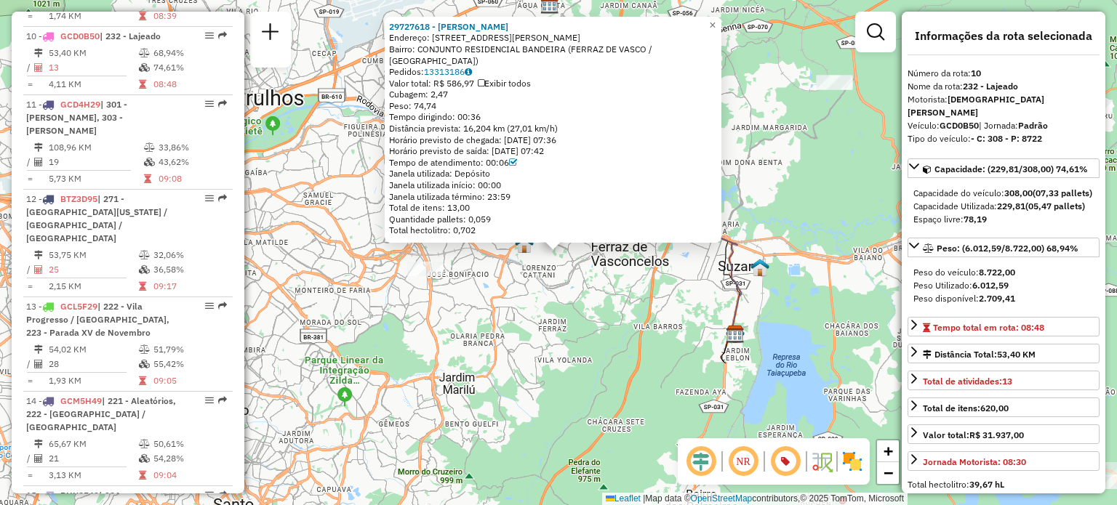
drag, startPoint x: 491, startPoint y: 169, endPoint x: 481, endPoint y: 178, distance: 13.4
click at [481, 175] on div "Janela utilizada: Depósito" at bounding box center [553, 174] width 328 height 12
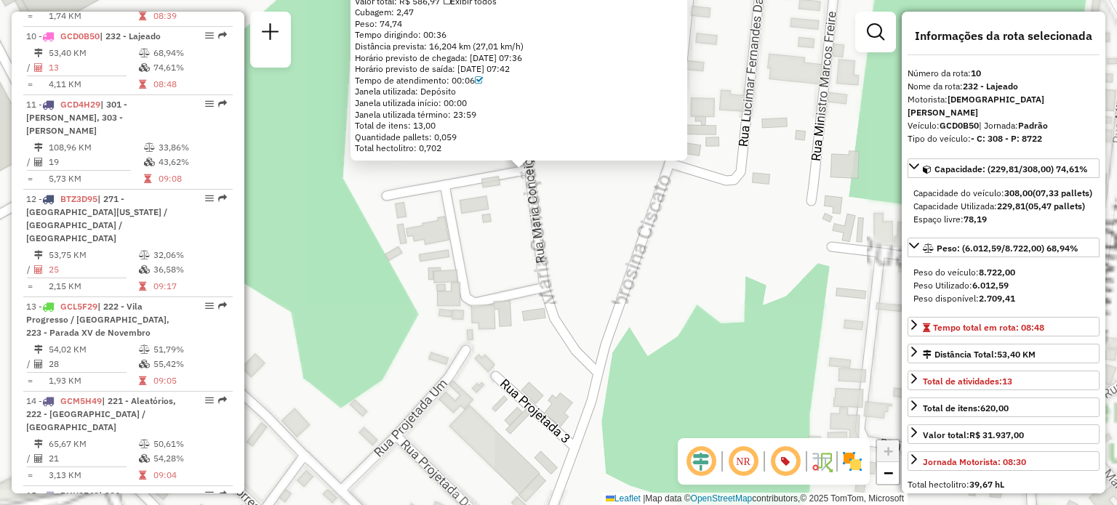
drag, startPoint x: 553, startPoint y: 141, endPoint x: 555, endPoint y: 245, distance: 104.0
click at [571, 255] on div "29727618 - [PERSON_NAME]: [STREET_ADDRESS][PERSON_NAME] Bairro: CONJUNTO RESIDE…" at bounding box center [558, 252] width 1117 height 505
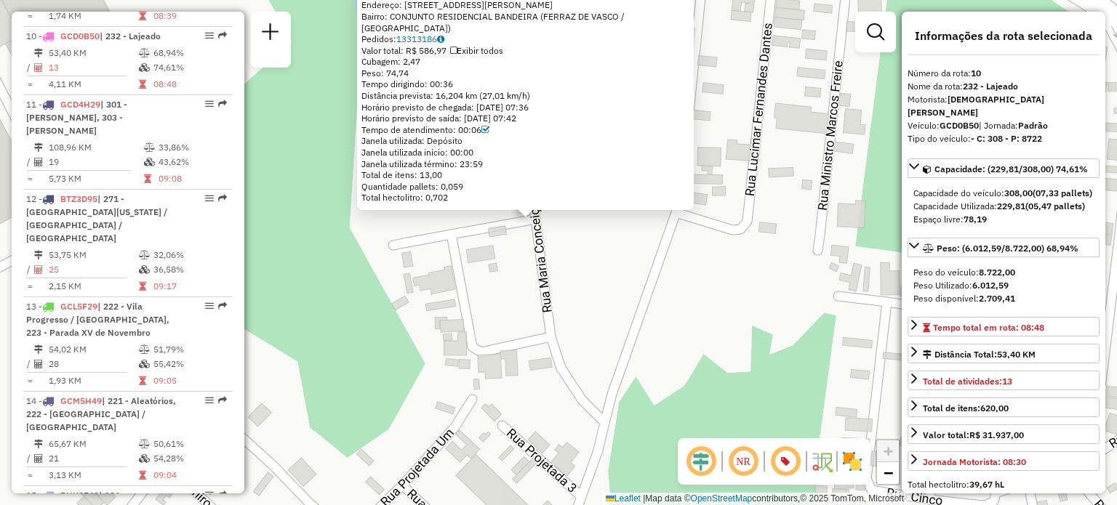
click at [532, 214] on div "29727618 - [PERSON_NAME]: [STREET_ADDRESS][PERSON_NAME] Bairro: CONJUNTO RESIDE…" at bounding box center [558, 252] width 1117 height 505
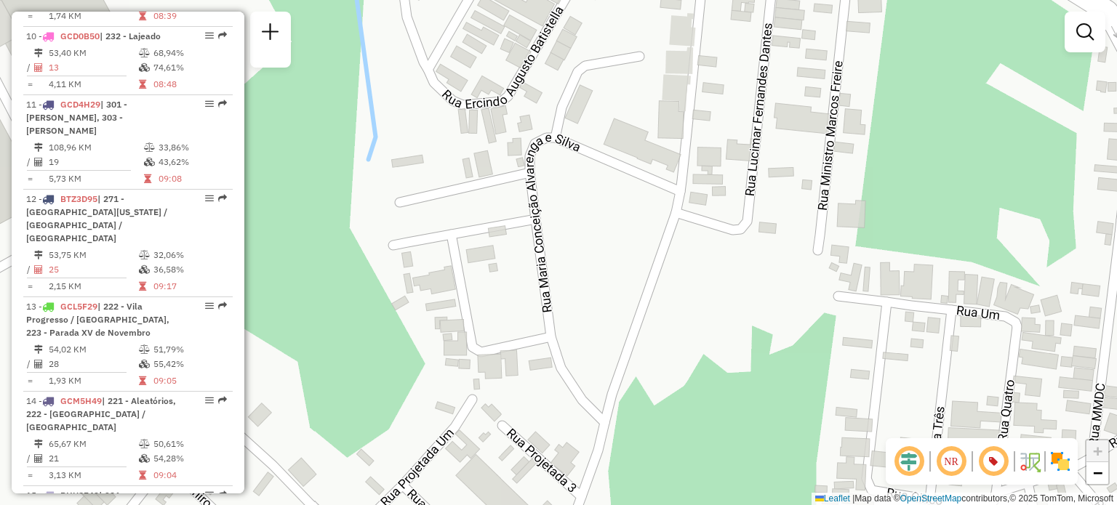
click at [532, 214] on div "Janela de atendimento Grade de atendimento Capacidade Transportadoras Veículos …" at bounding box center [558, 252] width 1117 height 505
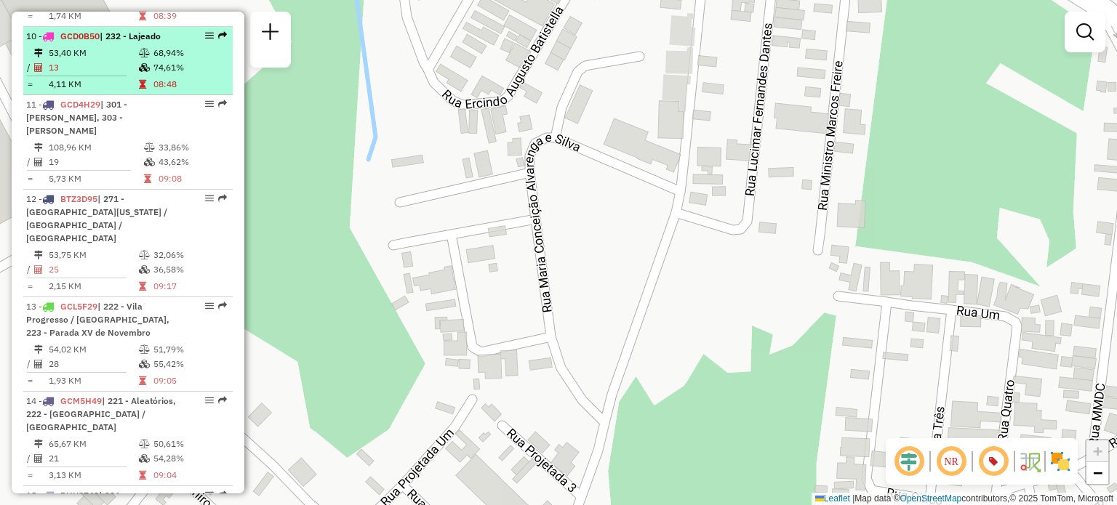
click at [205, 31] on em at bounding box center [209, 35] width 9 height 9
select select "**********"
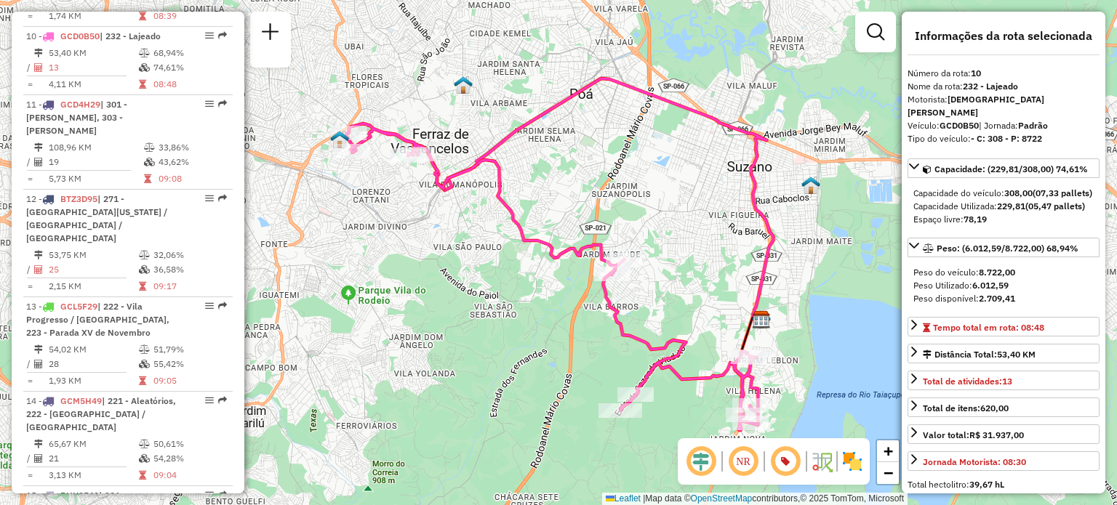
drag, startPoint x: 201, startPoint y: 14, endPoint x: 655, endPoint y: 196, distance: 489.0
click at [655, 196] on div "Janela de atendimento Grade de atendimento Capacidade Transportadoras Veículos …" at bounding box center [558, 252] width 1117 height 505
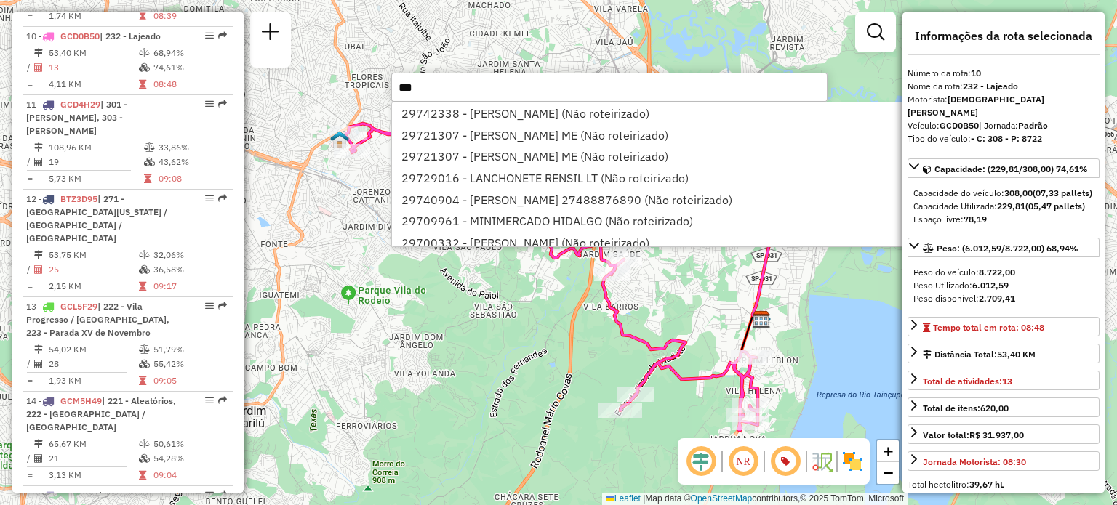
paste input "*****"
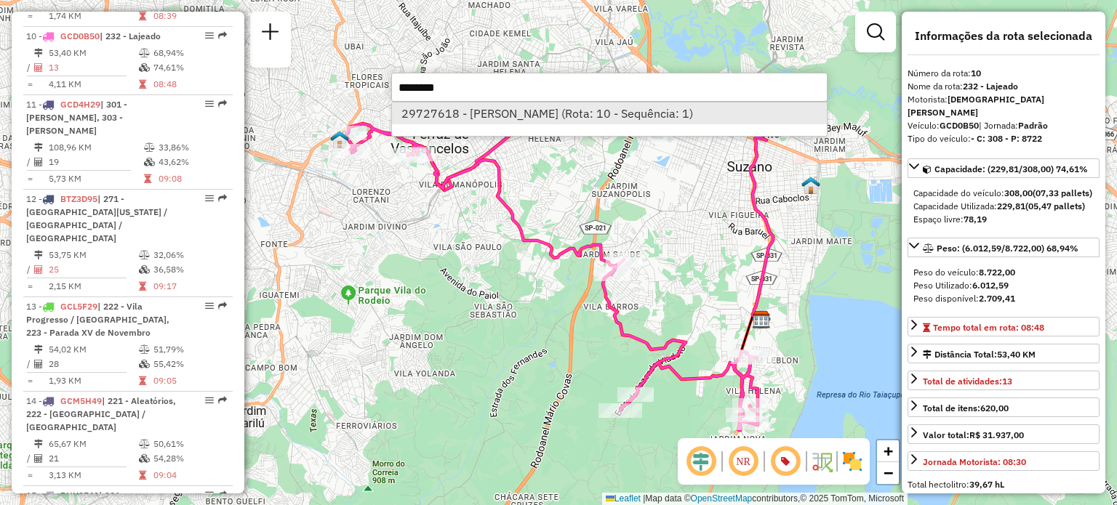
type input "********"
click at [555, 121] on li "29727618 - [PERSON_NAME] (Rota: 10 - Sequência: 1)" at bounding box center [609, 114] width 435 height 22
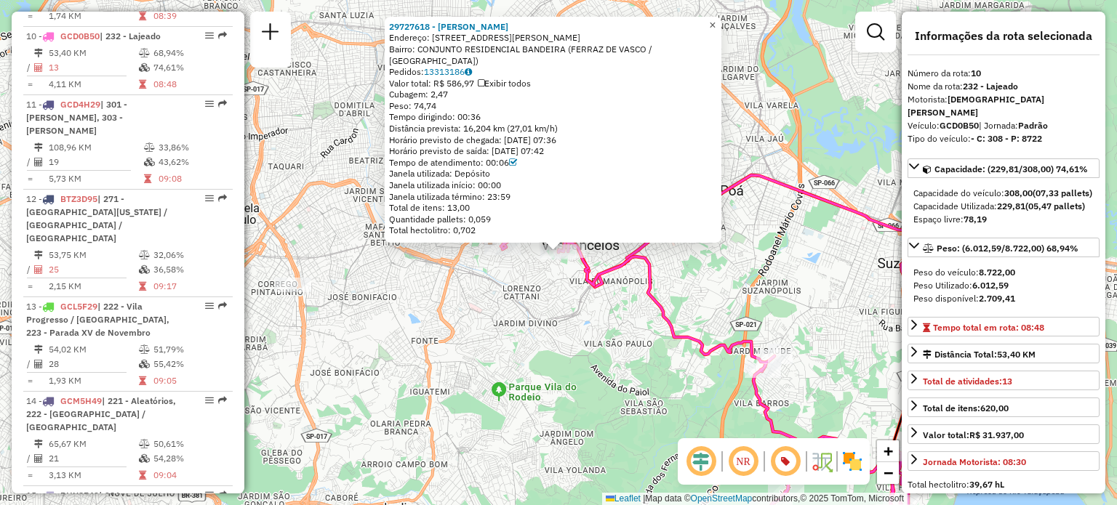
click at [717, 30] on link "×" at bounding box center [712, 25] width 17 height 17
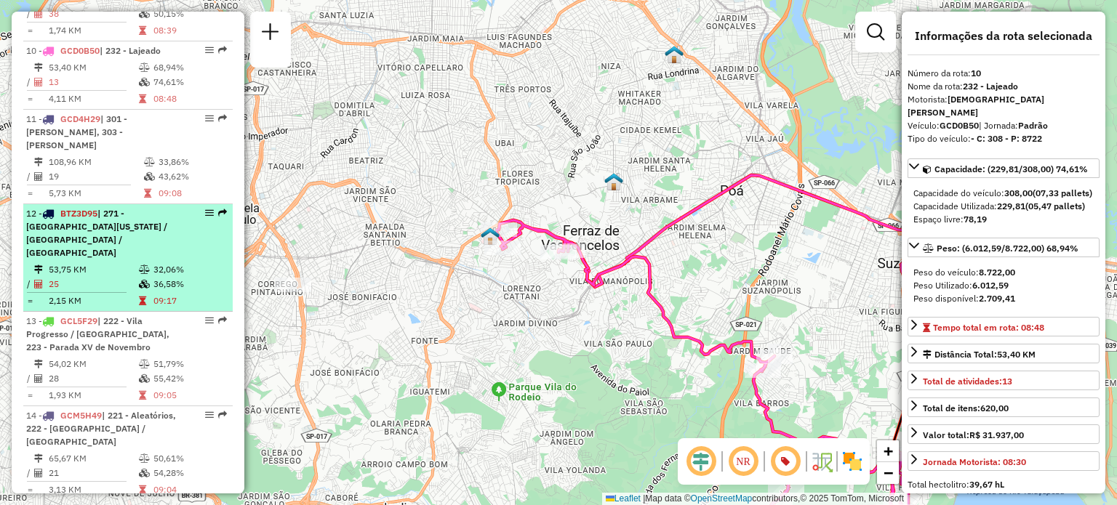
scroll to position [1397, 0]
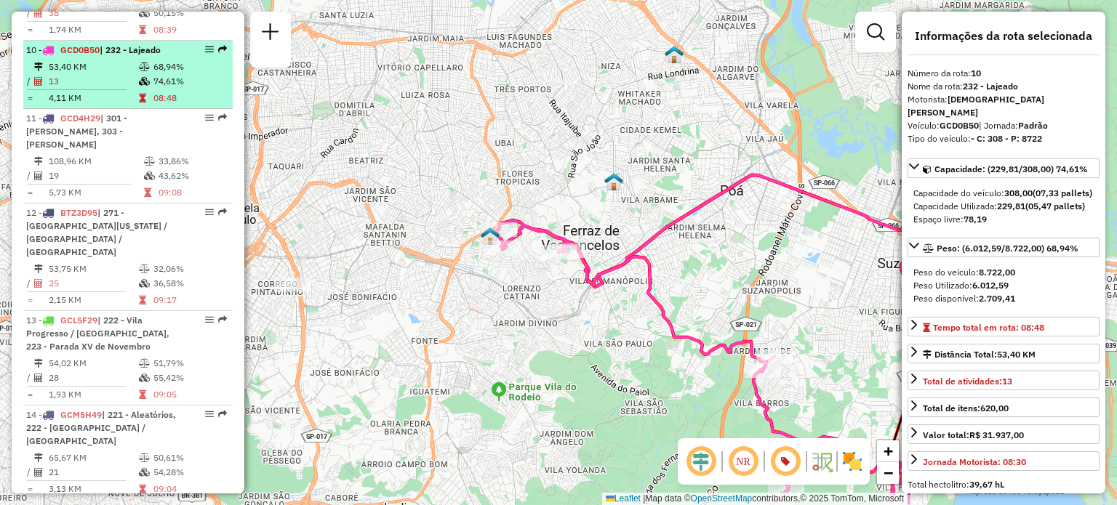
click at [205, 45] on em at bounding box center [209, 49] width 9 height 9
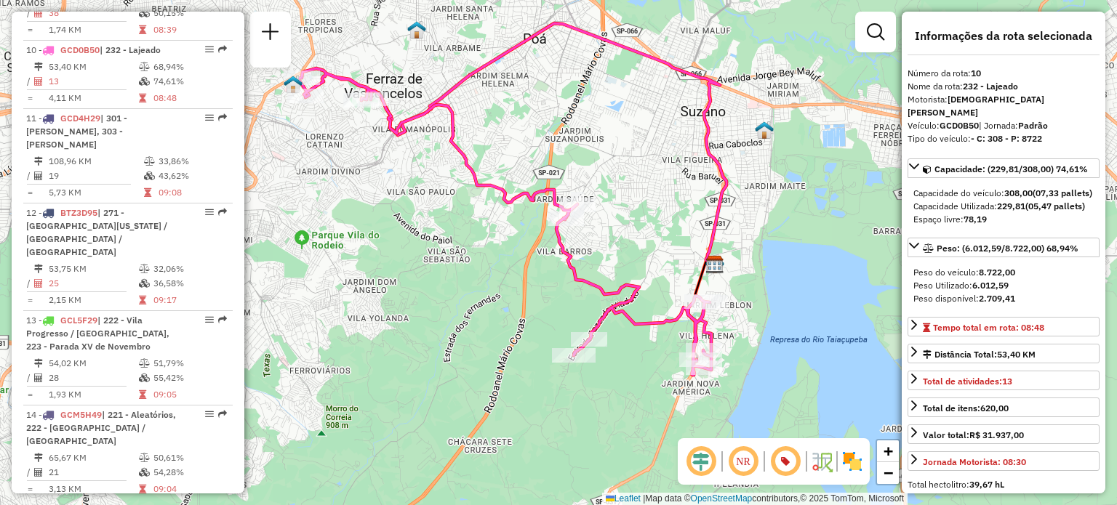
drag, startPoint x: 734, startPoint y: 281, endPoint x: 686, endPoint y: 243, distance: 61.1
click at [686, 243] on div "Janela de atendimento Grade de atendimento Capacidade Transportadoras Veículos …" at bounding box center [558, 252] width 1117 height 505
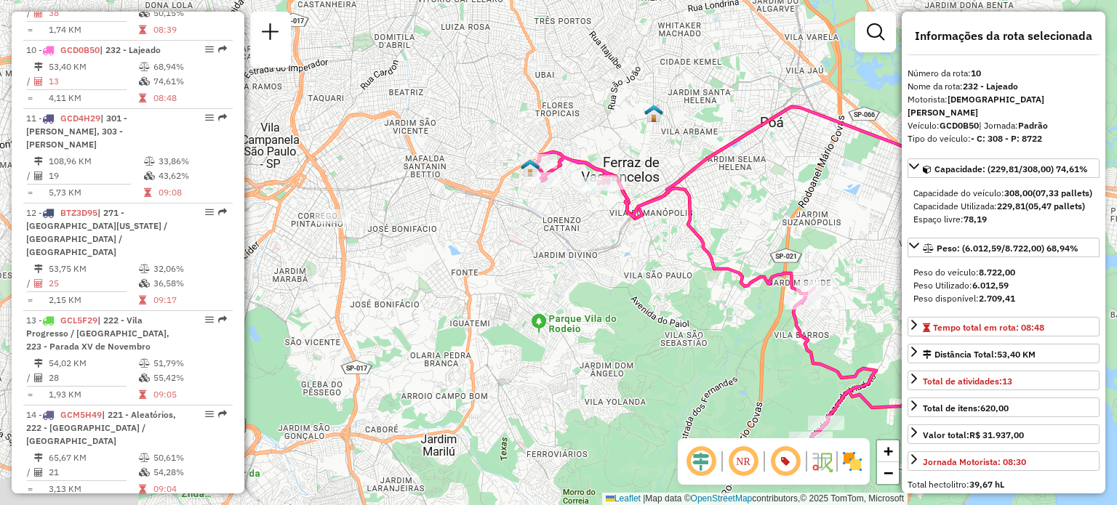
drag, startPoint x: 346, startPoint y: 136, endPoint x: 591, endPoint y: 217, distance: 258.2
click at [591, 217] on div "Janela de atendimento Grade de atendimento Capacidade Transportadoras Veículos …" at bounding box center [558, 252] width 1117 height 505
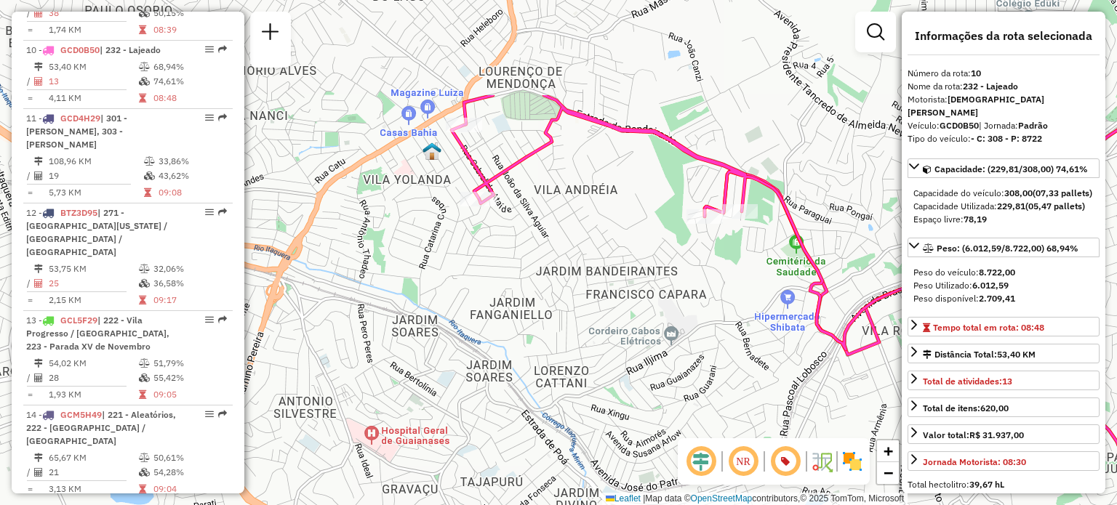
drag, startPoint x: 571, startPoint y: 66, endPoint x: 568, endPoint y: 212, distance: 145.4
click at [568, 212] on div "Janela de atendimento Grade de atendimento Capacidade Transportadoras Veículos …" at bounding box center [558, 252] width 1117 height 505
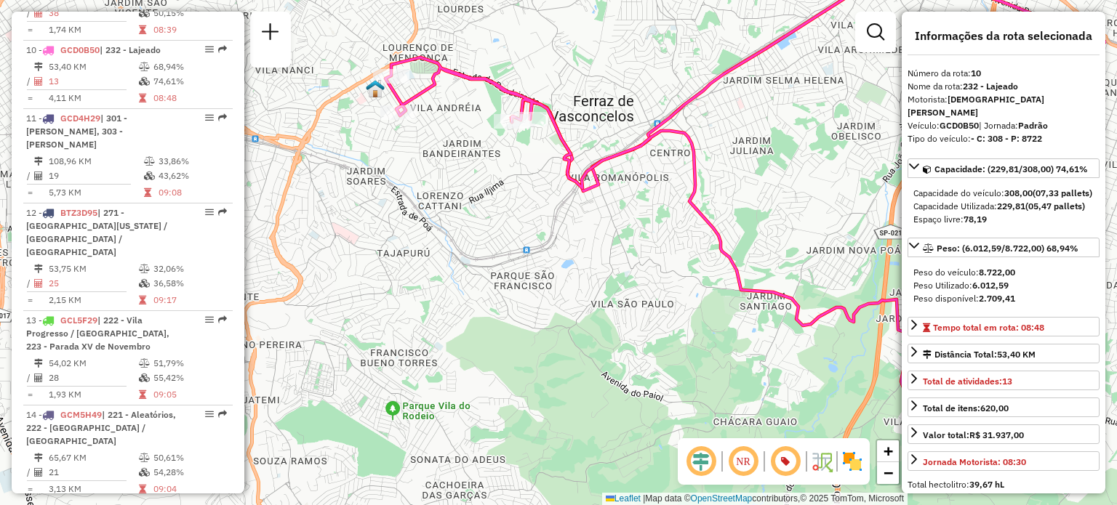
drag, startPoint x: 713, startPoint y: 307, endPoint x: 590, endPoint y: 211, distance: 155.9
click at [591, 211] on div "Janela de atendimento Grade de atendimento Capacidade Transportadoras Veículos …" at bounding box center [558, 252] width 1117 height 505
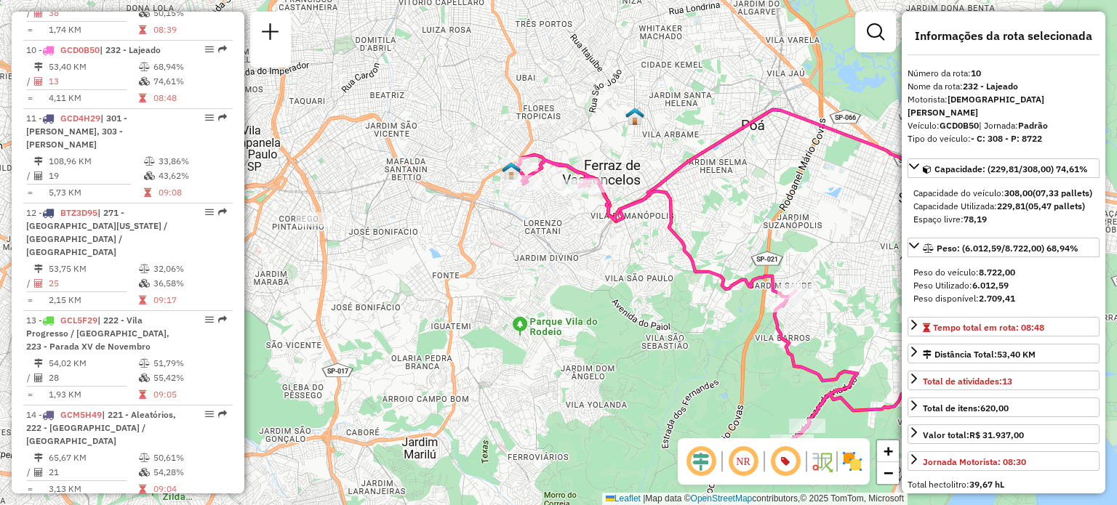
scroll to position [909, 0]
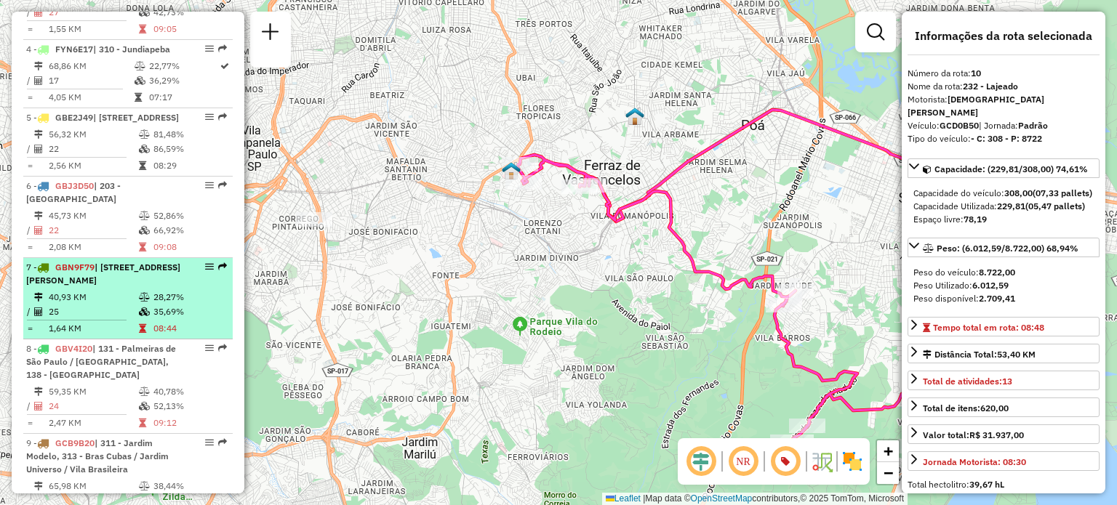
click at [206, 262] on em at bounding box center [209, 266] width 9 height 9
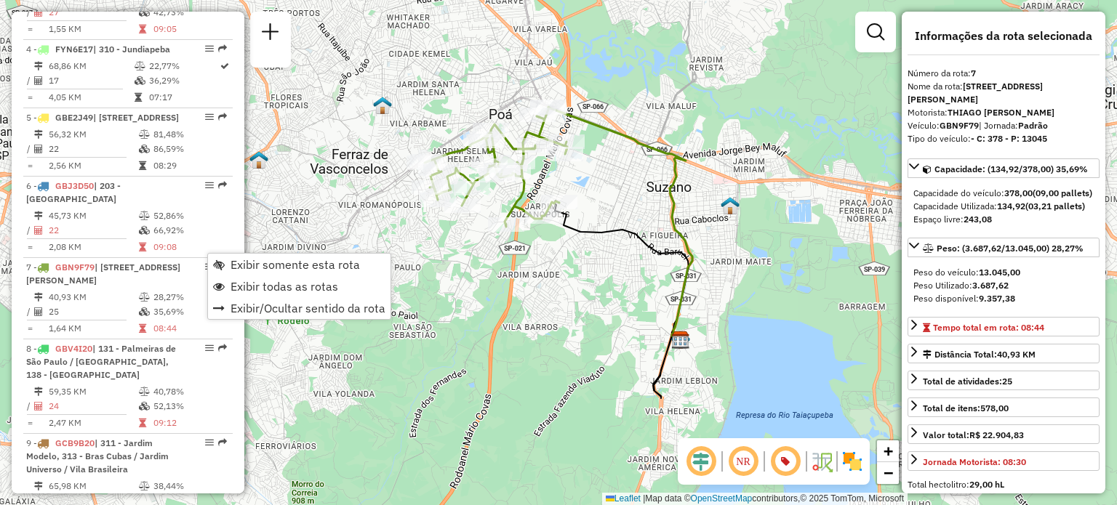
click at [486, 292] on div "Rota 7 - Placa GBN9F79 29701292 - VALDEI [PERSON_NAME] Rota 7 - Placa GBN9F79 2…" at bounding box center [558, 252] width 1117 height 505
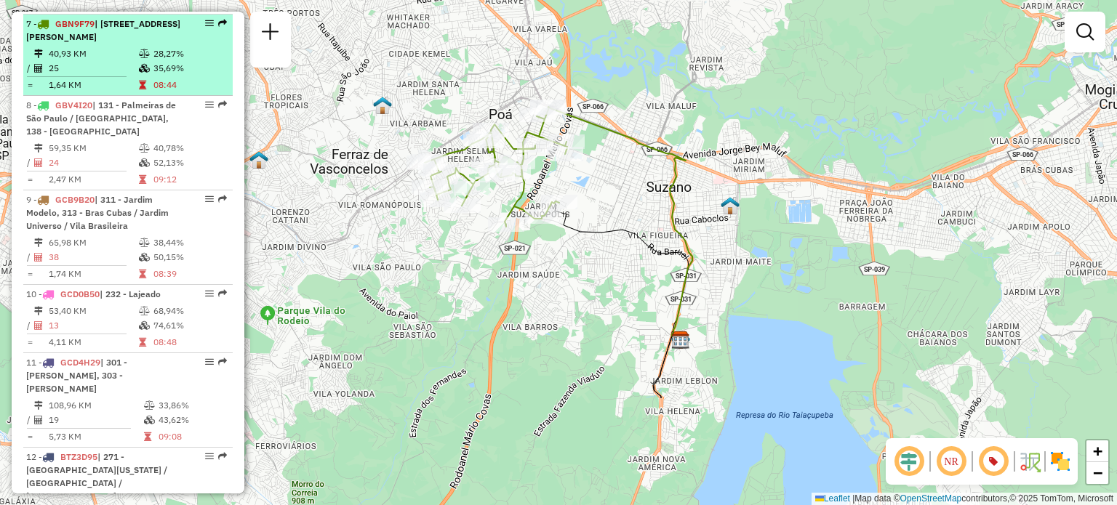
scroll to position [1127, 0]
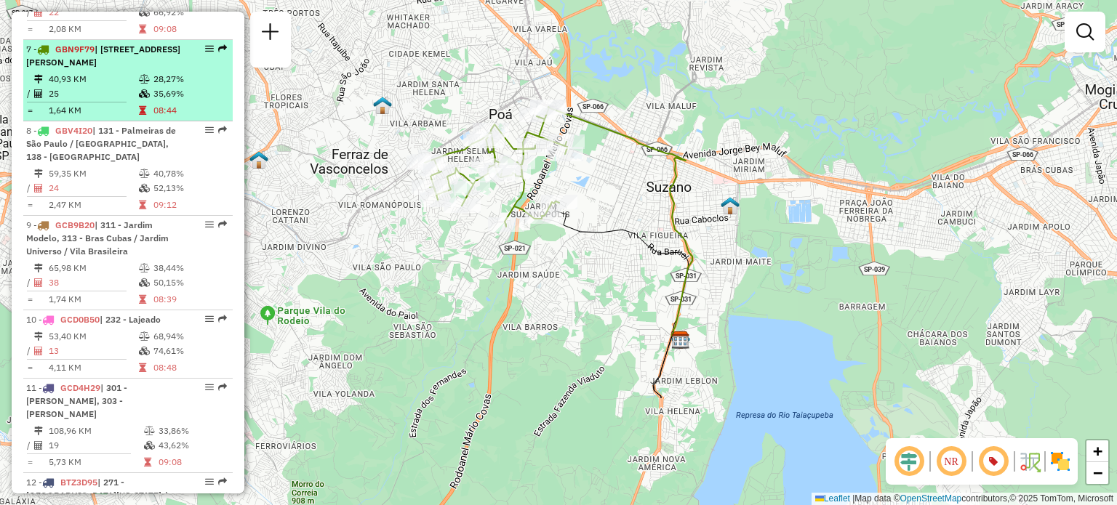
click at [111, 87] on td "25" at bounding box center [93, 94] width 90 height 15
select select "**********"
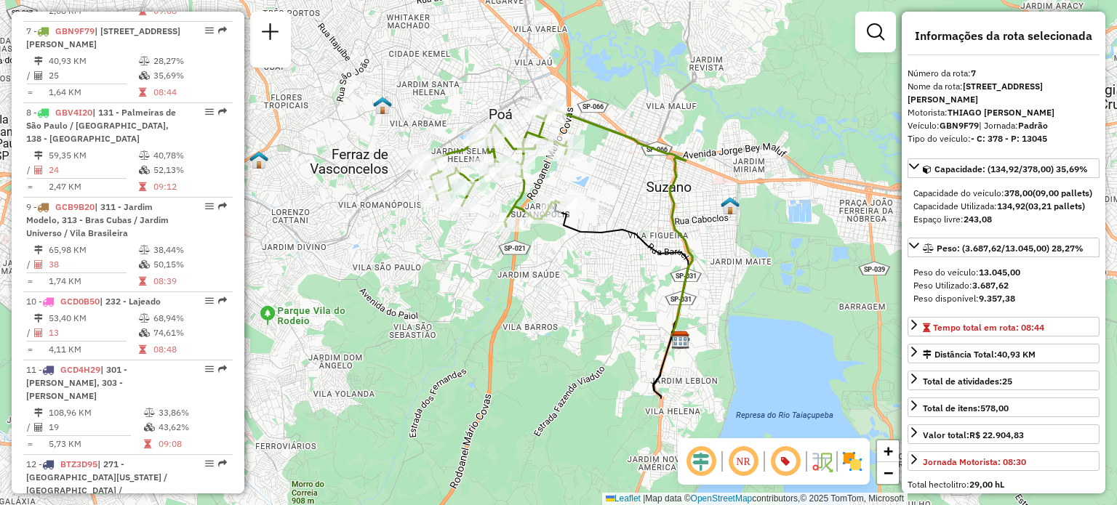
scroll to position [1125, 0]
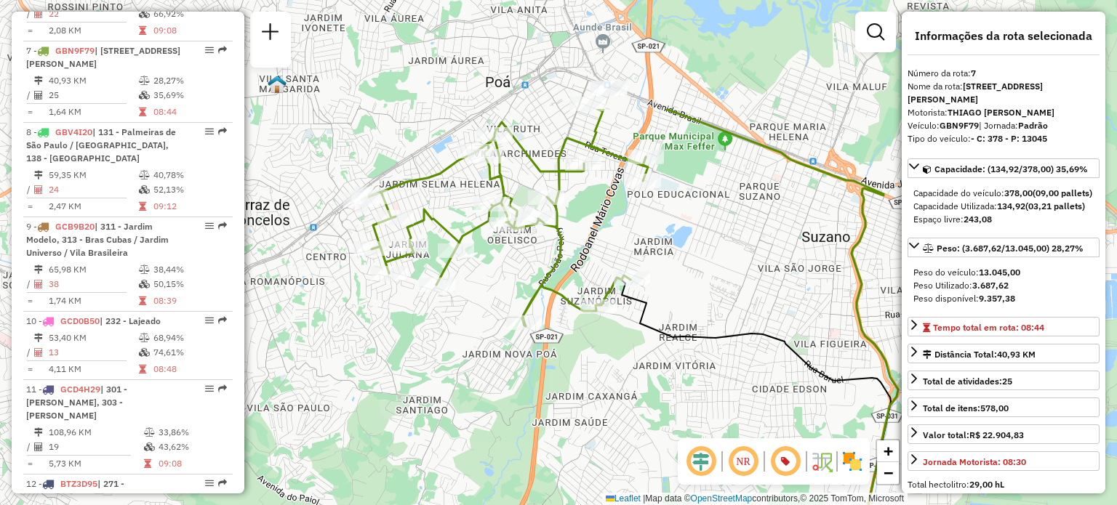
drag, startPoint x: 588, startPoint y: 296, endPoint x: 721, endPoint y: 427, distance: 186.6
click at [721, 427] on div "Janela de atendimento Grade de atendimento Capacidade Transportadoras Veículos …" at bounding box center [558, 252] width 1117 height 505
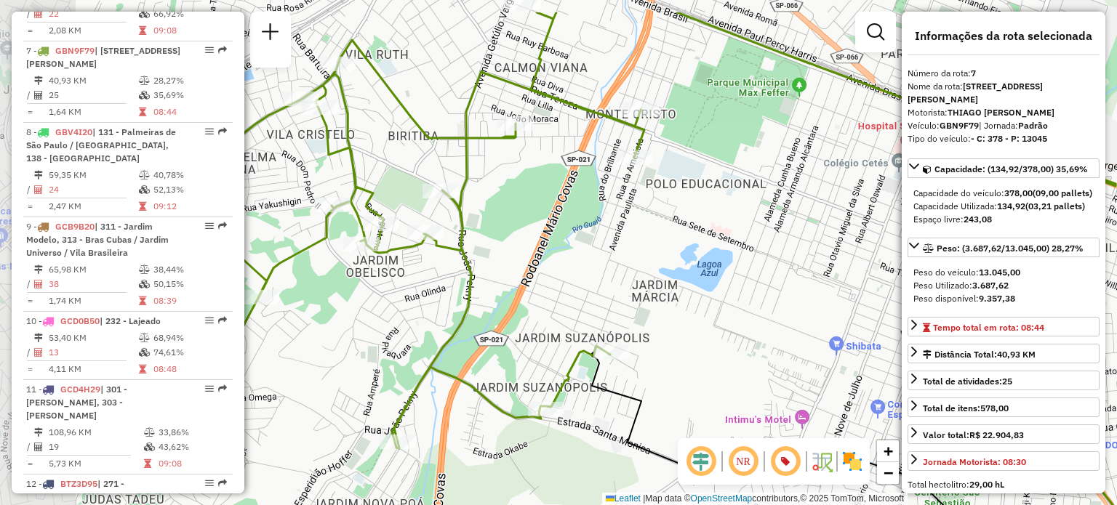
drag, startPoint x: 567, startPoint y: 241, endPoint x: 709, endPoint y: 308, distance: 156.4
click at [707, 308] on div "Janela de atendimento Grade de atendimento Capacidade Transportadoras Veículos …" at bounding box center [558, 252] width 1117 height 505
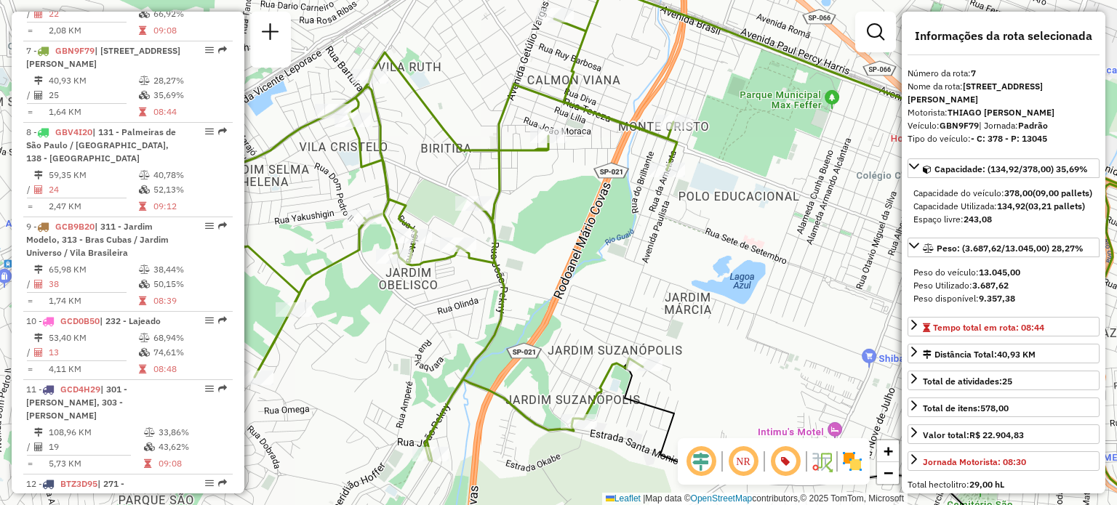
drag, startPoint x: 690, startPoint y: 307, endPoint x: 795, endPoint y: 326, distance: 106.4
click at [795, 326] on div "Janela de atendimento Grade de atendimento Capacidade Transportadoras Veículos …" at bounding box center [558, 252] width 1117 height 505
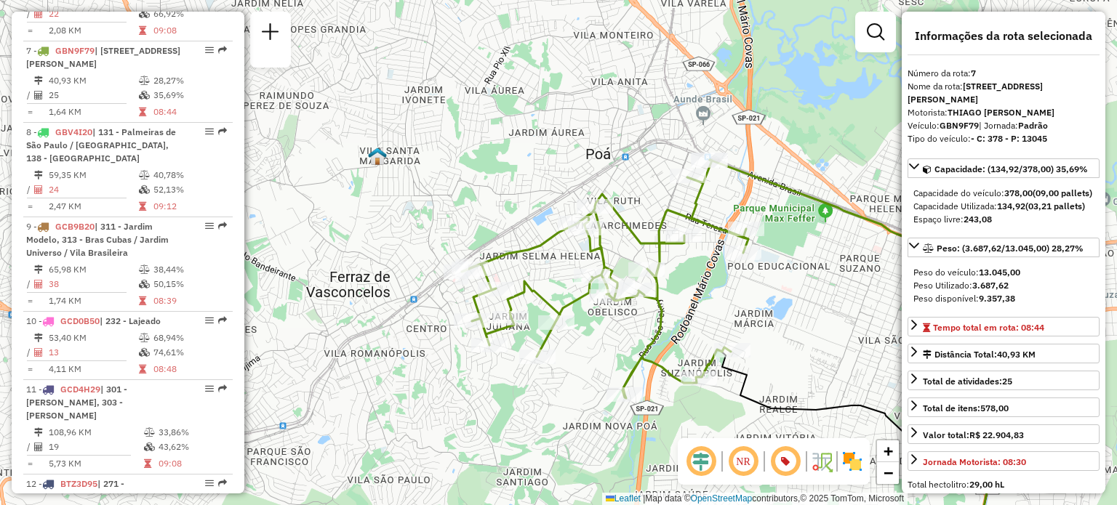
drag, startPoint x: 797, startPoint y: 304, endPoint x: 787, endPoint y: 304, distance: 10.2
click at [787, 304] on div "Janela de atendimento Grade de atendimento Capacidade Transportadoras Veículos …" at bounding box center [558, 252] width 1117 height 505
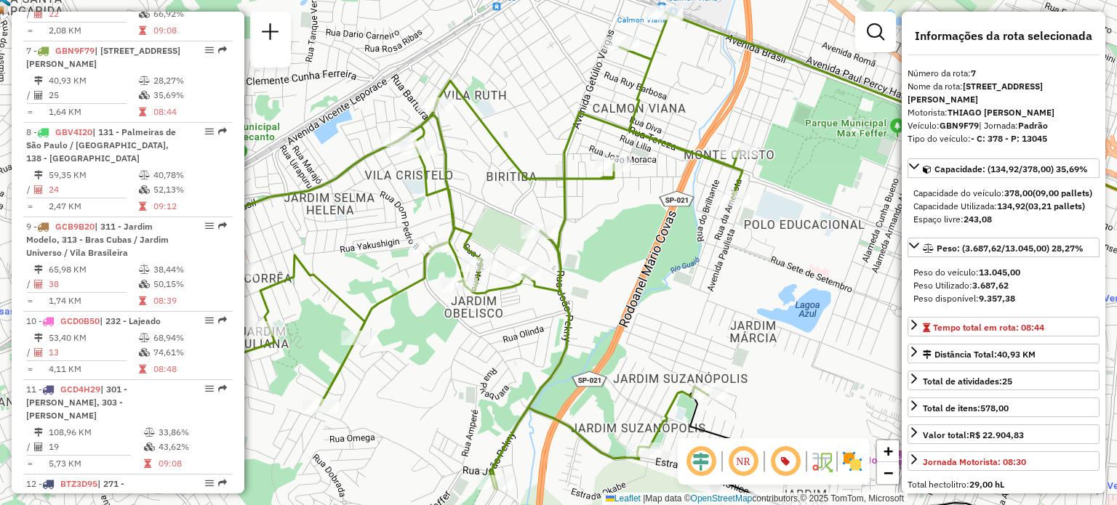
drag, startPoint x: 785, startPoint y: 306, endPoint x: 823, endPoint y: 305, distance: 37.8
click at [823, 305] on div "Janela de atendimento Grade de atendimento Capacidade Transportadoras Veículos …" at bounding box center [558, 252] width 1117 height 505
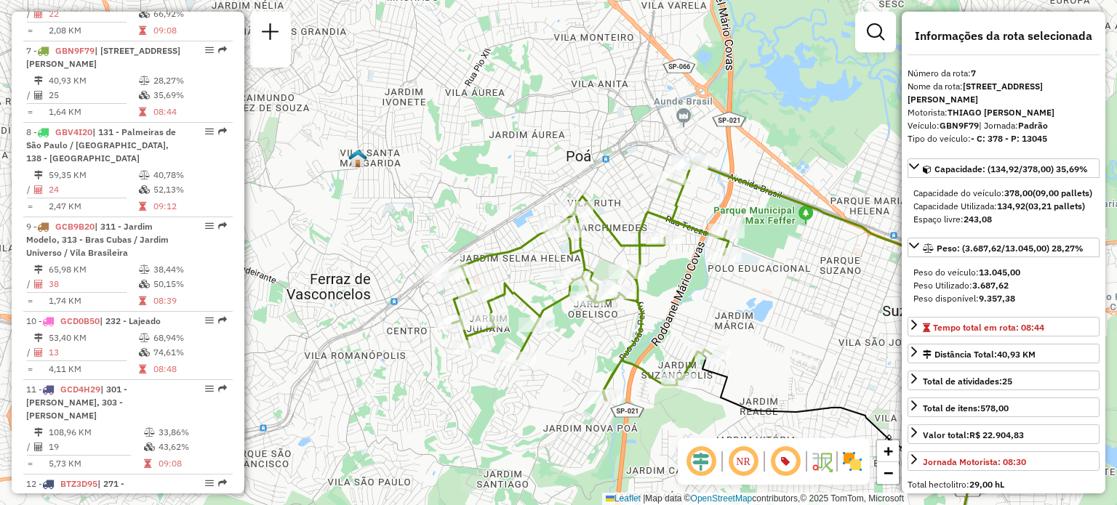
drag, startPoint x: 811, startPoint y: 305, endPoint x: 753, endPoint y: 309, distance: 57.6
click at [753, 309] on div "Janela de atendimento Grade de atendimento Capacidade Transportadoras Veículos …" at bounding box center [558, 252] width 1117 height 505
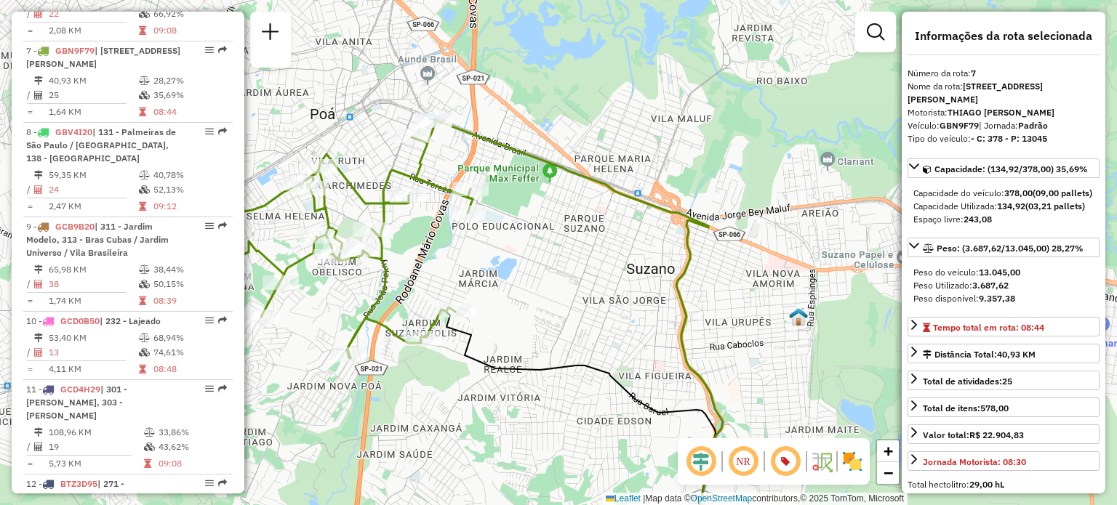
drag, startPoint x: 872, startPoint y: 292, endPoint x: 616, endPoint y: 249, distance: 259.4
click at [616, 249] on div "Janela de atendimento Grade de atendimento Capacidade Transportadoras Veículos …" at bounding box center [558, 252] width 1117 height 505
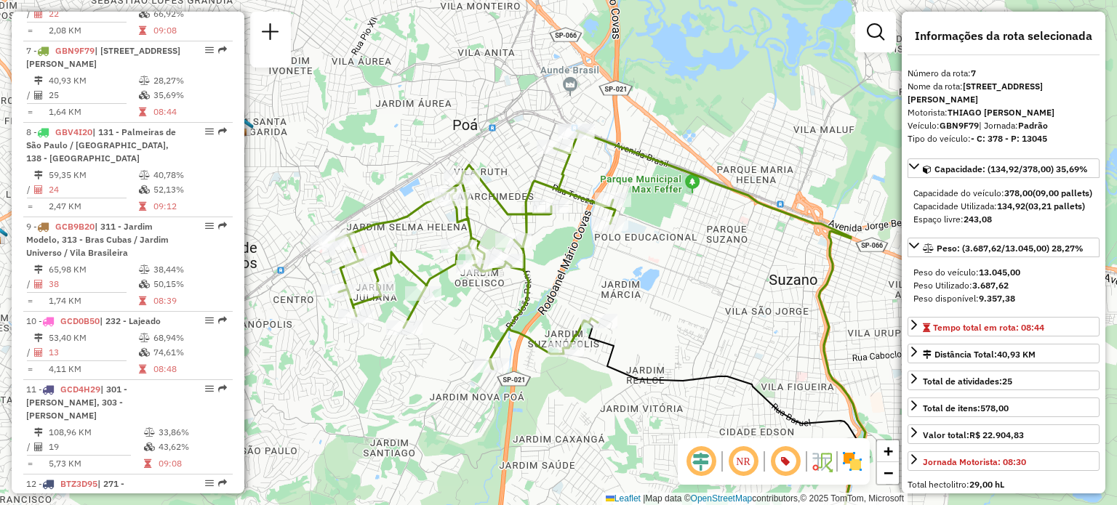
drag, startPoint x: 572, startPoint y: 280, endPoint x: 715, endPoint y: 294, distance: 144.0
click at [715, 294] on div "Janela de atendimento Grade de atendimento Capacidade Transportadoras Veículos …" at bounding box center [558, 252] width 1117 height 505
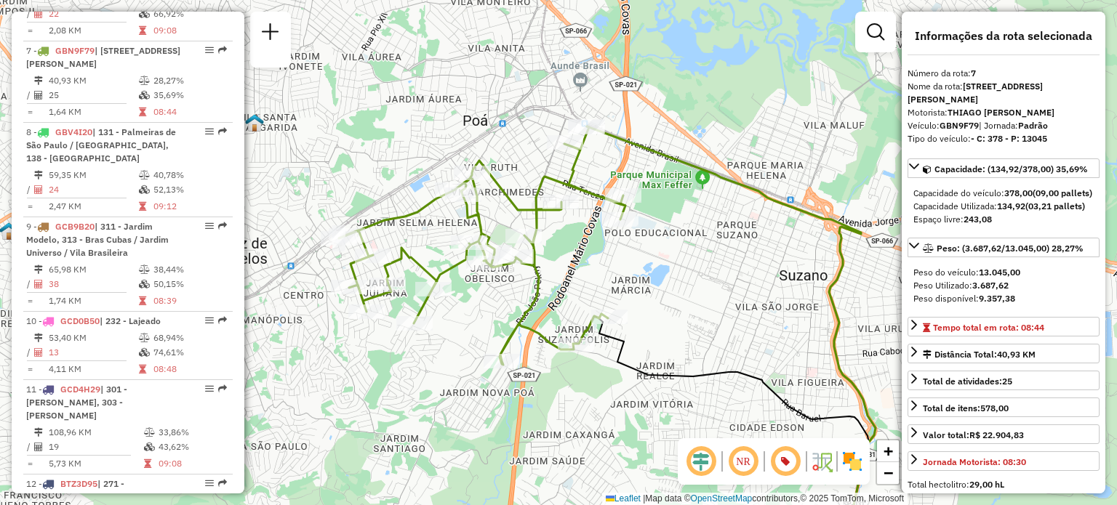
drag, startPoint x: 712, startPoint y: 301, endPoint x: 722, endPoint y: 297, distance: 11.1
click at [722, 297] on div "Janela de atendimento Grade de atendimento Capacidade Transportadoras Veículos …" at bounding box center [558, 252] width 1117 height 505
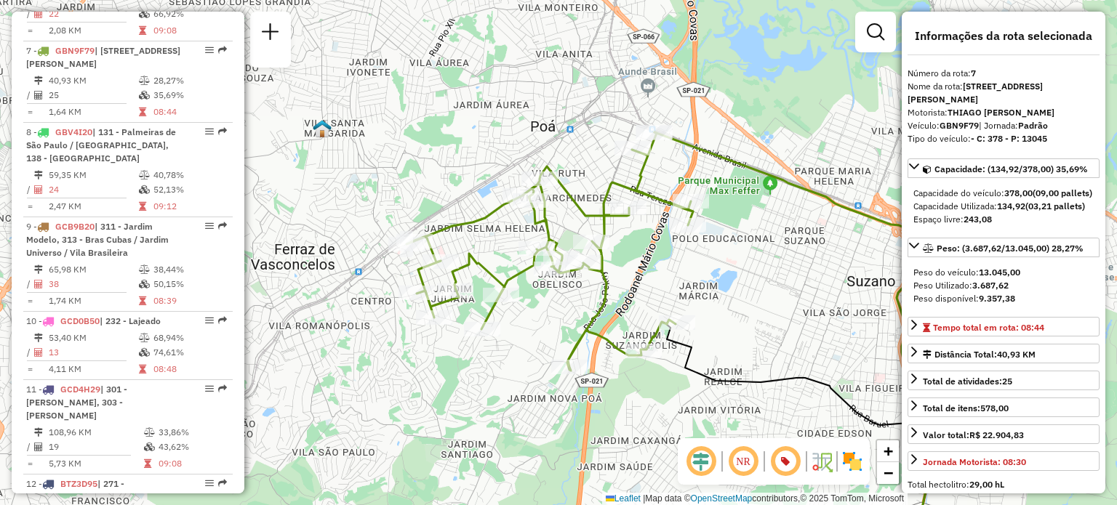
drag, startPoint x: 620, startPoint y: 273, endPoint x: 688, endPoint y: 278, distance: 67.9
click at [688, 278] on div "Janela de atendimento Grade de atendimento Capacidade Transportadoras Veículos …" at bounding box center [558, 252] width 1117 height 505
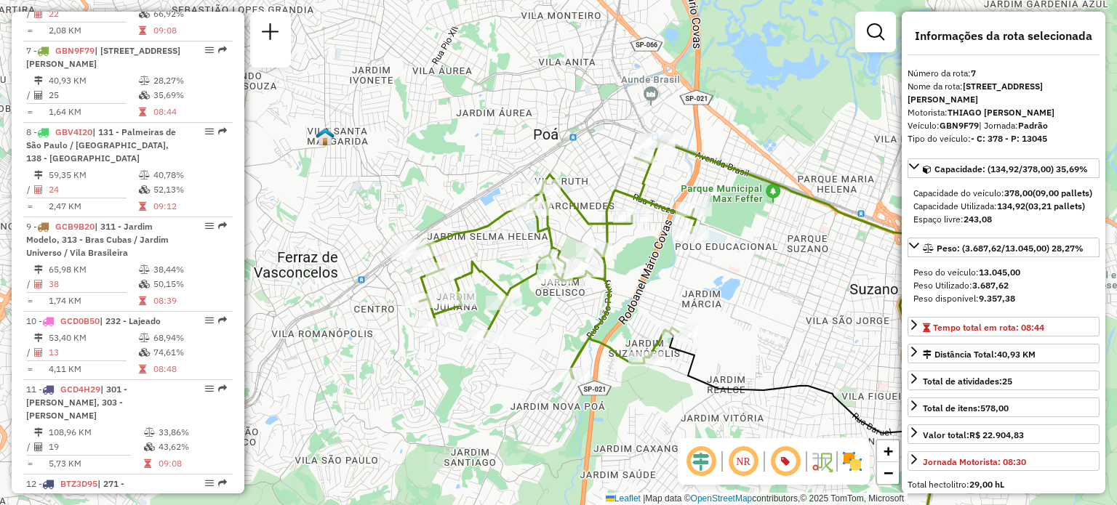
drag, startPoint x: 783, startPoint y: 295, endPoint x: 788, endPoint y: 302, distance: 8.3
click at [788, 302] on div "Janela de atendimento Grade de atendimento Capacidade Transportadoras Veículos …" at bounding box center [558, 252] width 1117 height 505
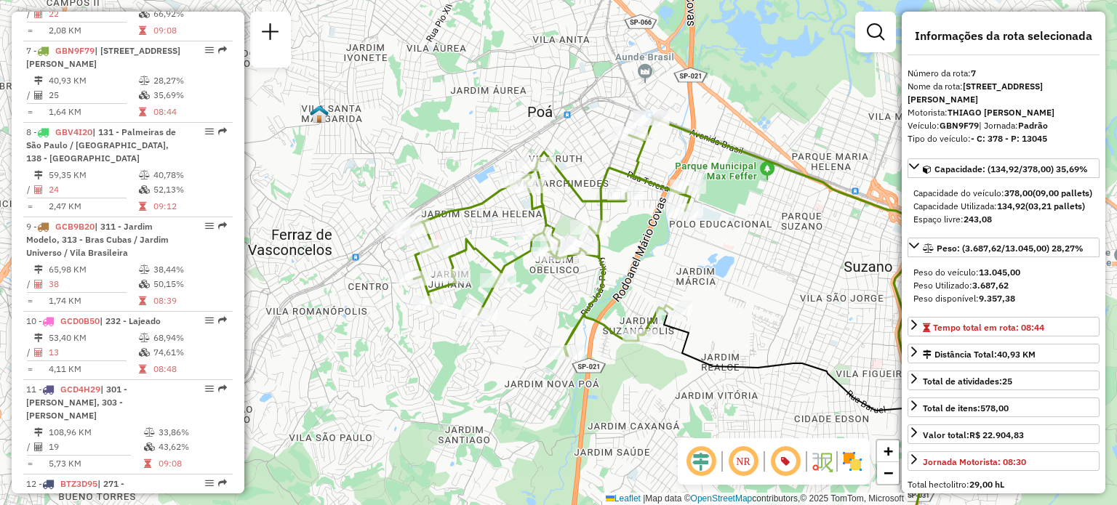
drag, startPoint x: 712, startPoint y: 307, endPoint x: 707, endPoint y: 284, distance: 23.3
click at [707, 284] on div "Janela de atendimento Grade de atendimento Capacidade Transportadoras Veículos …" at bounding box center [558, 252] width 1117 height 505
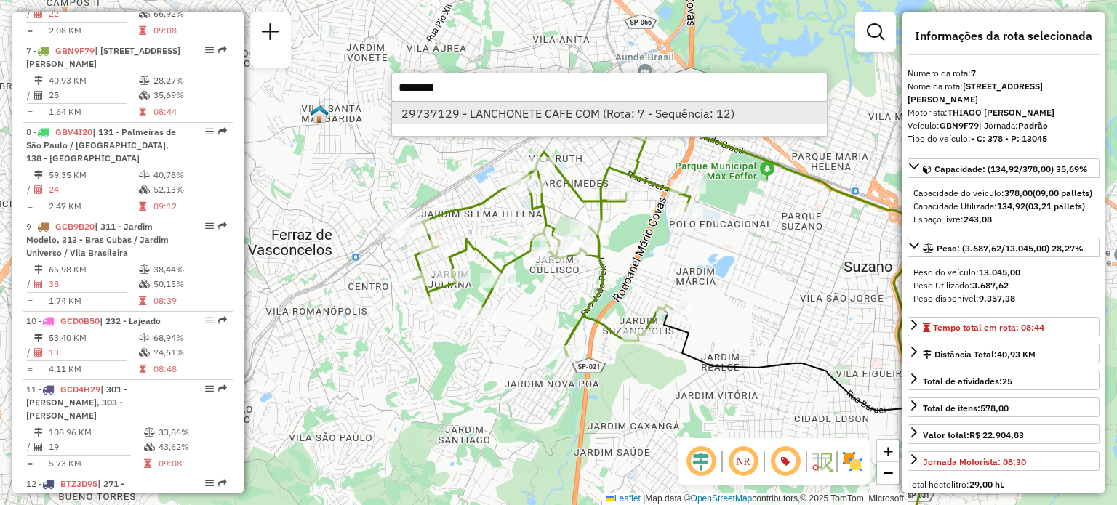
type input "********"
click at [542, 115] on li "29737129 - LANCHONETE CAFE COM (Rota: 7 - Sequência: 12)" at bounding box center [609, 114] width 435 height 22
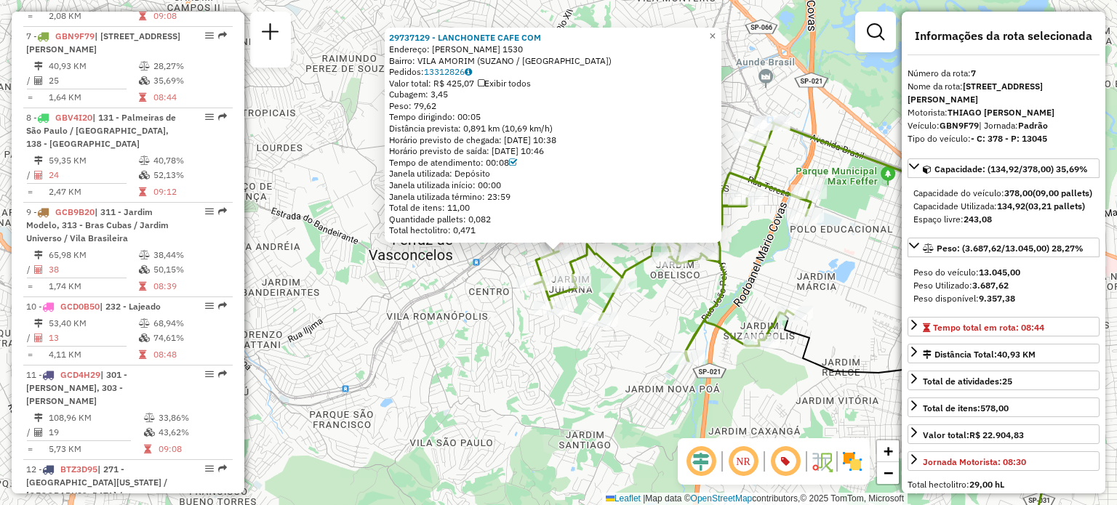
scroll to position [1140, 0]
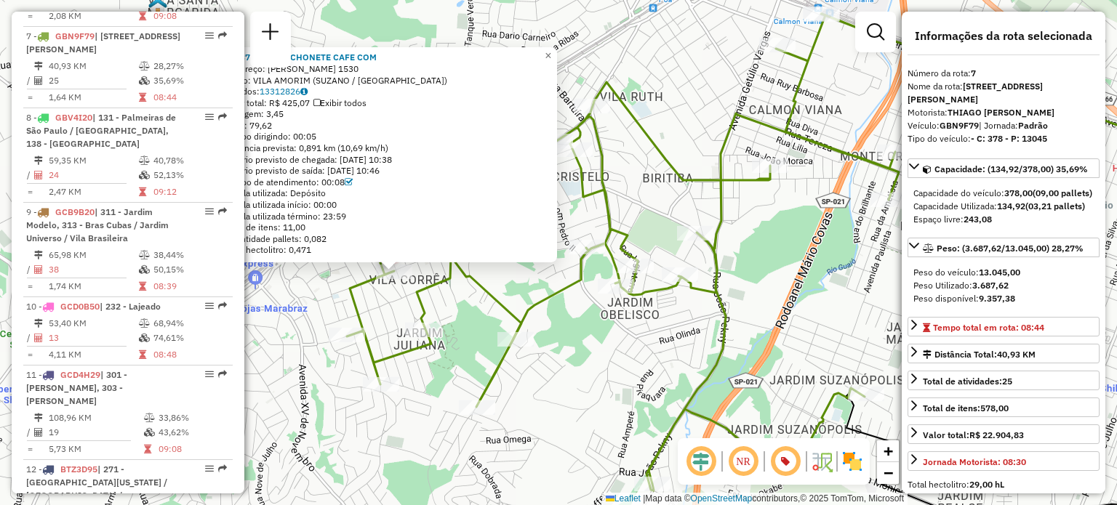
drag, startPoint x: 621, startPoint y: 342, endPoint x: 635, endPoint y: 329, distance: 19.0
click at [634, 331] on div "29737129 - LANCHONETE CAFE COM Endereço: [PERSON_NAME] 1530 Bairro: [GEOGRAPHIC…" at bounding box center [558, 252] width 1117 height 505
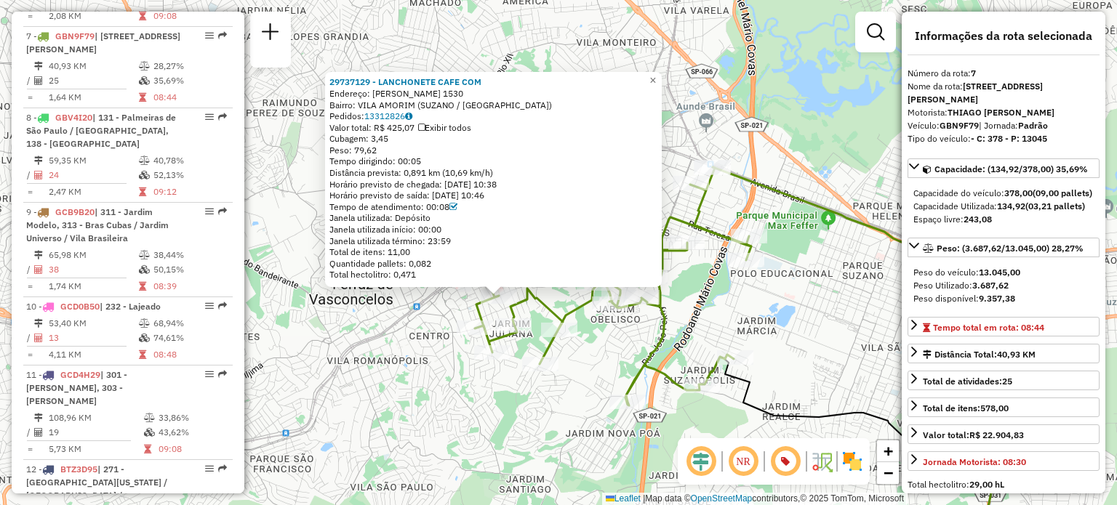
drag, startPoint x: 810, startPoint y: 338, endPoint x: 788, endPoint y: 340, distance: 21.9
click at [788, 340] on div "29737129 - LANCHONETE CAFE COM Endereço: [PERSON_NAME] 1530 Bairro: [GEOGRAPHIC…" at bounding box center [558, 252] width 1117 height 505
click at [656, 74] on span "×" at bounding box center [652, 80] width 7 height 12
